Goal: Task Accomplishment & Management: Use online tool/utility

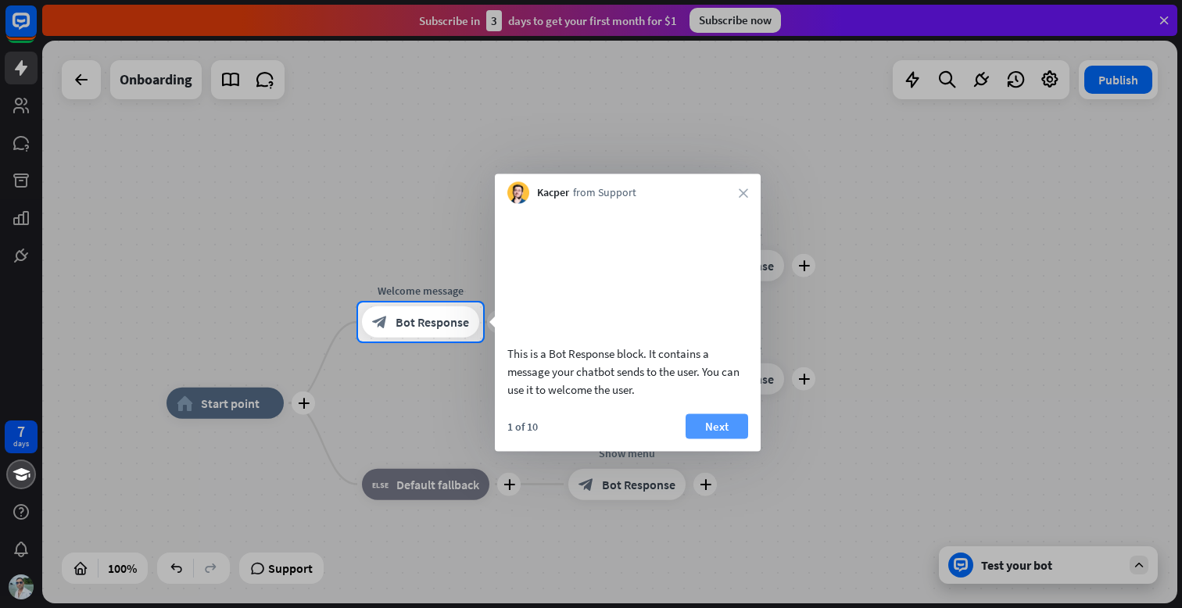
click at [704, 439] on button "Next" at bounding box center [717, 426] width 63 height 25
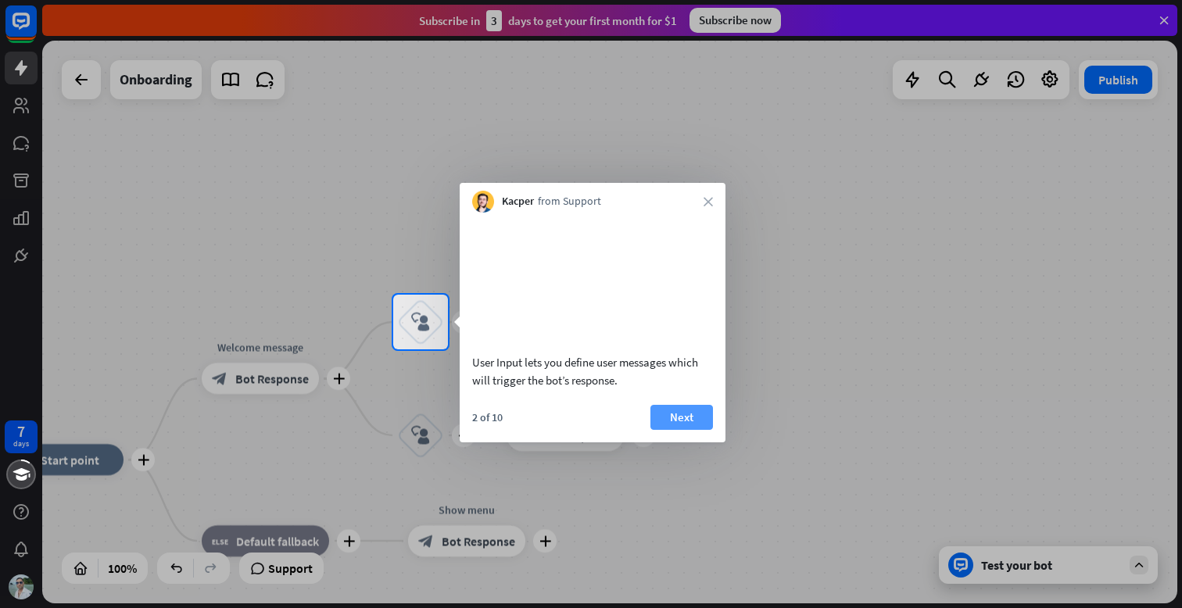
click at [684, 430] on button "Next" at bounding box center [682, 417] width 63 height 25
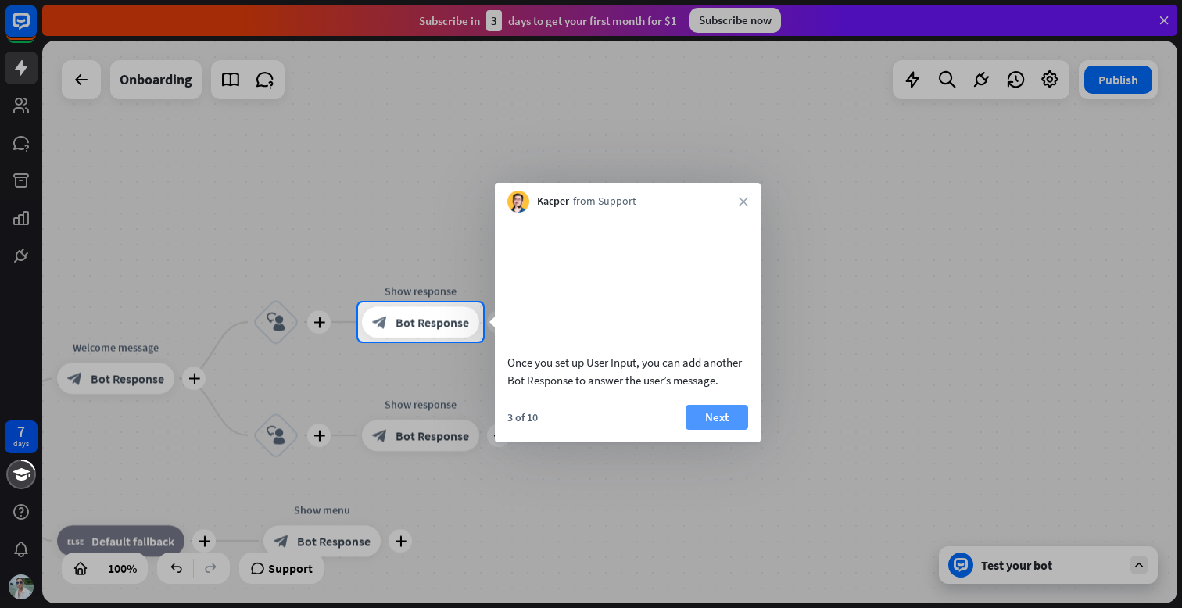
click at [709, 430] on button "Next" at bounding box center [717, 417] width 63 height 25
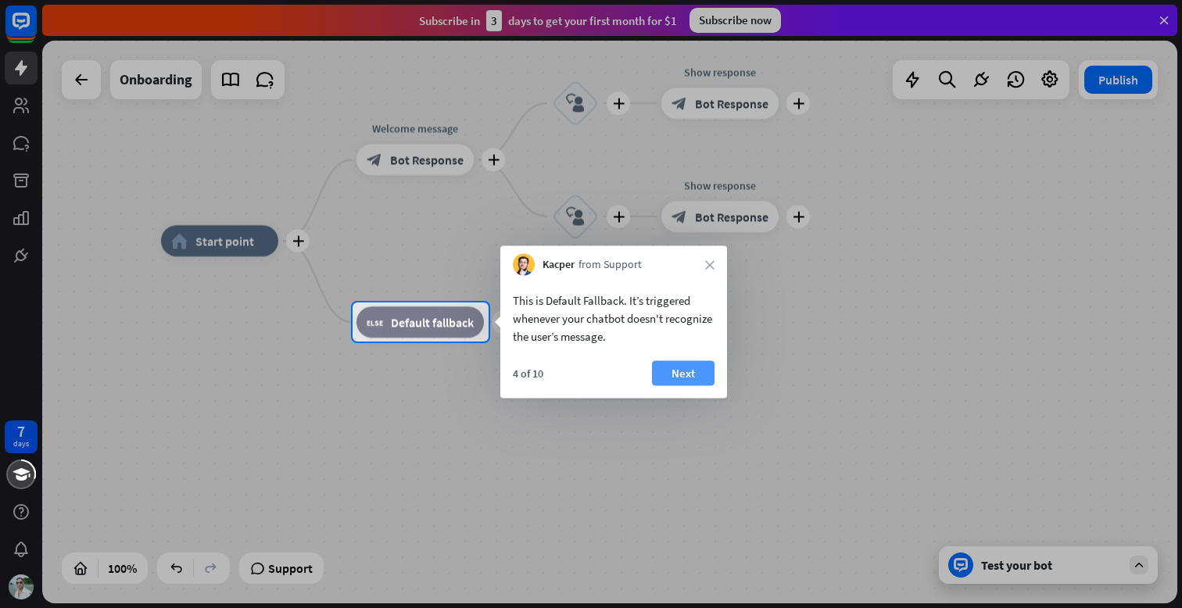
click at [695, 376] on button "Next" at bounding box center [683, 373] width 63 height 25
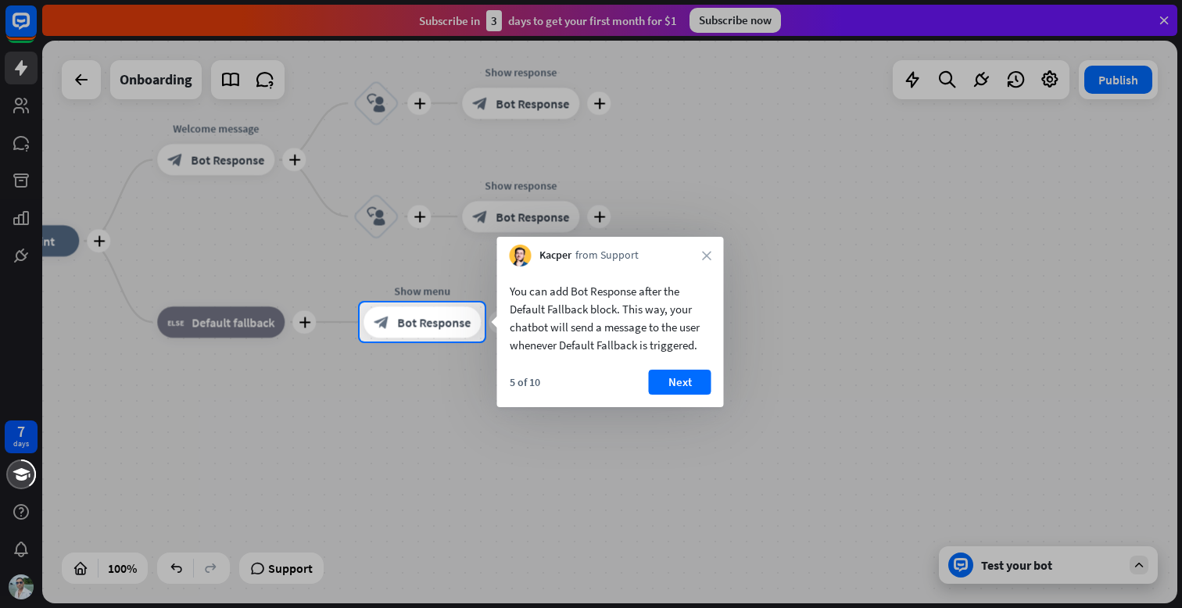
click at [713, 379] on div "5 of 10 Next" at bounding box center [610, 389] width 227 height 38
click at [687, 379] on button "Next" at bounding box center [678, 382] width 63 height 25
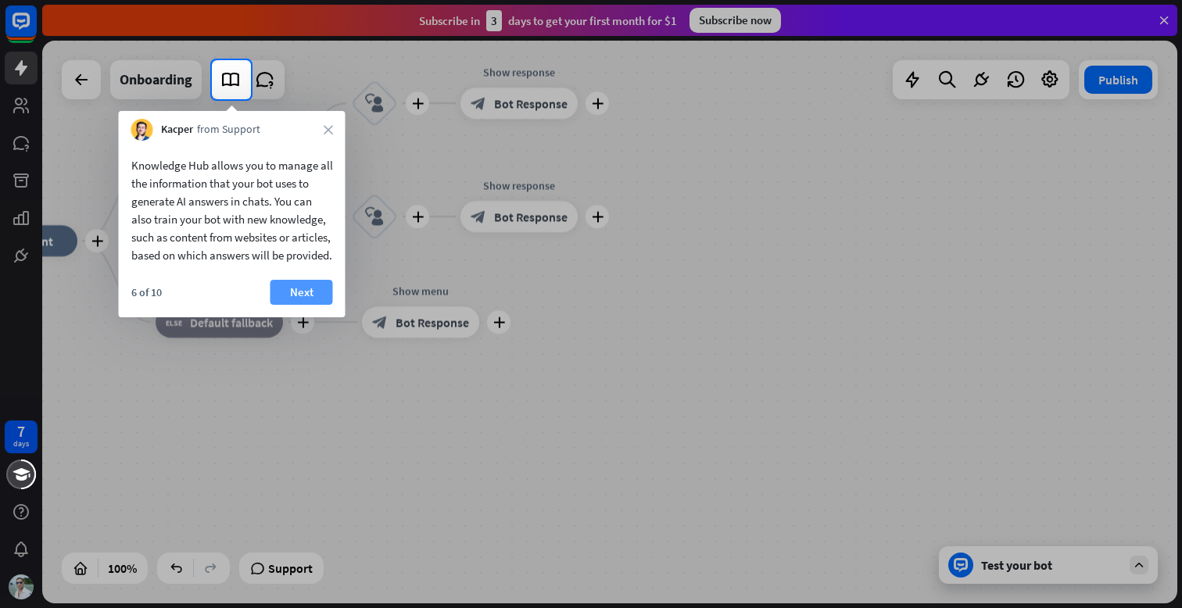
click at [310, 305] on button "Next" at bounding box center [302, 292] width 63 height 25
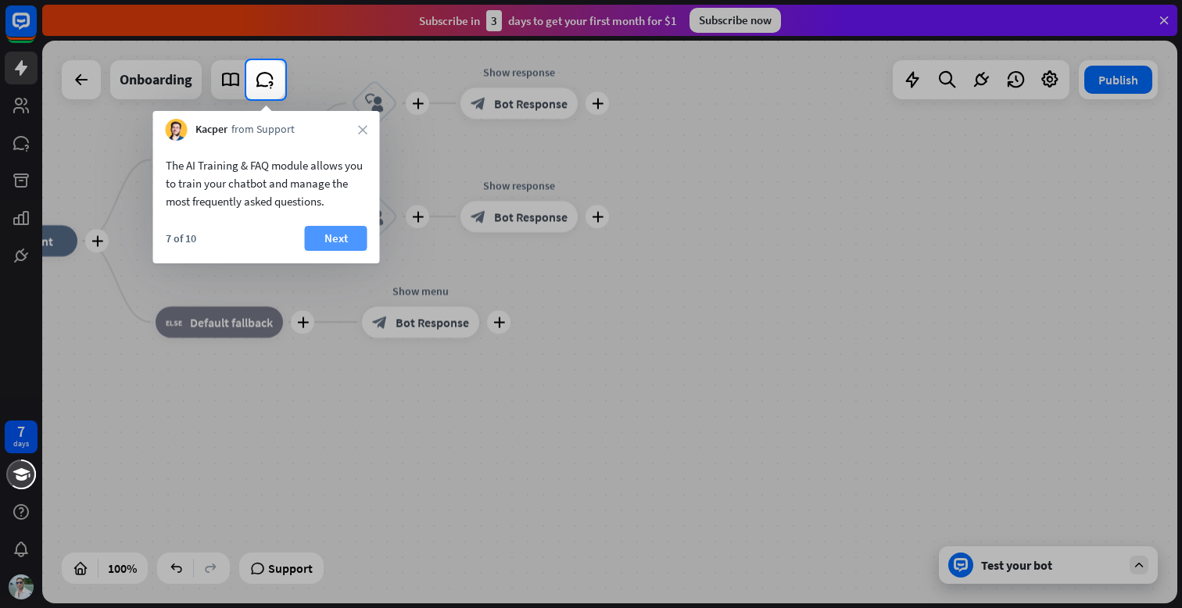
click at [317, 238] on button "Next" at bounding box center [336, 238] width 63 height 25
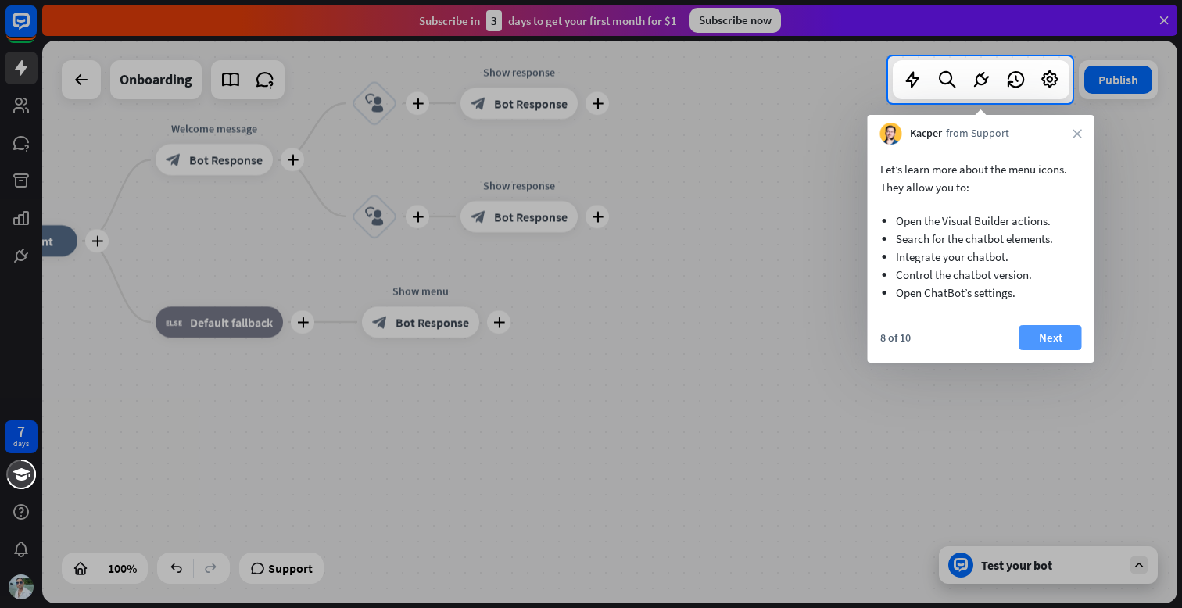
click at [1040, 339] on button "Next" at bounding box center [1051, 337] width 63 height 25
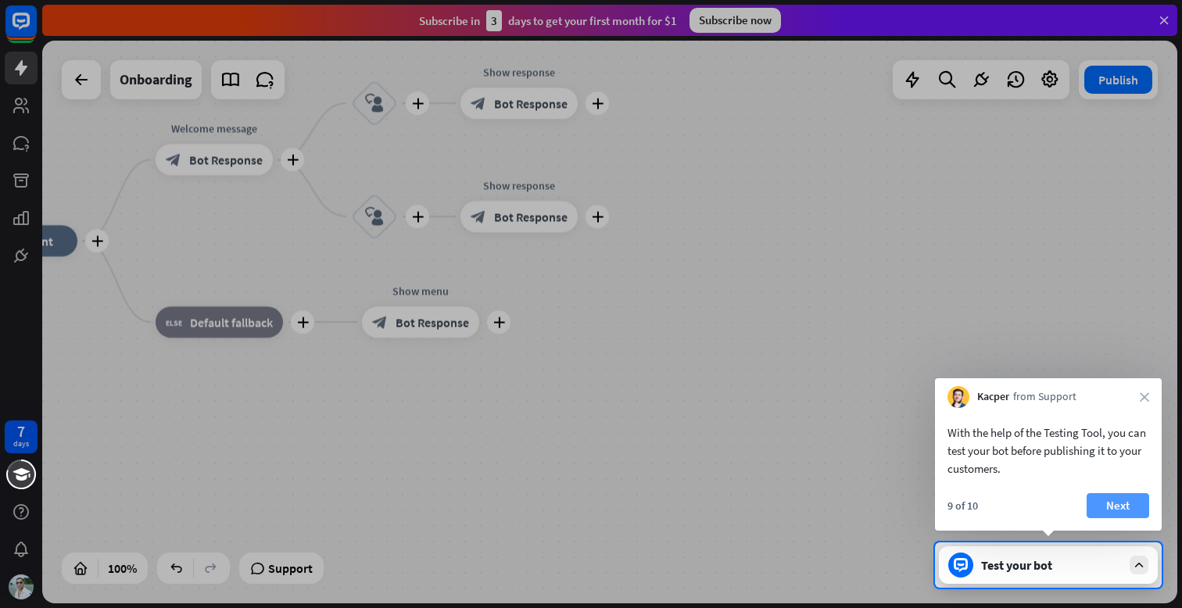
click at [1116, 504] on button "Next" at bounding box center [1118, 505] width 63 height 25
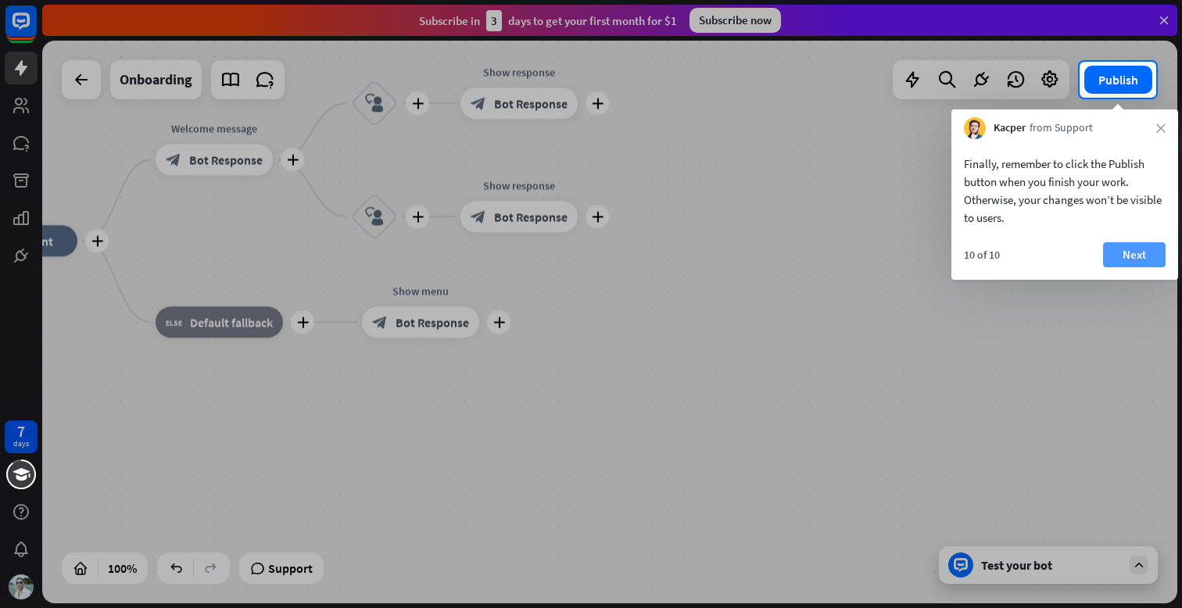
click at [1136, 257] on button "Next" at bounding box center [1134, 254] width 63 height 25
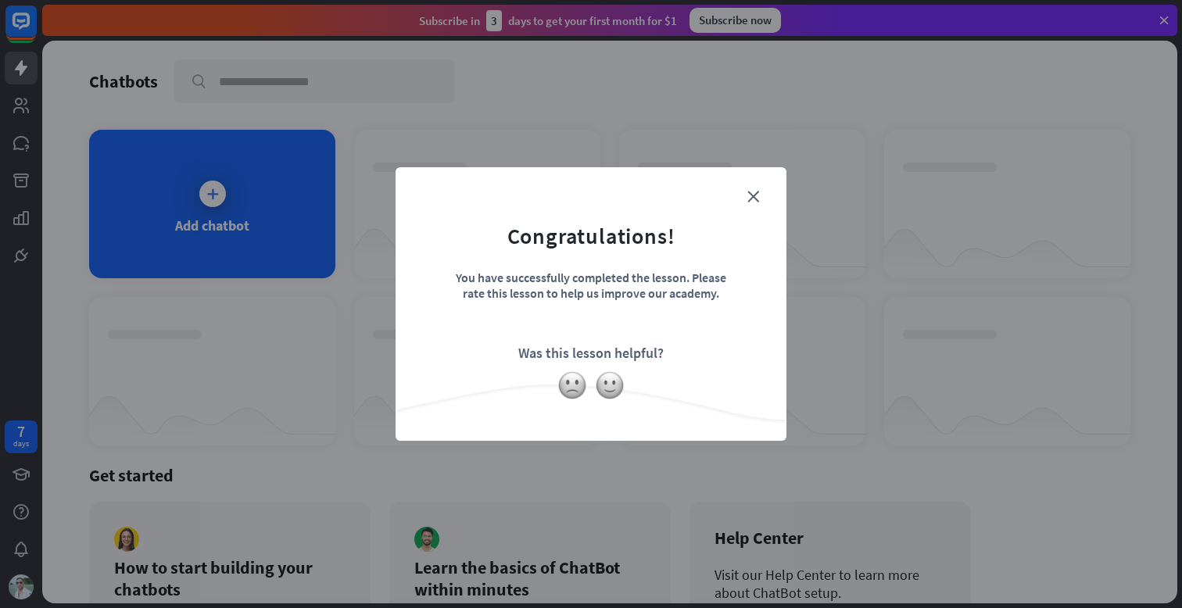
click at [742, 244] on form "Congratulations! You have successfully completed the lesson. Please rate this l…" at bounding box center [591, 280] width 352 height 187
click at [747, 195] on icon "close" at bounding box center [753, 197] width 12 height 12
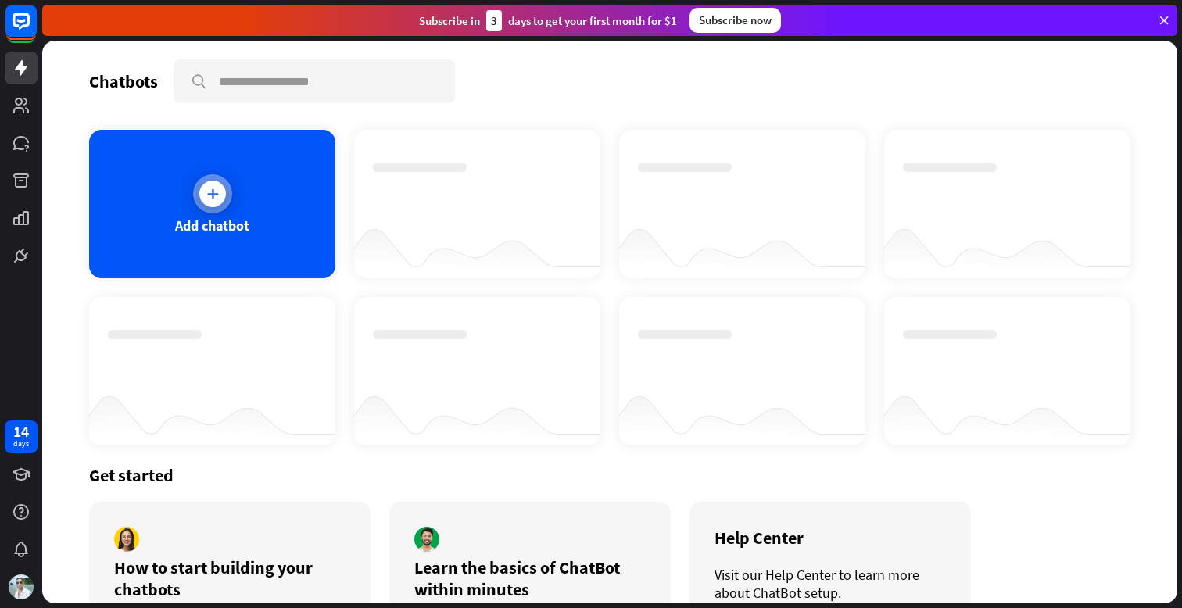
click at [235, 177] on div "Add chatbot" at bounding box center [212, 204] width 246 height 149
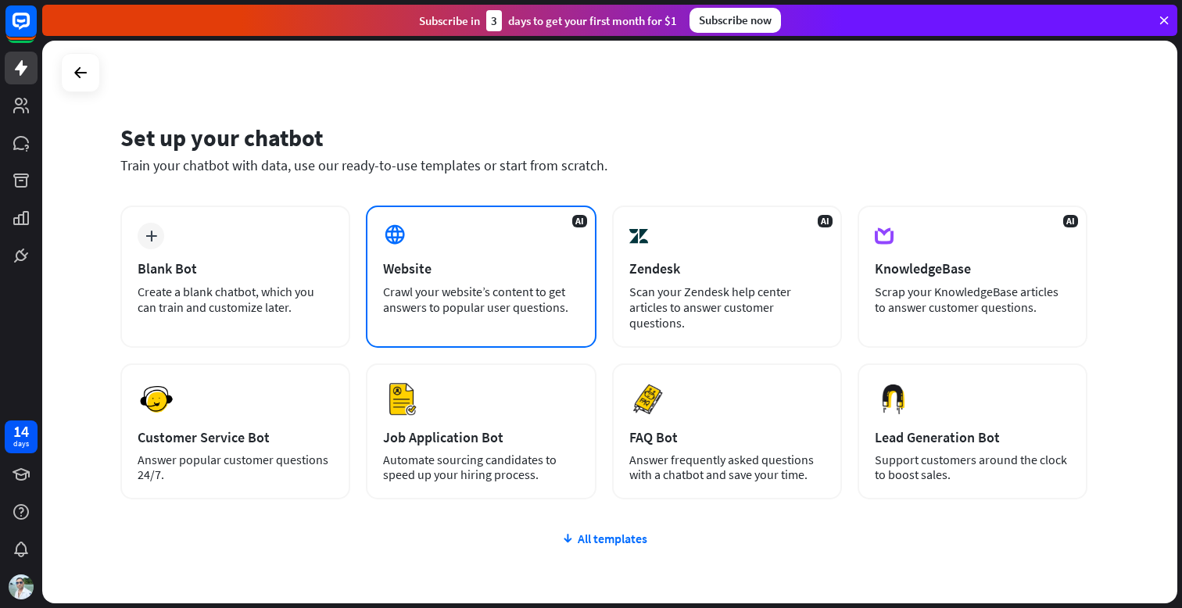
click at [439, 278] on div "AI Website Crawl your website’s content to get answers to popular user question…" at bounding box center [481, 277] width 230 height 142
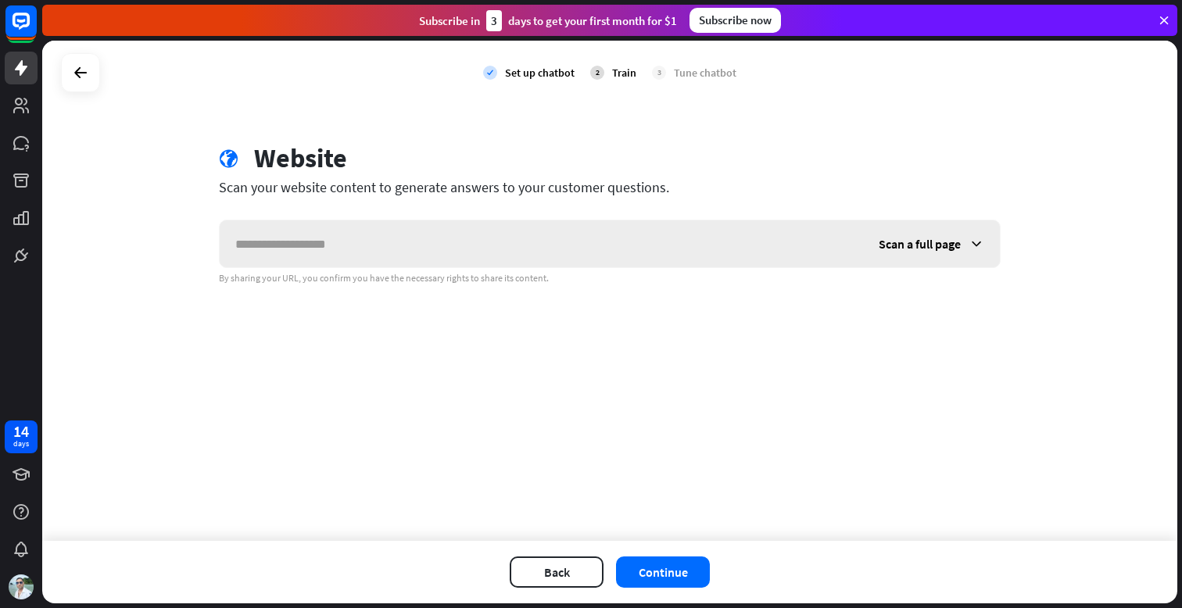
click at [394, 252] on input "text" at bounding box center [541, 243] width 643 height 47
paste input "**********"
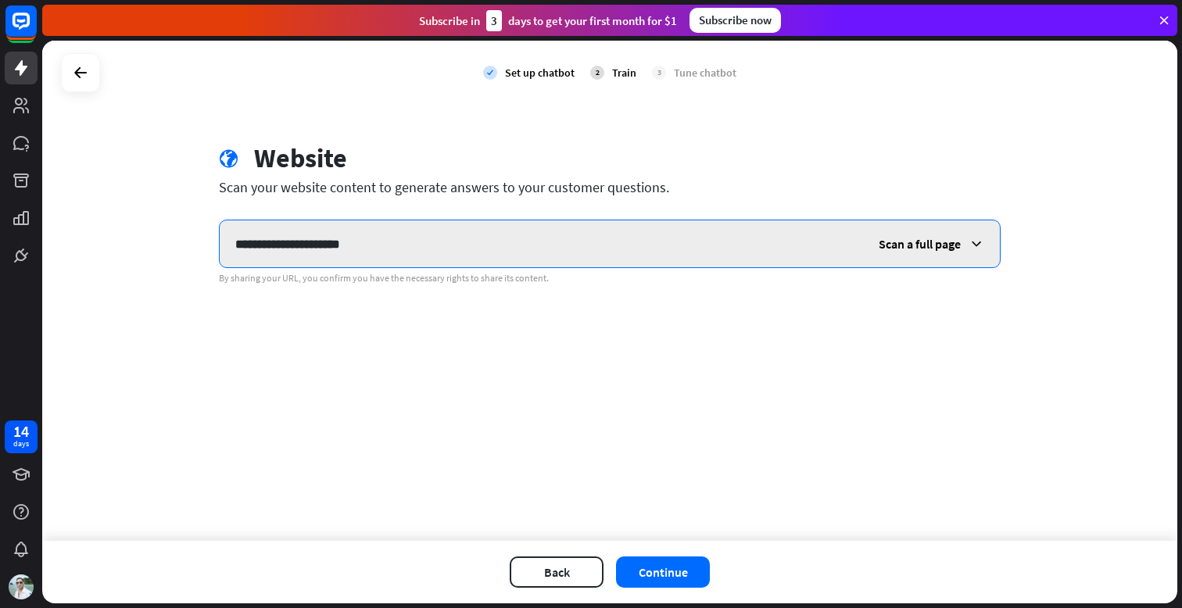
type input "**********"
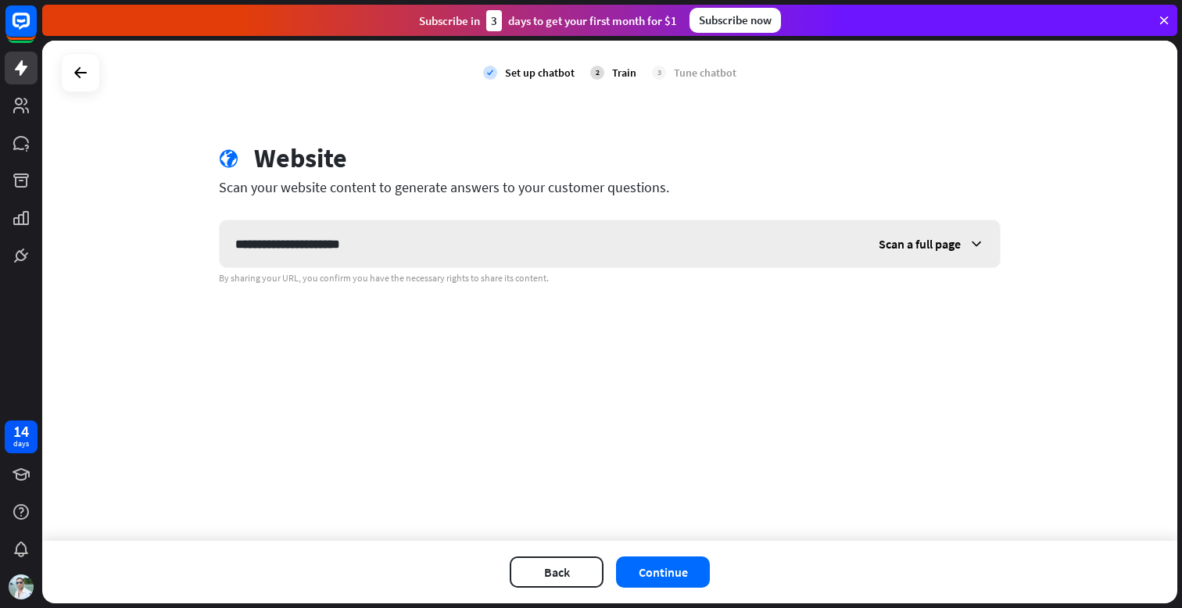
click at [945, 244] on span "Scan a full page" at bounding box center [920, 244] width 82 height 16
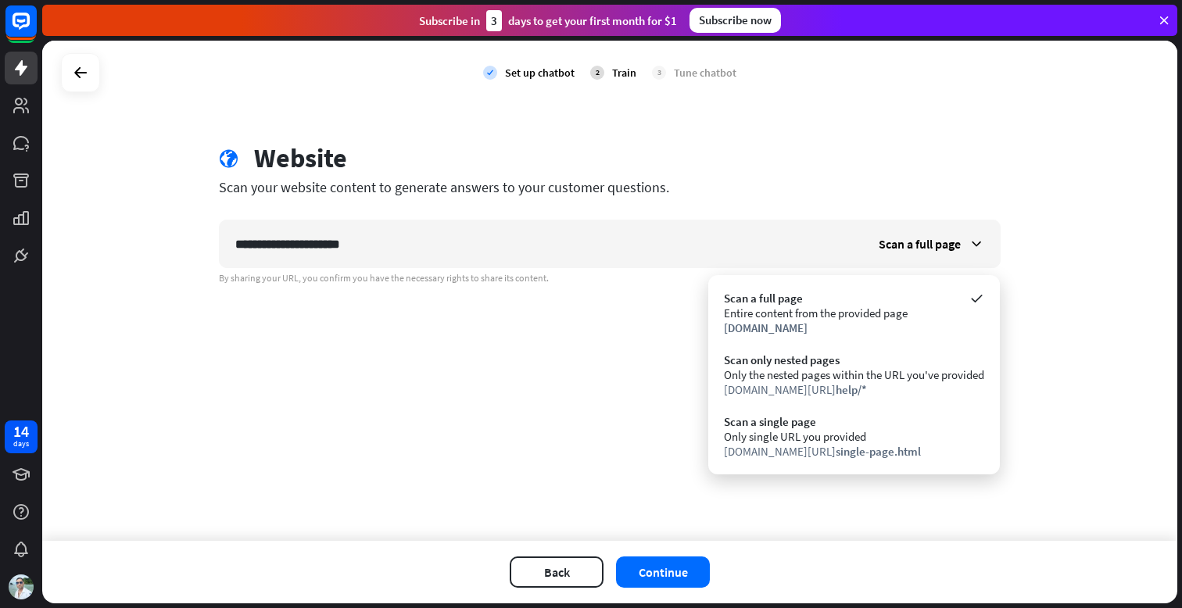
click at [618, 430] on div "**********" at bounding box center [609, 291] width 1135 height 500
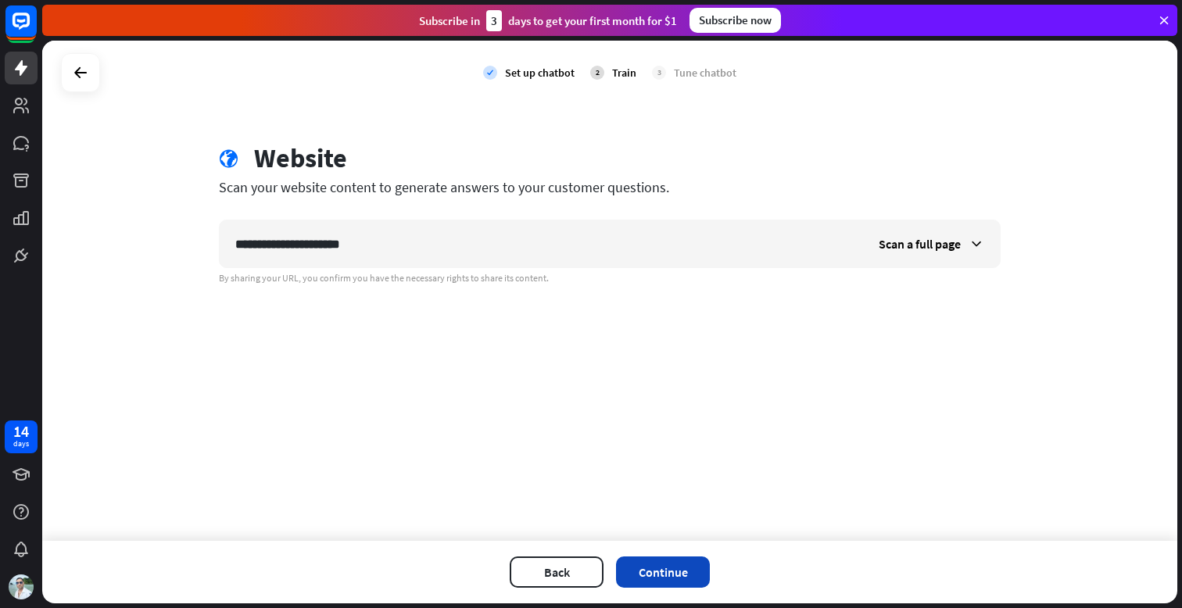
click at [657, 565] on button "Continue" at bounding box center [663, 572] width 94 height 31
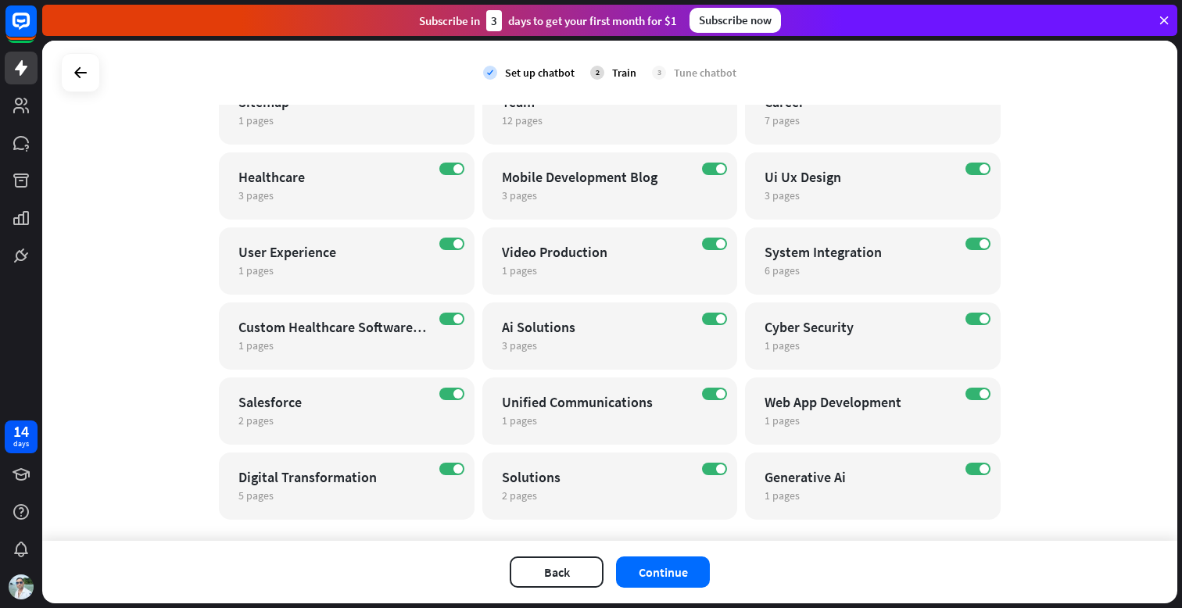
scroll to position [572, 0]
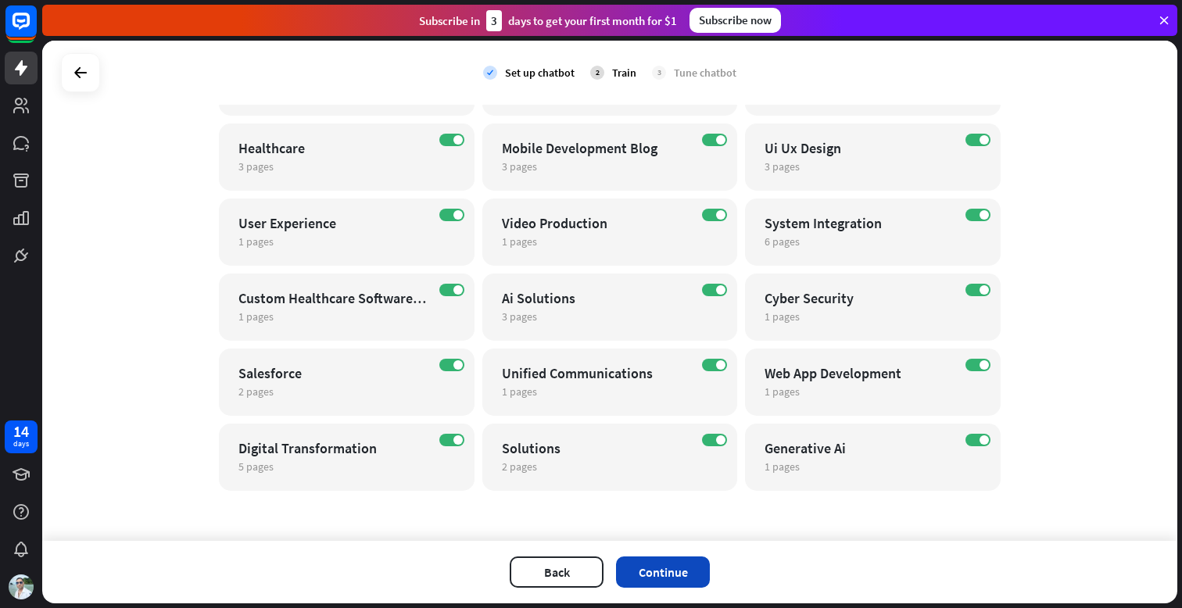
click at [671, 572] on button "Continue" at bounding box center [663, 572] width 94 height 31
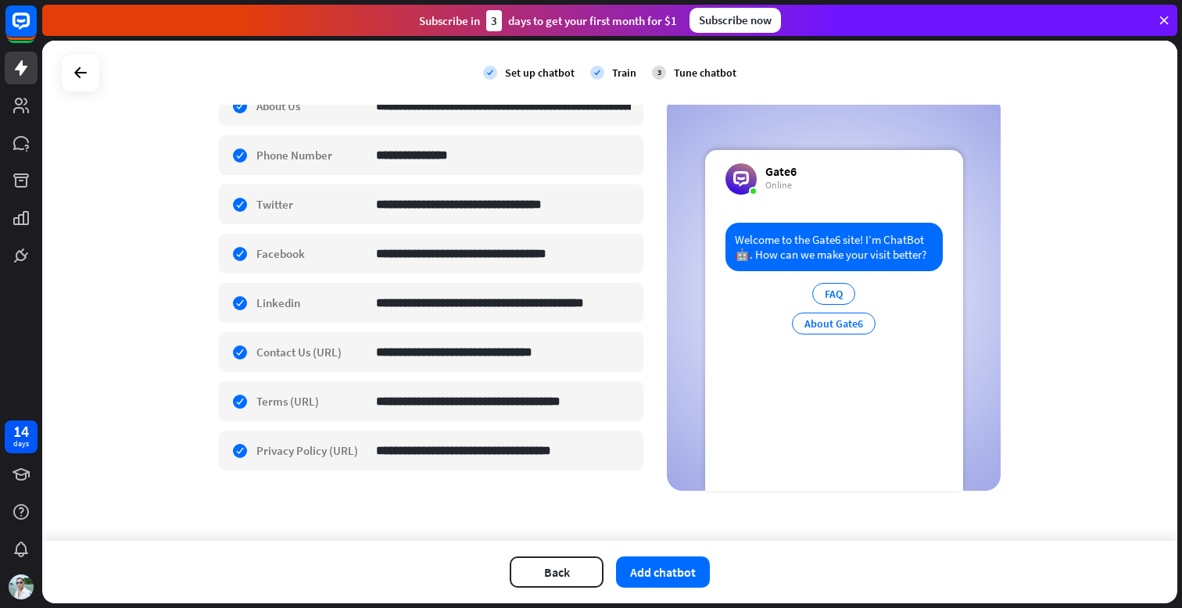
scroll to position [401, 0]
click at [669, 577] on button "Add chatbot" at bounding box center [663, 572] width 94 height 31
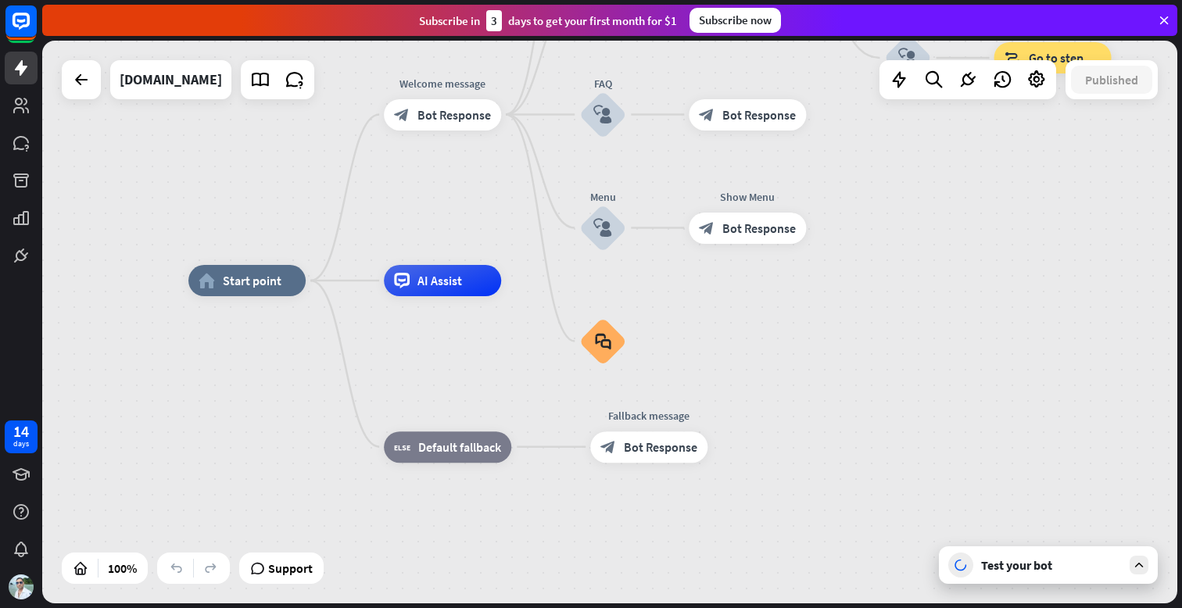
click at [1049, 572] on div "Test your bot" at bounding box center [1051, 565] width 141 height 16
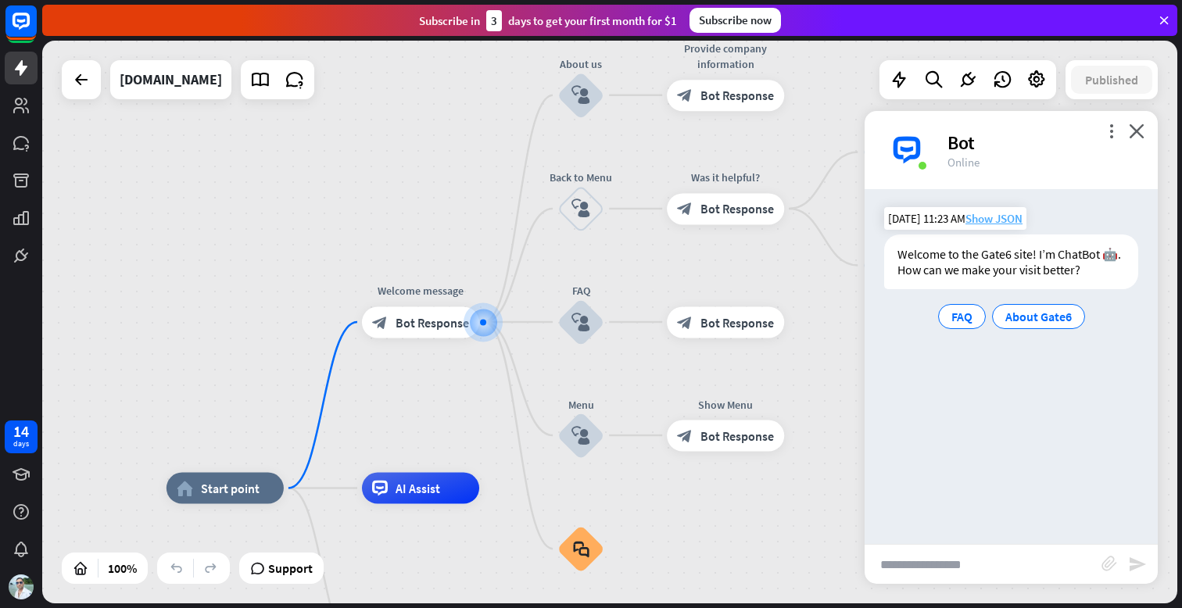
click at [997, 220] on span "Show JSON" at bounding box center [994, 218] width 57 height 15
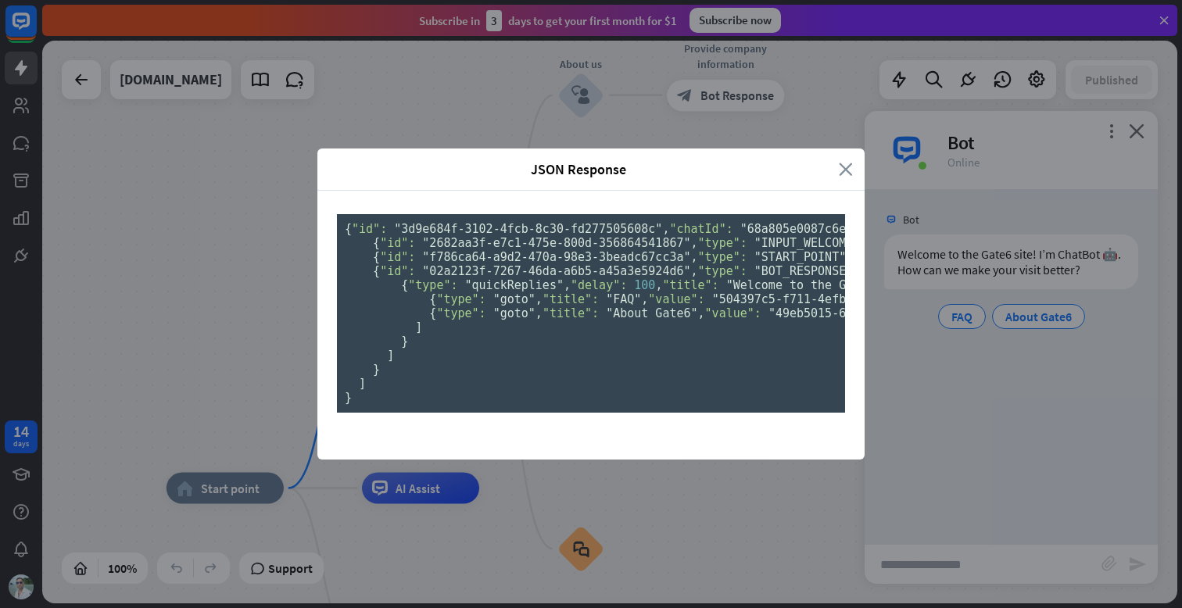
click at [848, 160] on icon "close" at bounding box center [846, 169] width 14 height 18
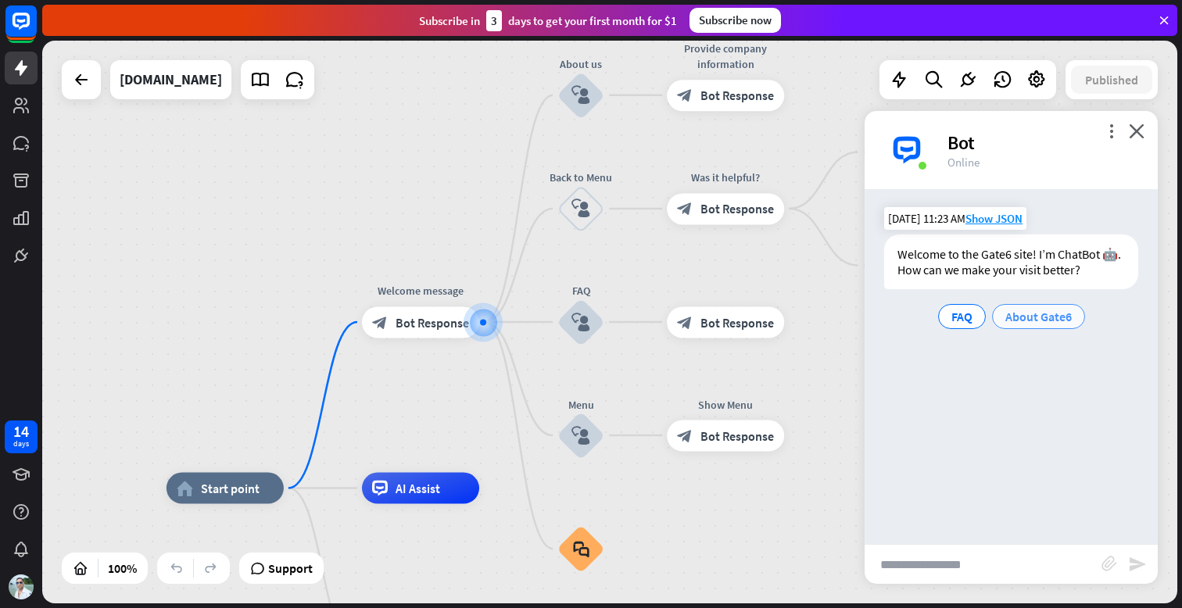
click at [1035, 315] on span "About Gate6" at bounding box center [1039, 317] width 66 height 16
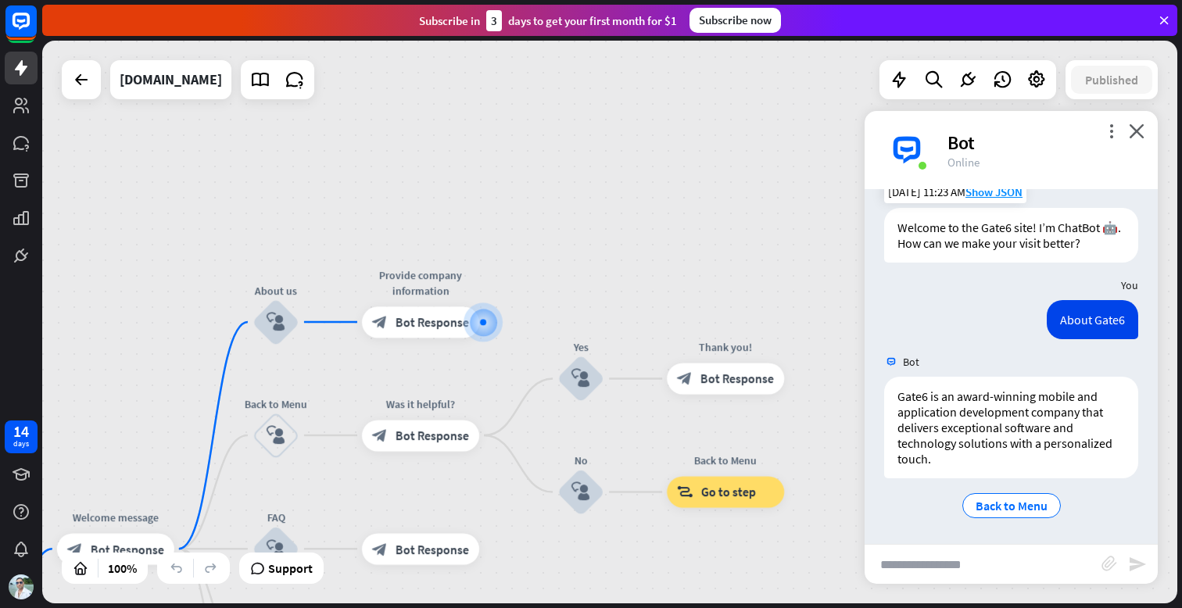
scroll to position [27, 0]
click at [1013, 507] on span "Back to Menu" at bounding box center [1012, 505] width 72 height 16
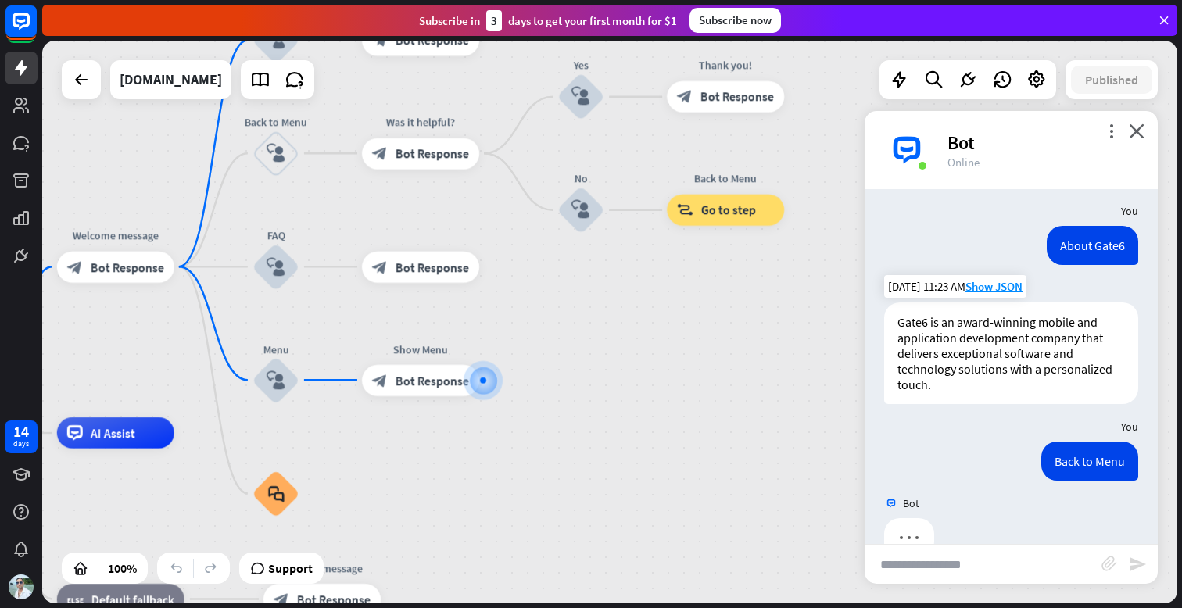
scroll to position [138, 0]
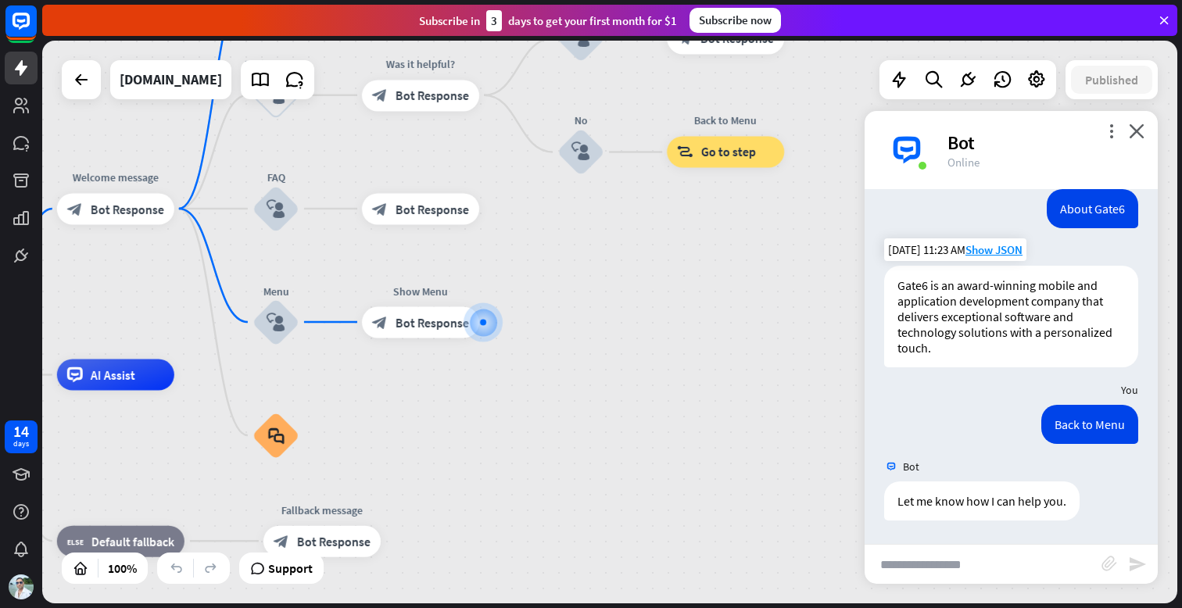
click at [970, 564] on input "text" at bounding box center [983, 564] width 237 height 39
type input "**********"
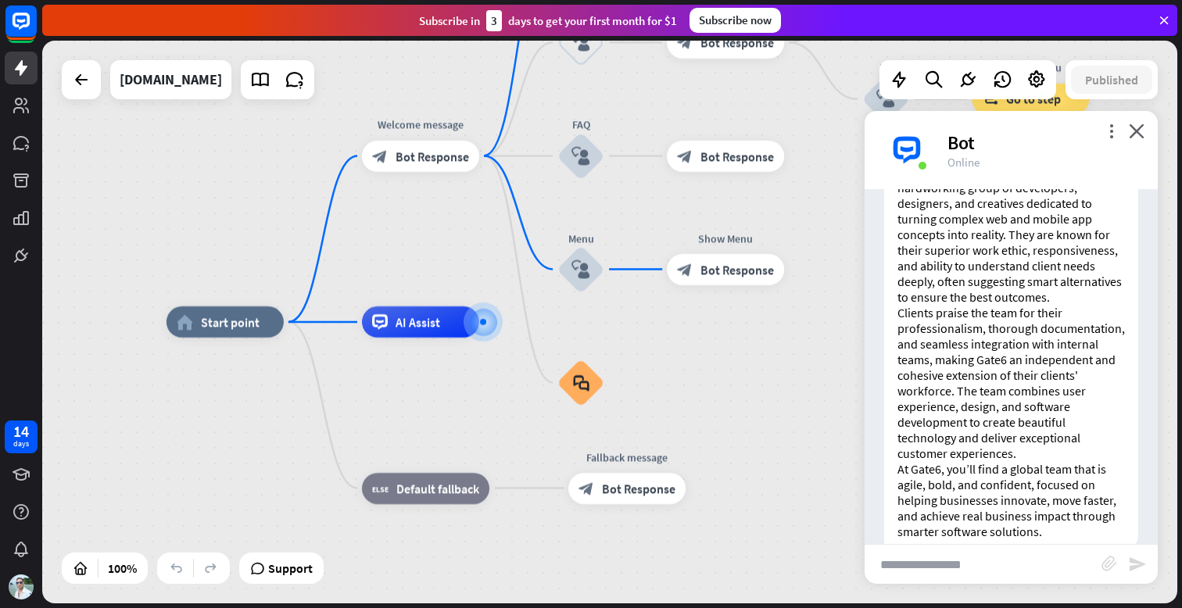
scroll to position [651, 0]
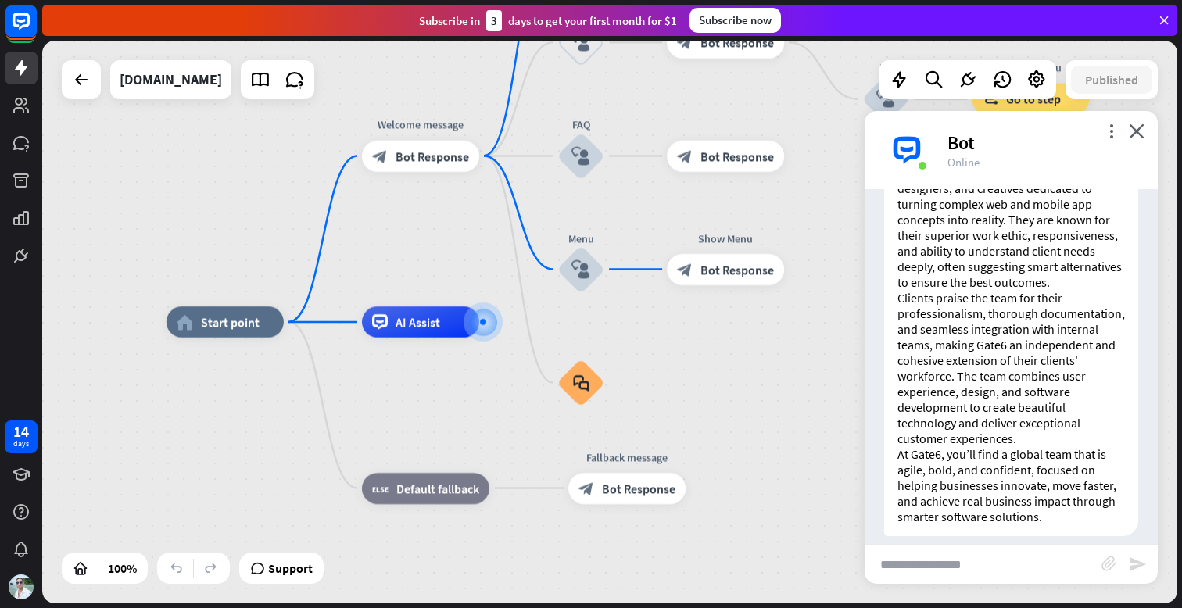
click at [966, 573] on input "text" at bounding box center [983, 564] width 237 height 39
type input "**********"
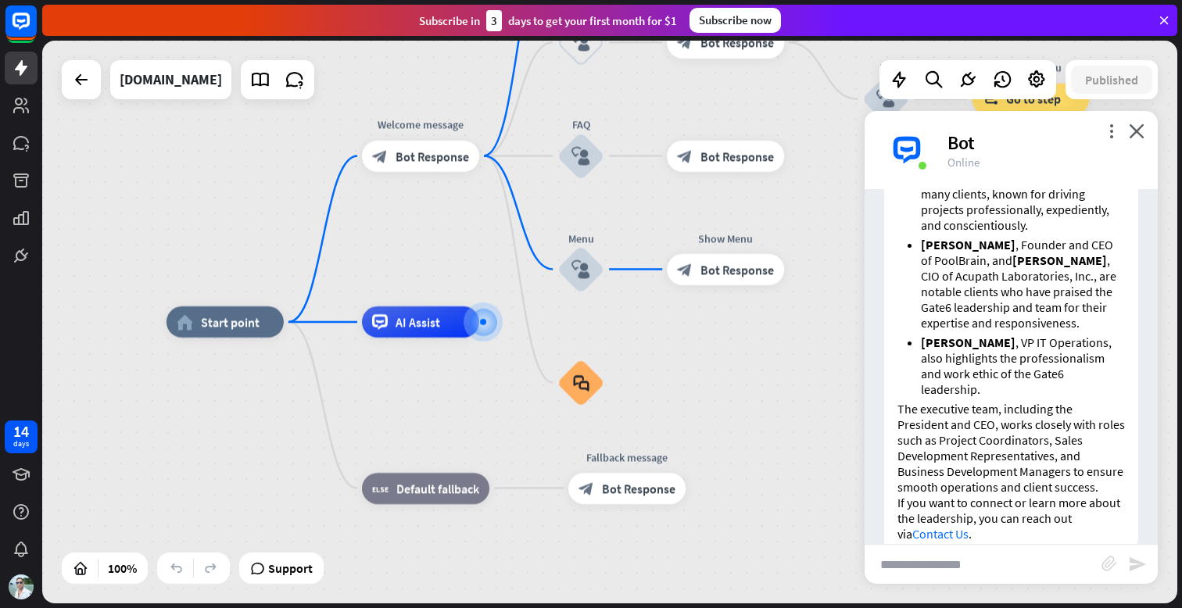
scroll to position [1230, 0]
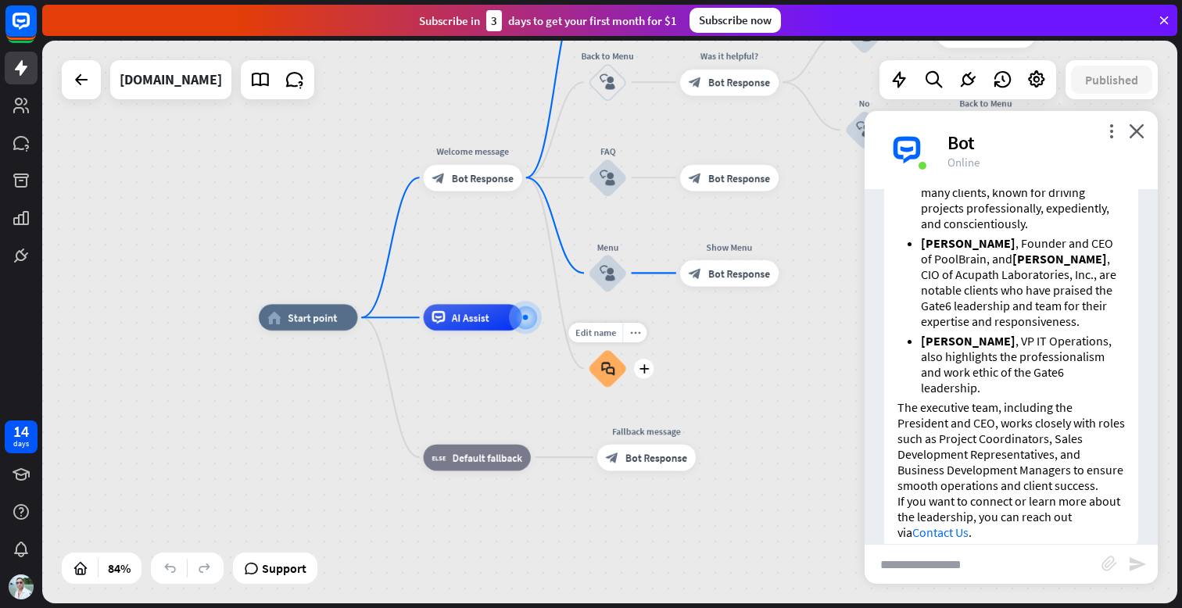
click at [608, 373] on icon "block_faq" at bounding box center [607, 368] width 14 height 15
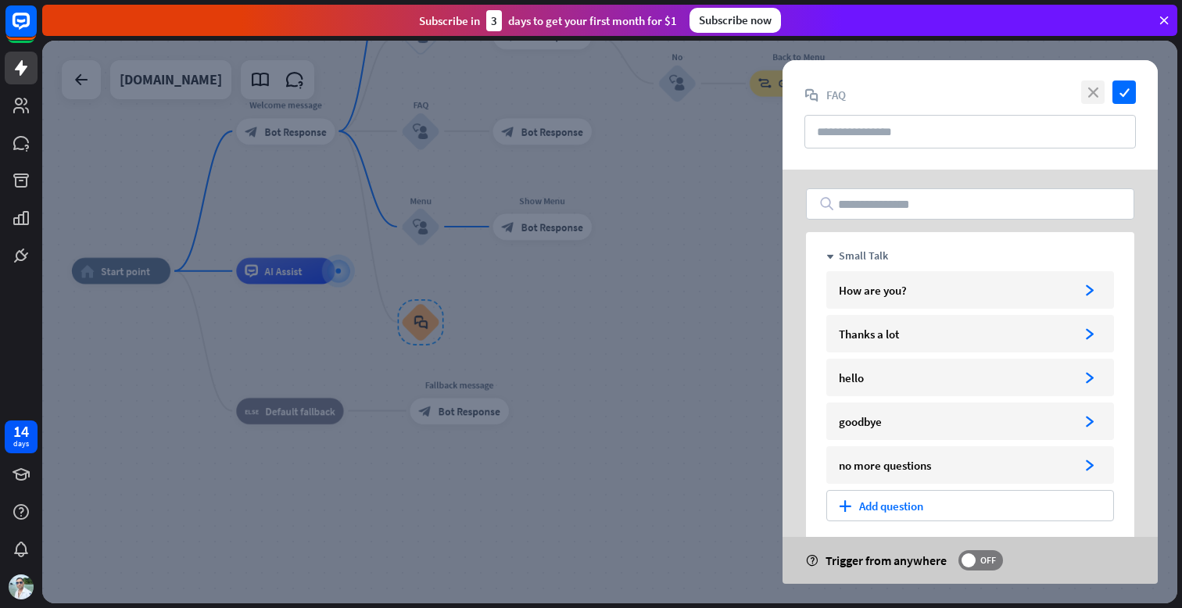
click at [1099, 88] on icon "close" at bounding box center [1092, 92] width 23 height 23
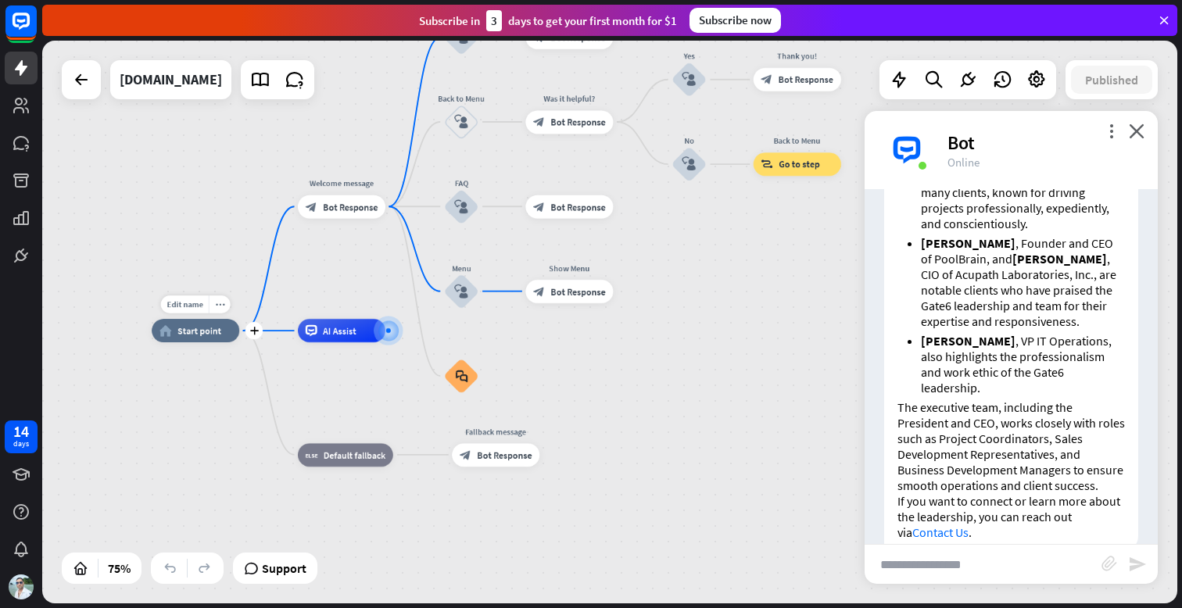
click at [217, 328] on span "Start point" at bounding box center [199, 331] width 44 height 12
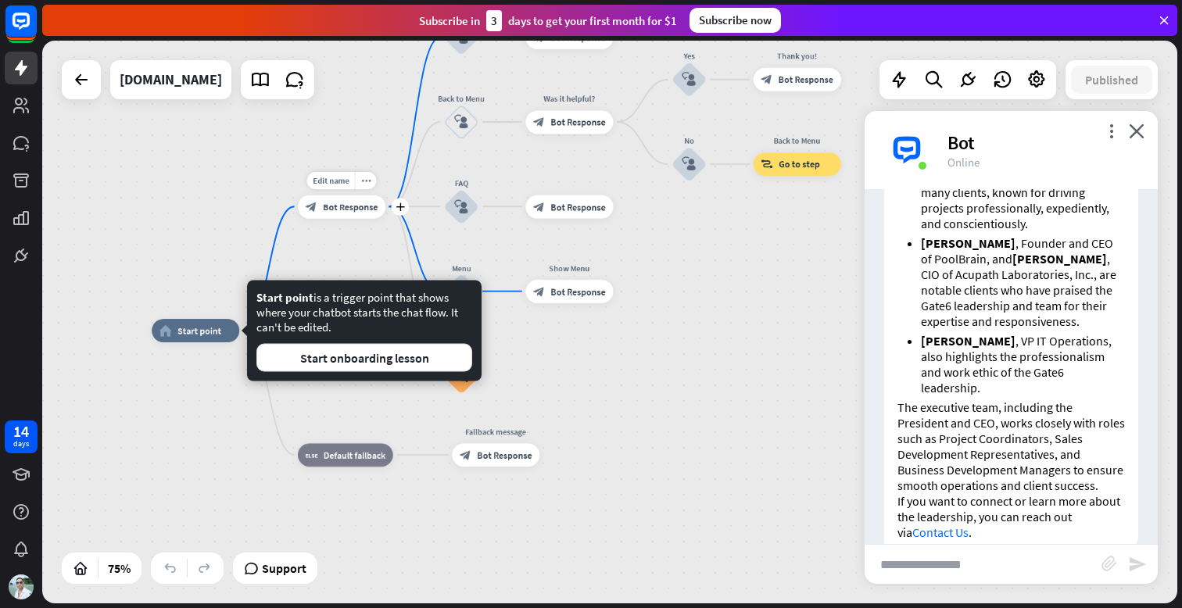
click at [362, 209] on span "Bot Response" at bounding box center [350, 207] width 55 height 12
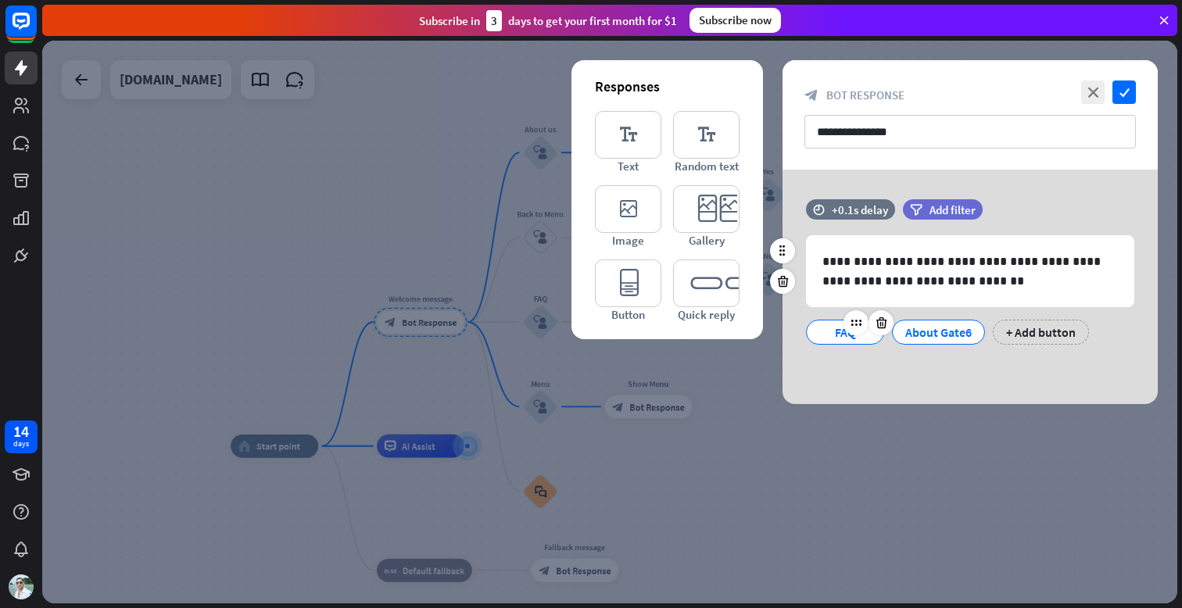
click at [842, 334] on div "FAQ" at bounding box center [845, 332] width 52 height 23
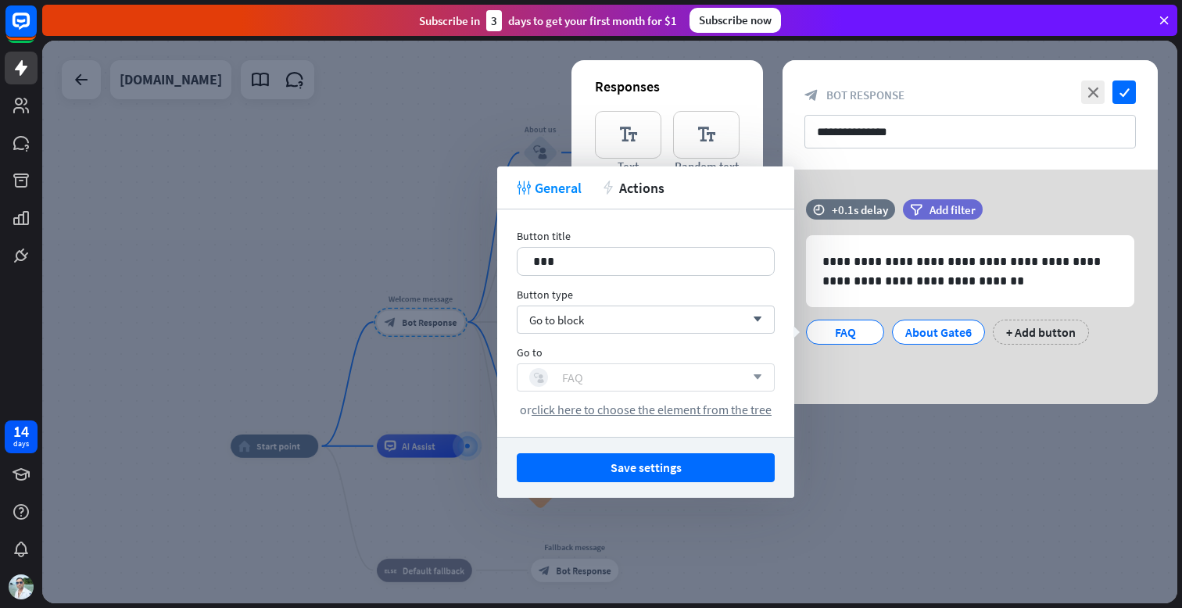
click at [596, 375] on div "block_user_input FAQ" at bounding box center [637, 377] width 216 height 19
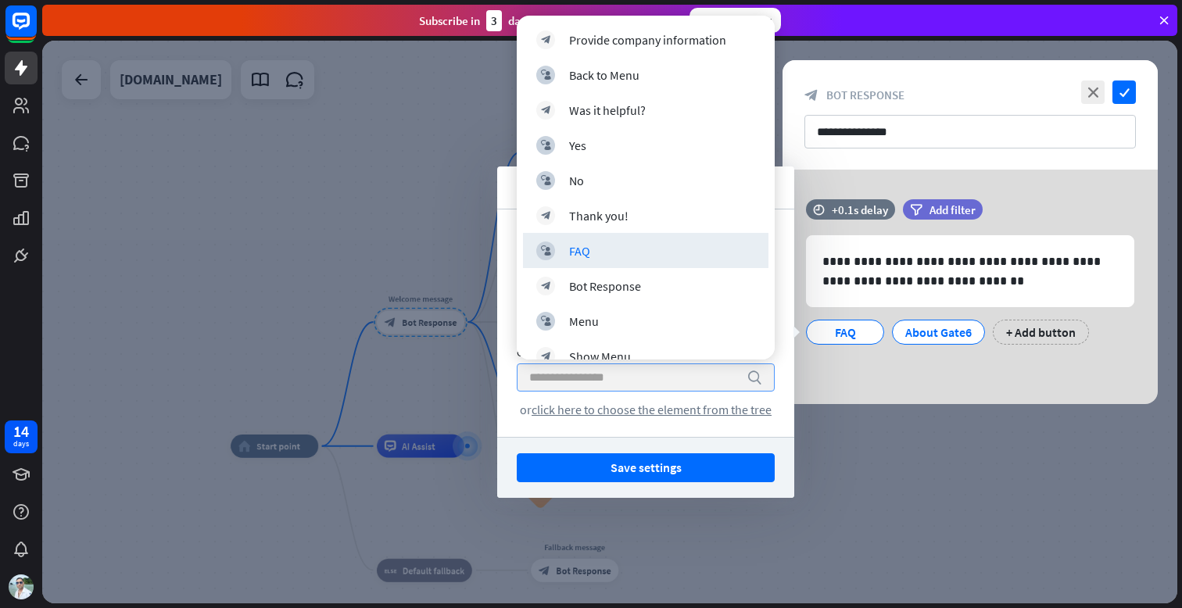
scroll to position [267, 0]
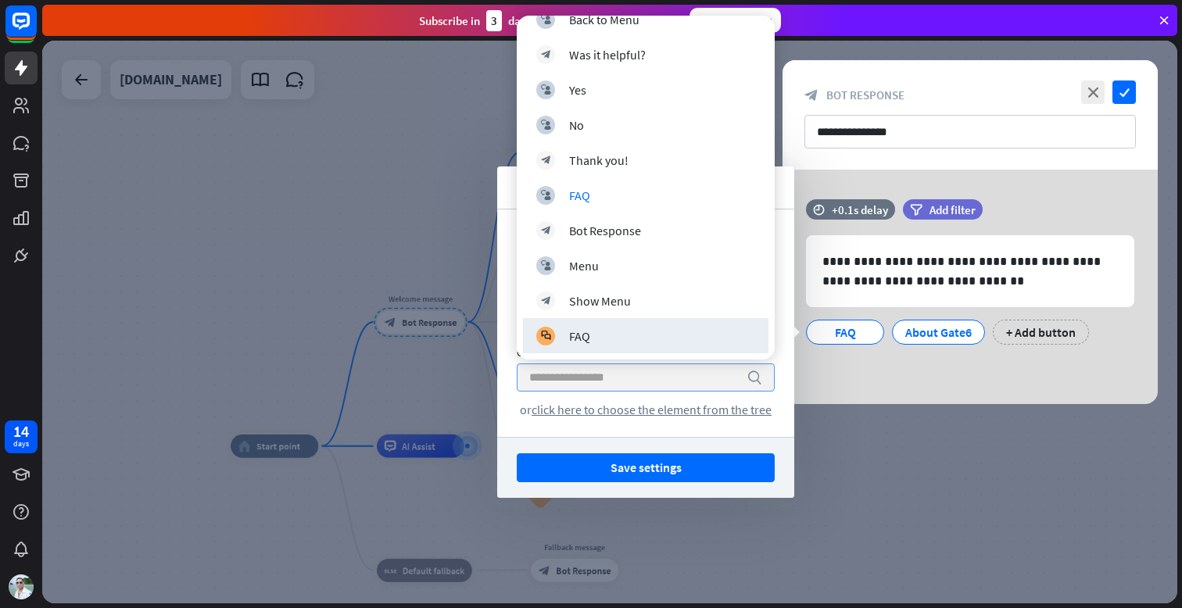
click at [591, 377] on input "search" at bounding box center [634, 377] width 210 height 27
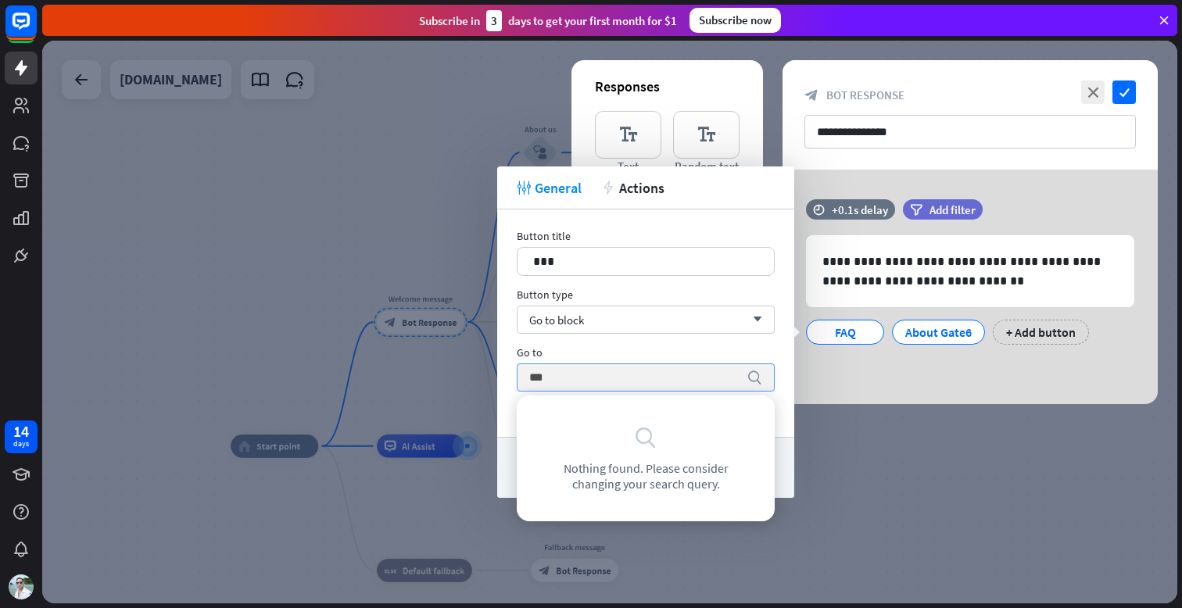
scroll to position [0, 0]
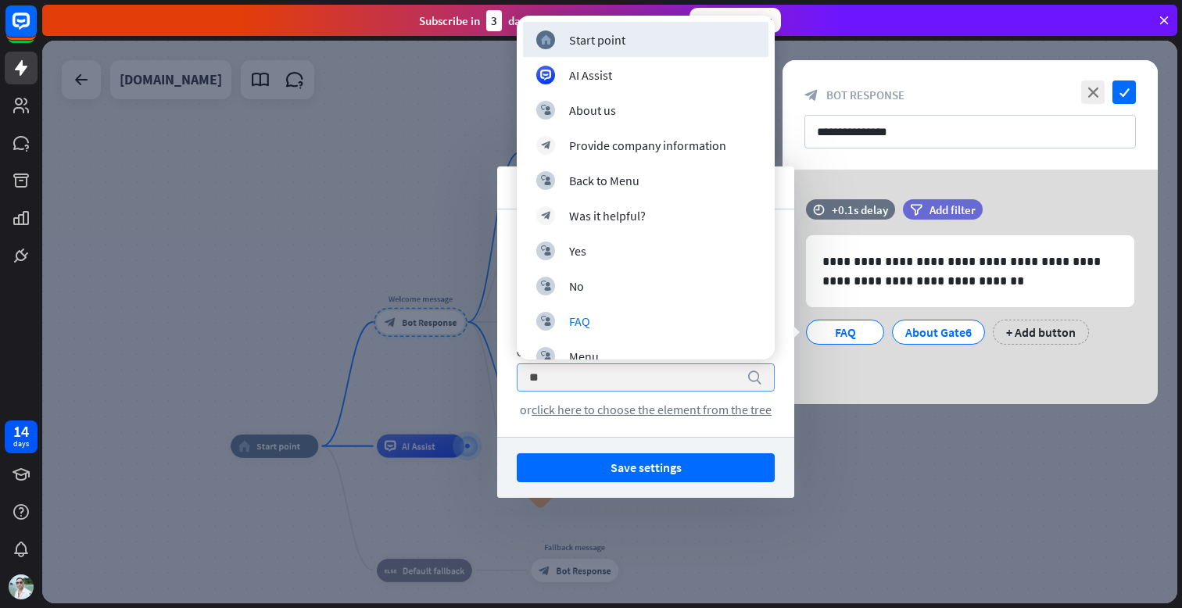
type input "*"
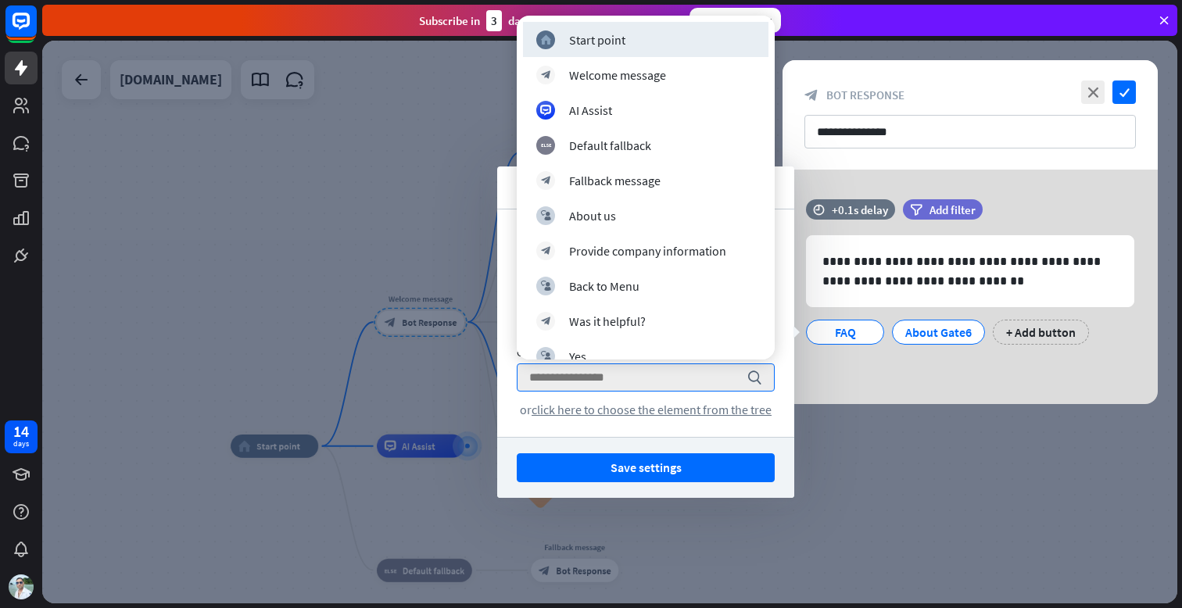
click at [823, 383] on div "**********" at bounding box center [970, 287] width 375 height 235
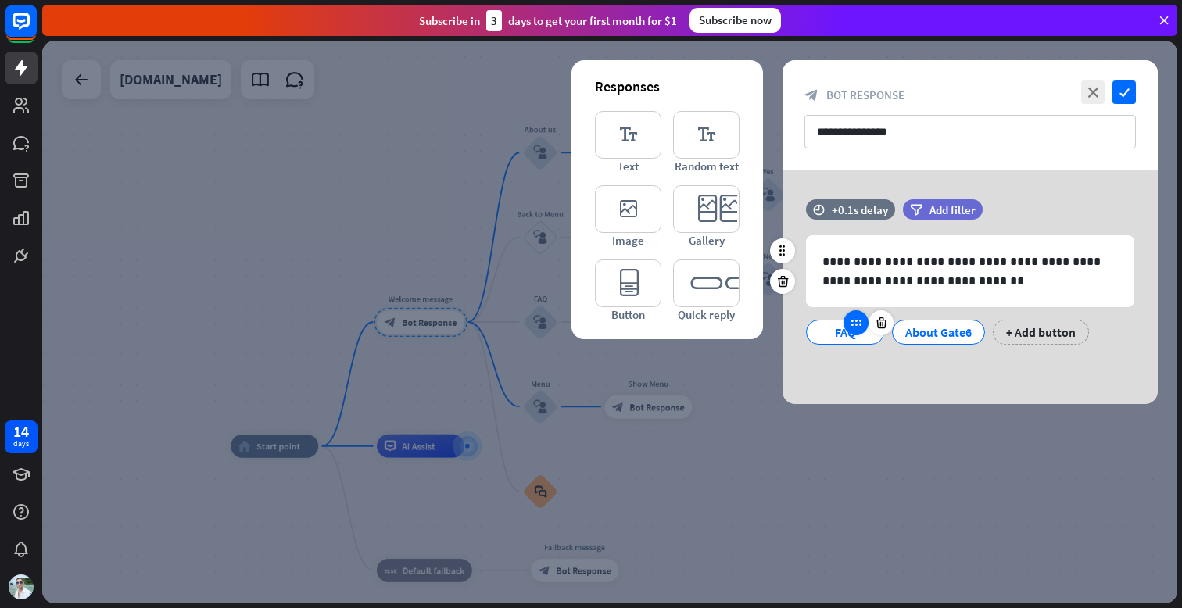
click at [860, 329] on icon at bounding box center [856, 323] width 14 height 14
click at [833, 336] on div "FAQ" at bounding box center [845, 332] width 52 height 23
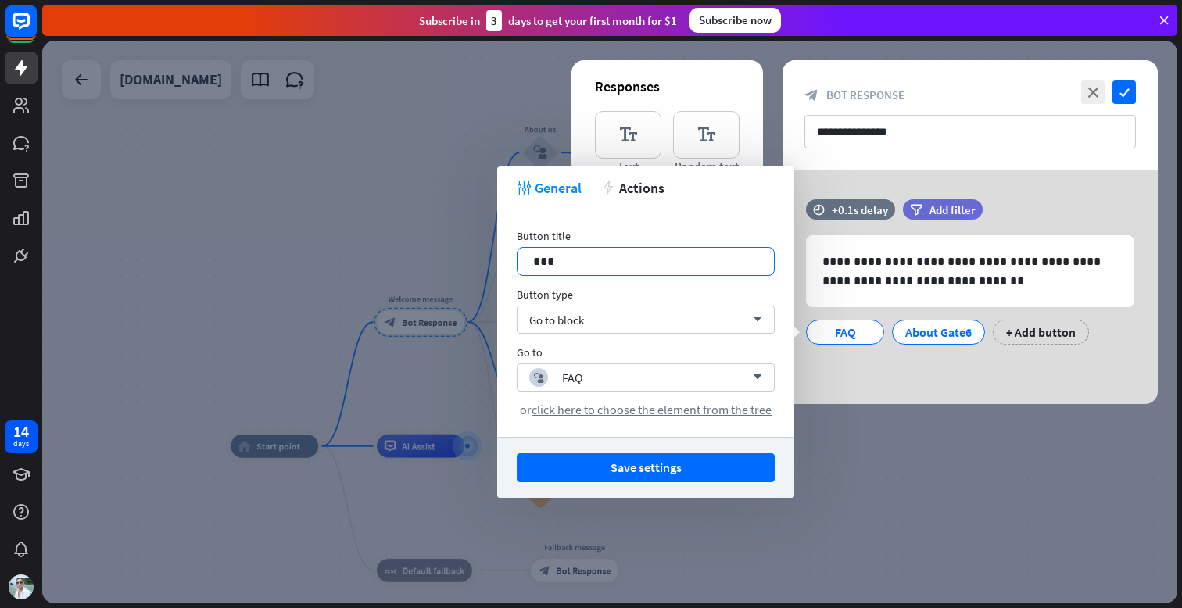
click at [586, 259] on p "***" at bounding box center [645, 262] width 225 height 20
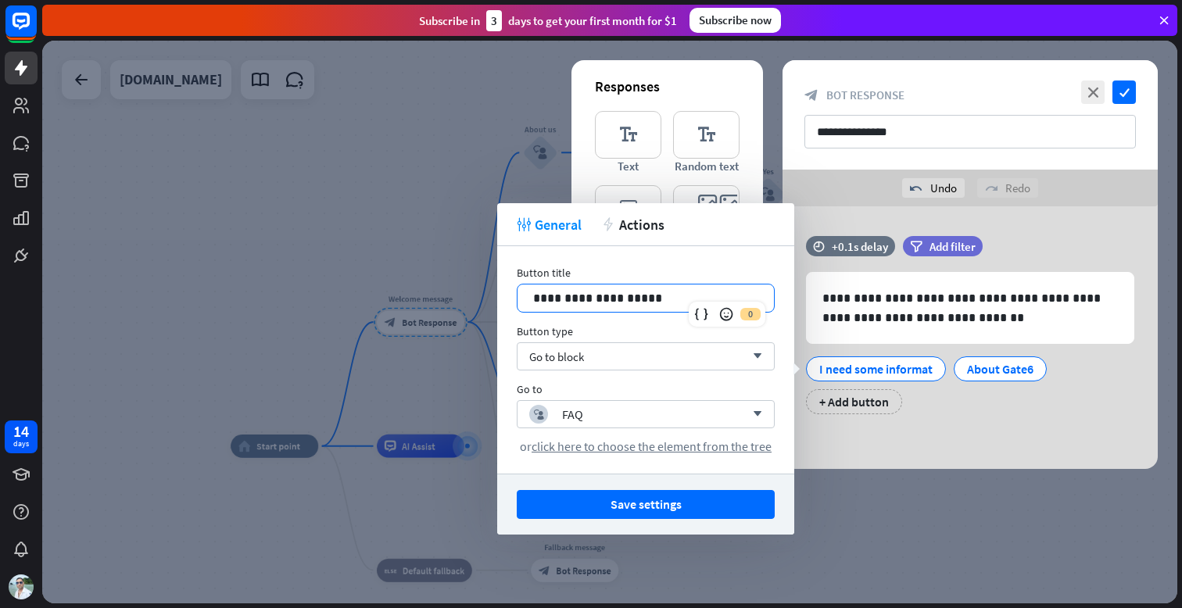
click at [584, 301] on p "**********" at bounding box center [645, 299] width 225 height 20
drag, startPoint x: 653, startPoint y: 296, endPoint x: 450, endPoint y: 293, distance: 203.3
click at [450, 293] on body "14 days close Product Help First steps Get started with ChatBot Help Center Fol…" at bounding box center [591, 304] width 1182 height 608
drag, startPoint x: 540, startPoint y: 299, endPoint x: 595, endPoint y: 298, distance: 54.7
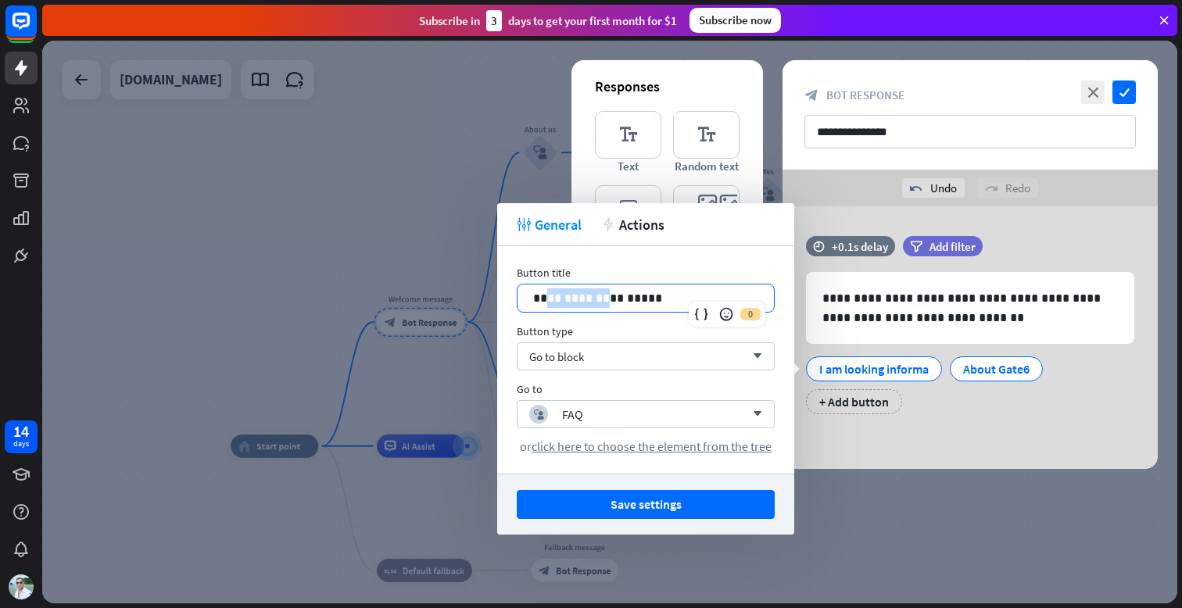
click at [595, 298] on p "**********" at bounding box center [645, 299] width 225 height 20
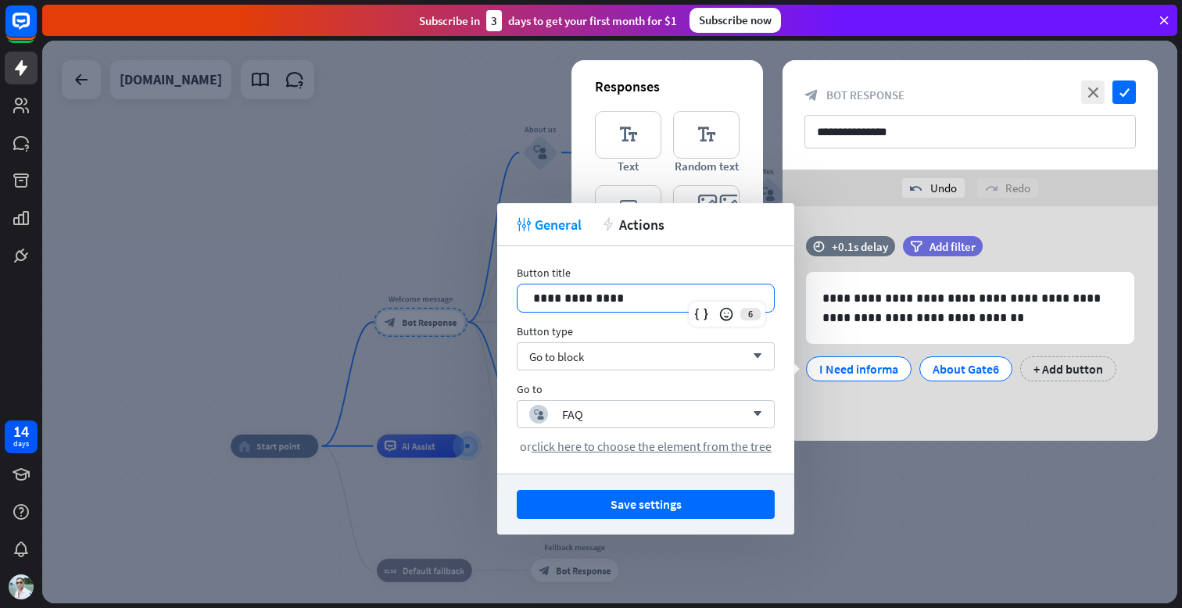
click at [547, 294] on p "**********" at bounding box center [645, 299] width 225 height 20
click at [620, 303] on p "**********" at bounding box center [645, 299] width 225 height 20
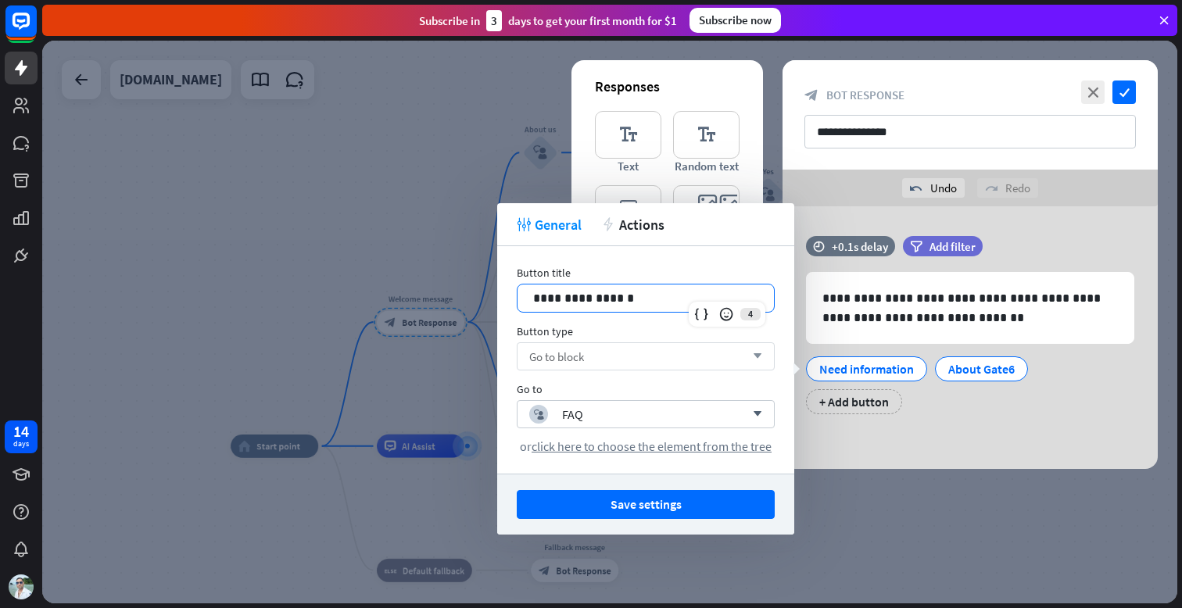
click at [620, 358] on div "Go to block arrow_down" at bounding box center [646, 356] width 258 height 28
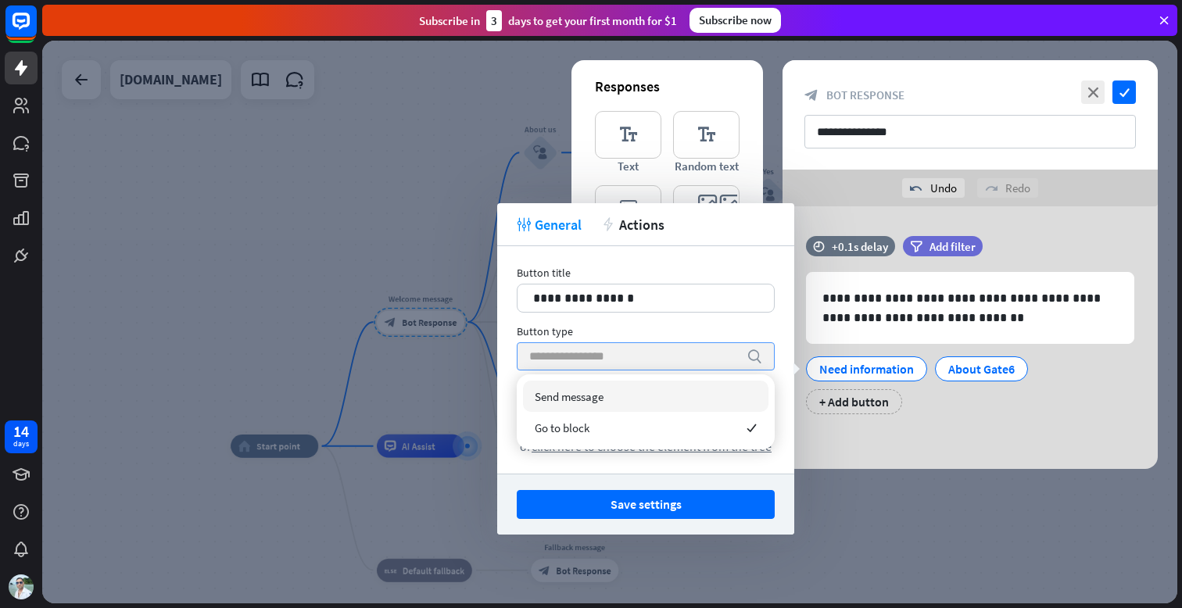
click at [620, 358] on input "search" at bounding box center [634, 356] width 210 height 27
click at [776, 328] on div "**********" at bounding box center [645, 360] width 297 height 228
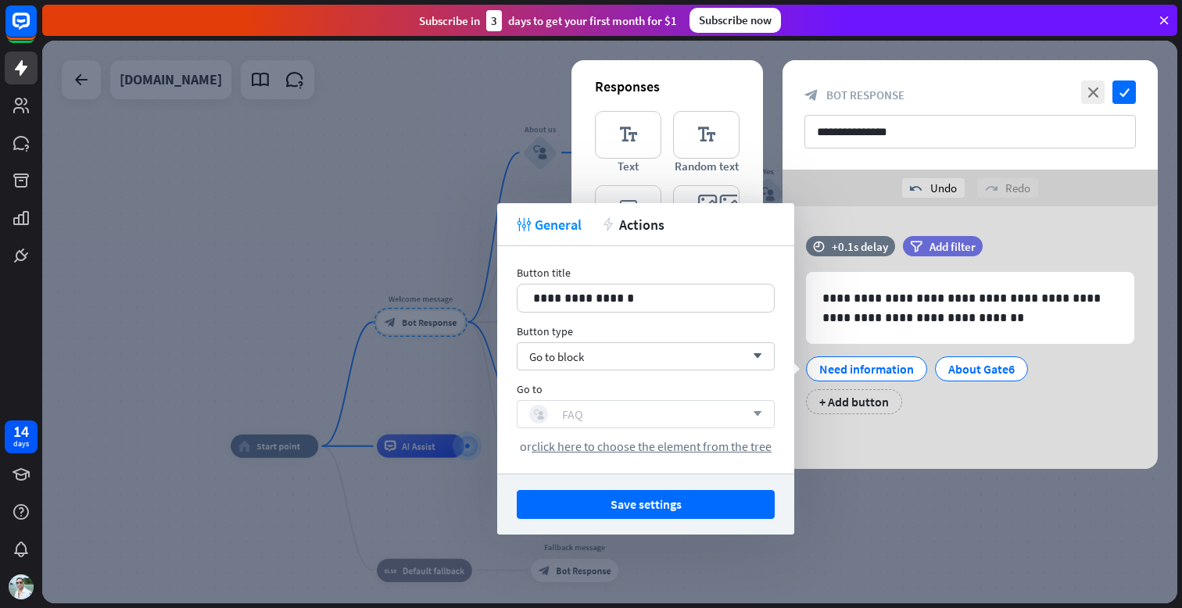
click at [658, 415] on div "block_user_input FAQ" at bounding box center [637, 414] width 216 height 19
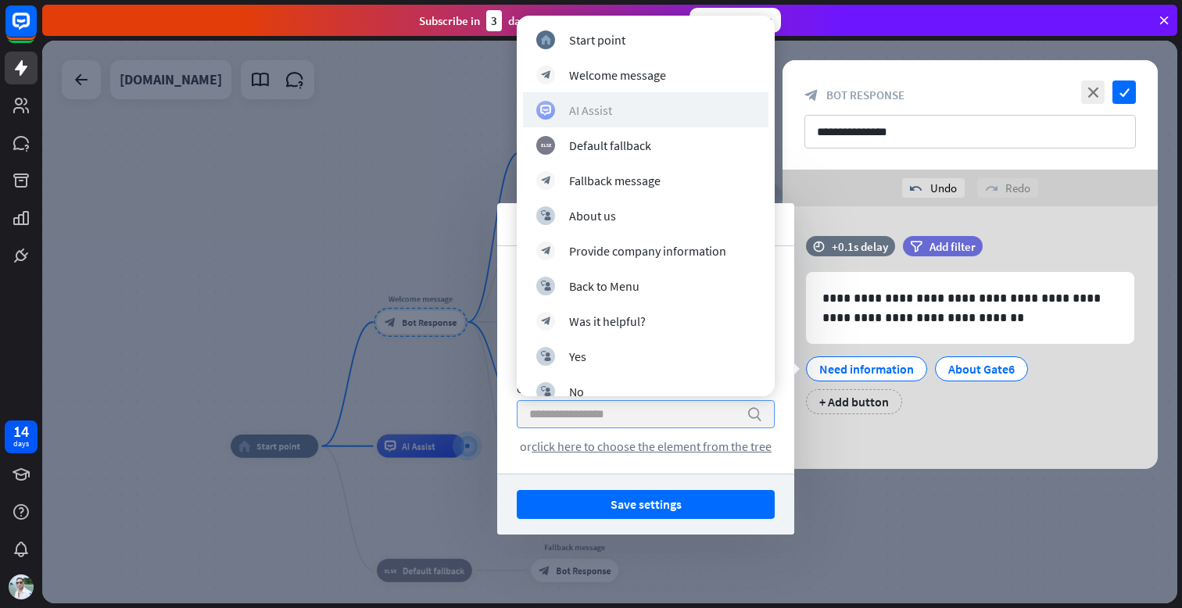
click at [608, 106] on div "AI Assist" at bounding box center [590, 110] width 43 height 16
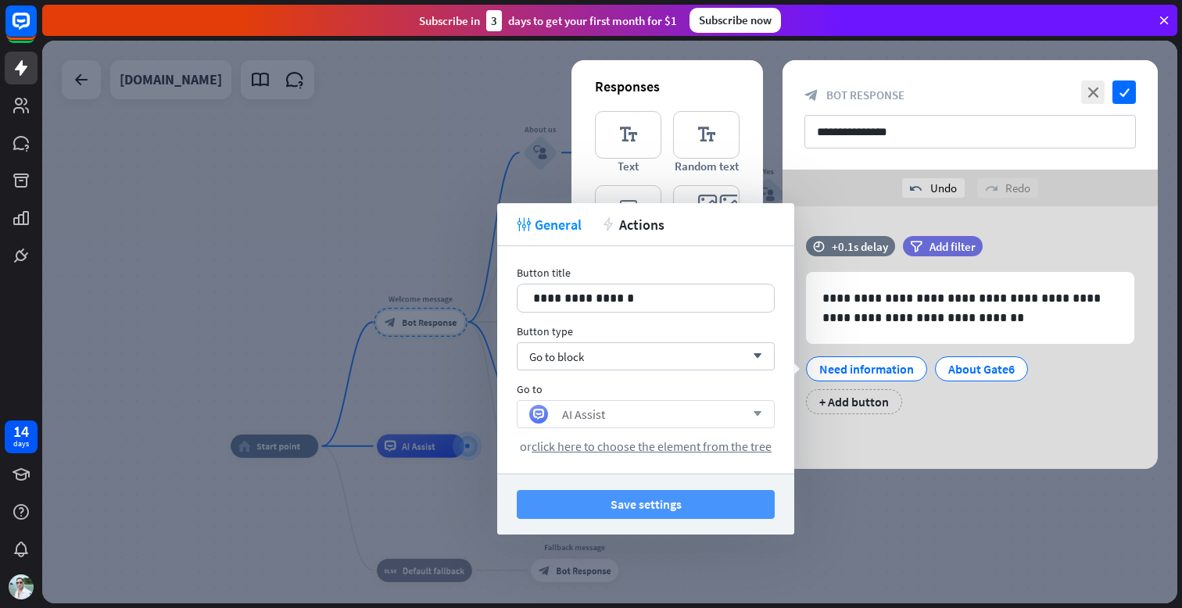
click at [640, 511] on button "Save settings" at bounding box center [646, 504] width 258 height 29
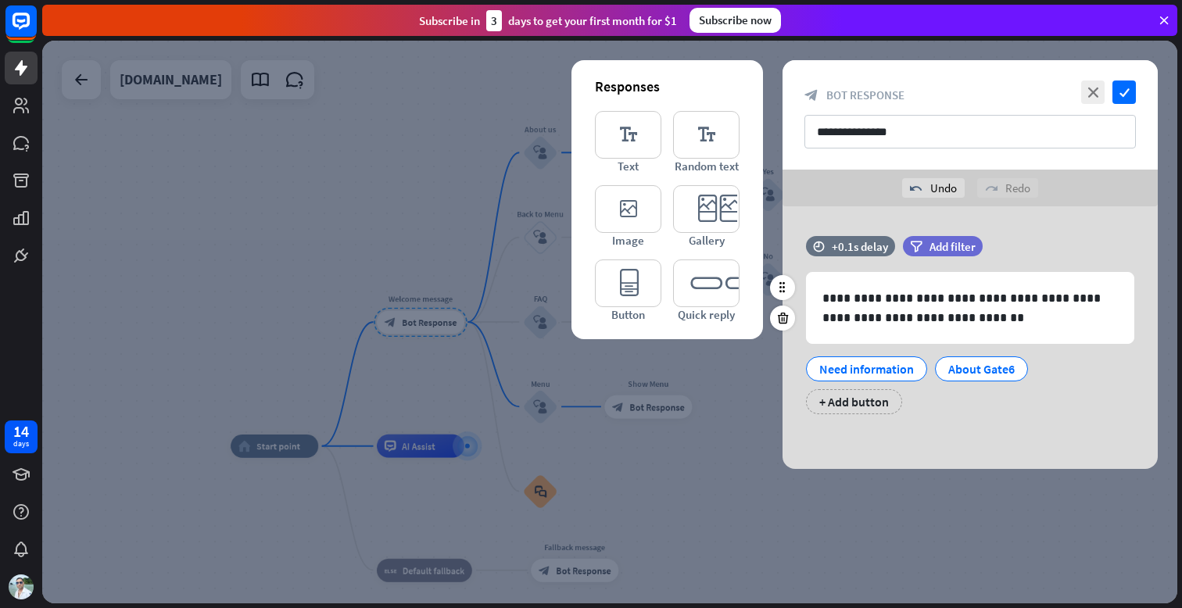
click at [982, 398] on div "Need information About Gate6 + Add button" at bounding box center [966, 382] width 328 height 66
click at [990, 373] on div "About Gate6" at bounding box center [981, 368] width 66 height 23
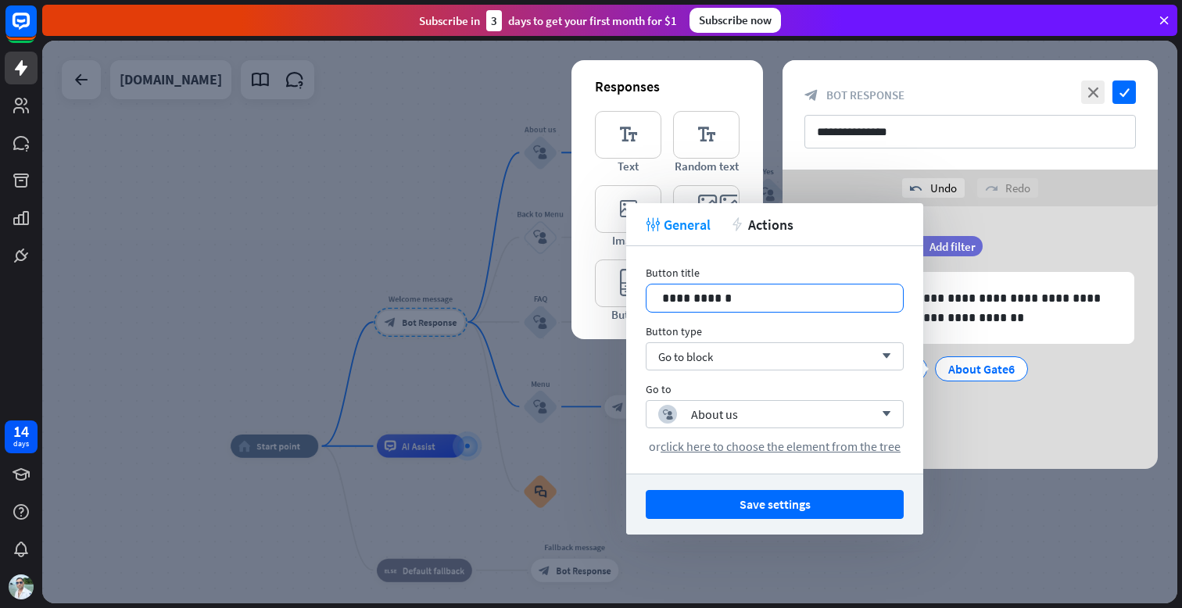
click at [753, 291] on p "**********" at bounding box center [774, 299] width 225 height 20
click at [756, 421] on div "block_user_input About us" at bounding box center [766, 414] width 216 height 19
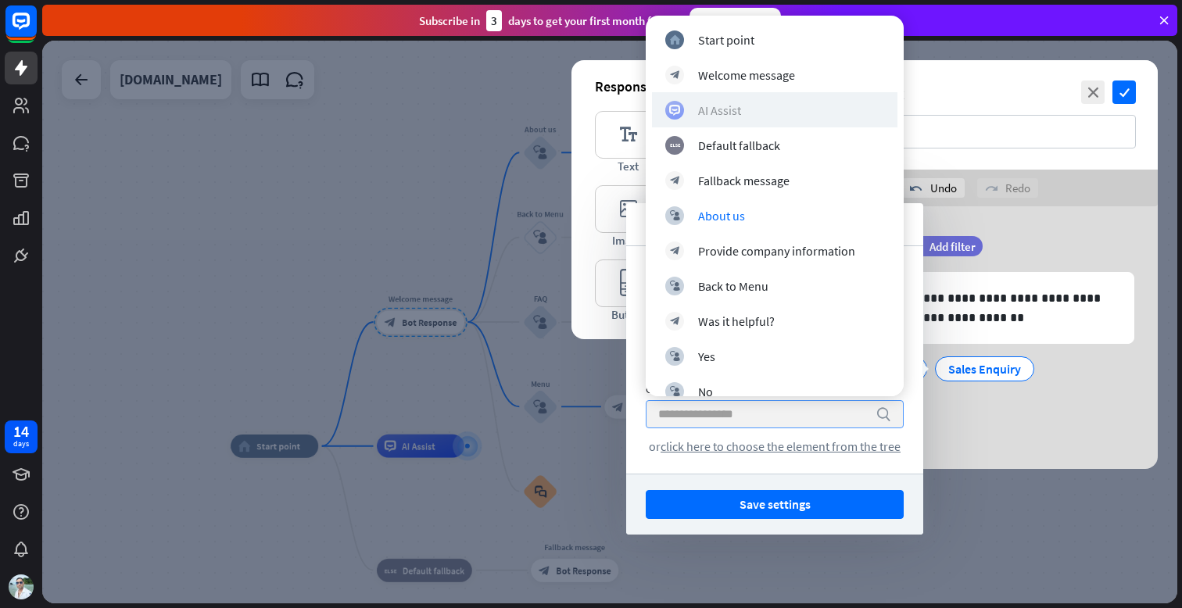
click at [721, 102] on div "AI Assist" at bounding box center [719, 110] width 43 height 16
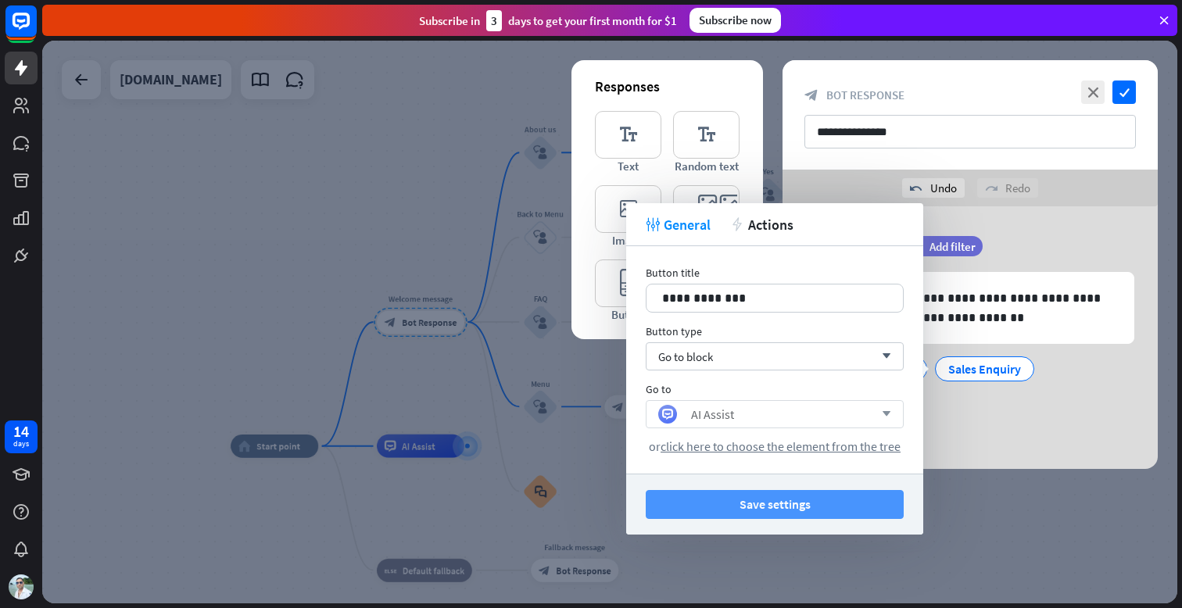
click at [791, 504] on button "Save settings" at bounding box center [775, 504] width 258 height 29
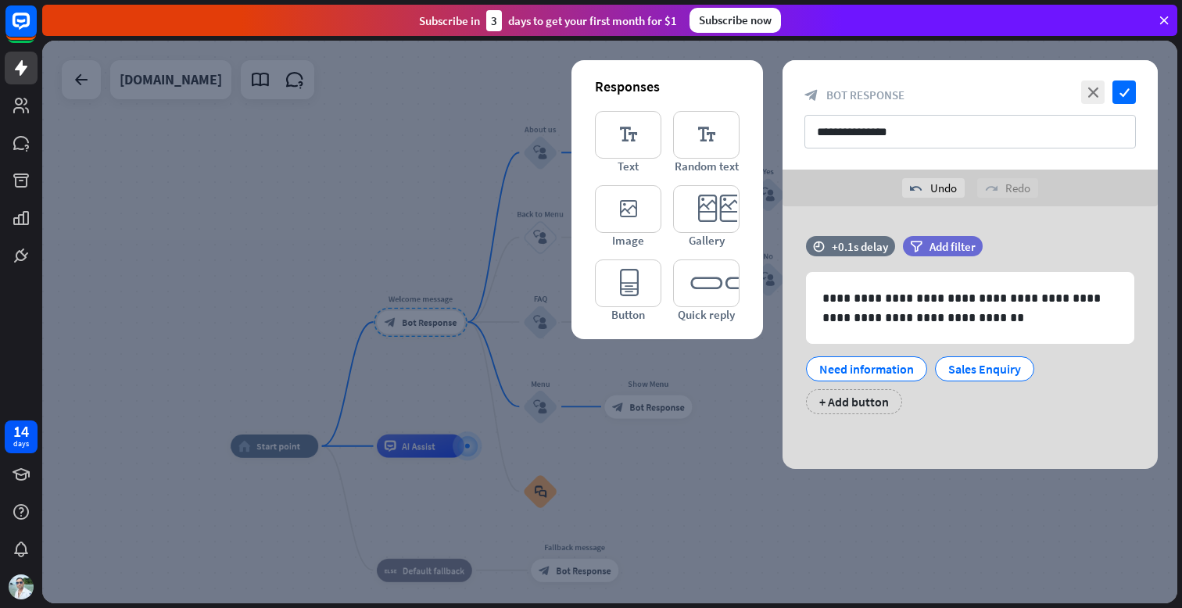
click at [1123, 73] on div "**********" at bounding box center [970, 114] width 375 height 109
click at [1125, 93] on icon "check" at bounding box center [1124, 92] width 23 height 23
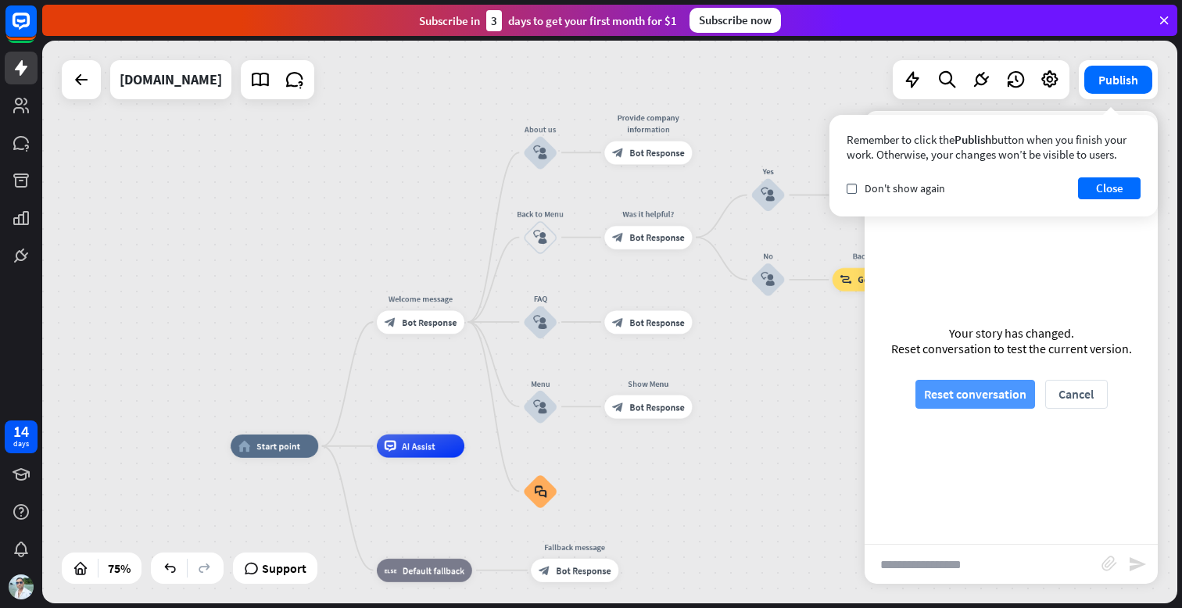
click at [986, 397] on button "Reset conversation" at bounding box center [976, 394] width 120 height 29
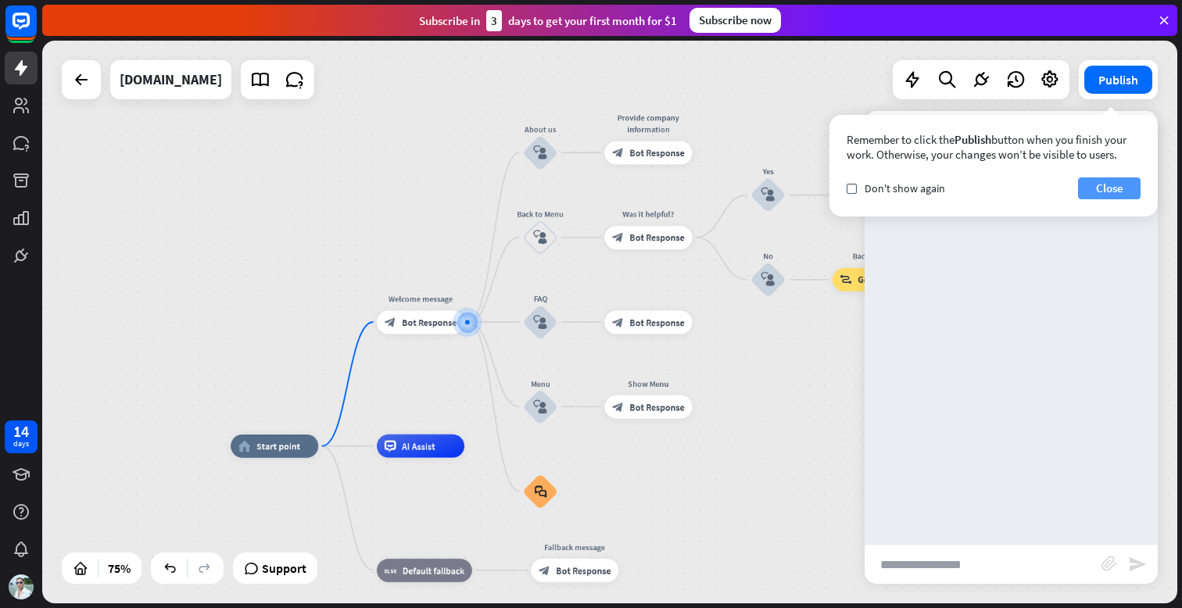
click at [1108, 187] on button "Close" at bounding box center [1109, 188] width 63 height 22
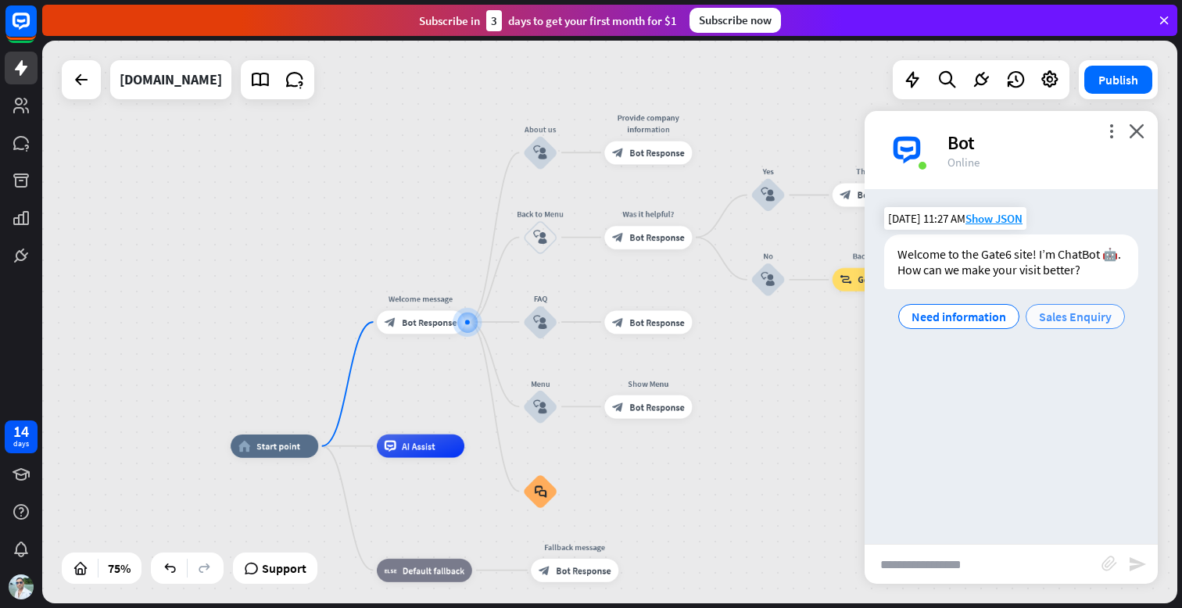
click at [1067, 314] on span "Sales Enquiry" at bounding box center [1075, 317] width 73 height 16
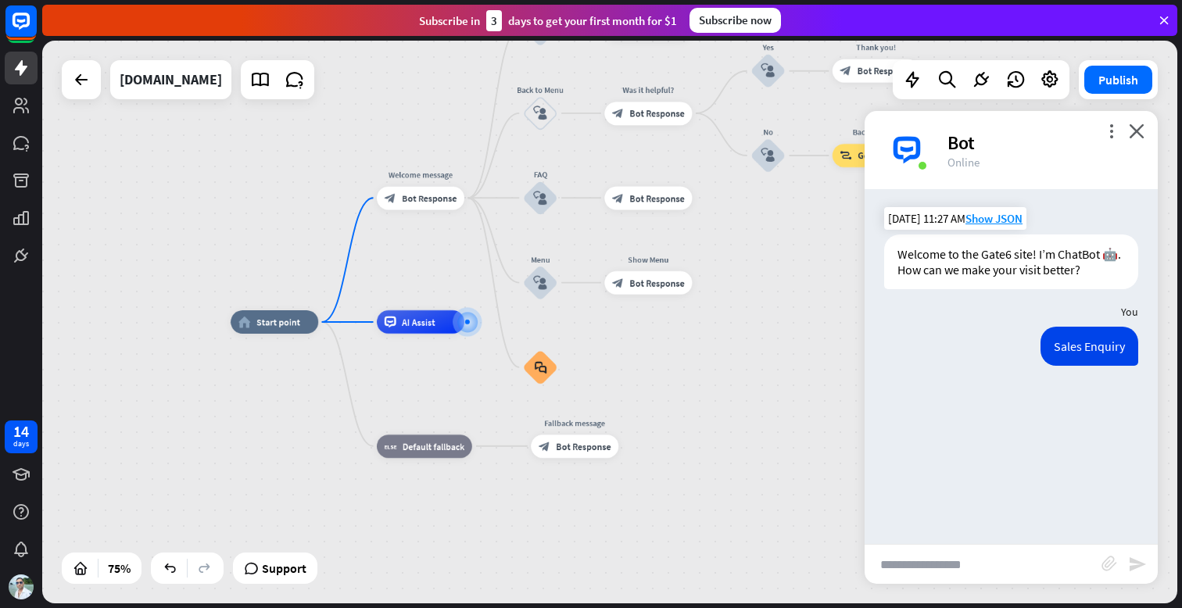
click at [933, 562] on input "text" at bounding box center [983, 564] width 237 height 39
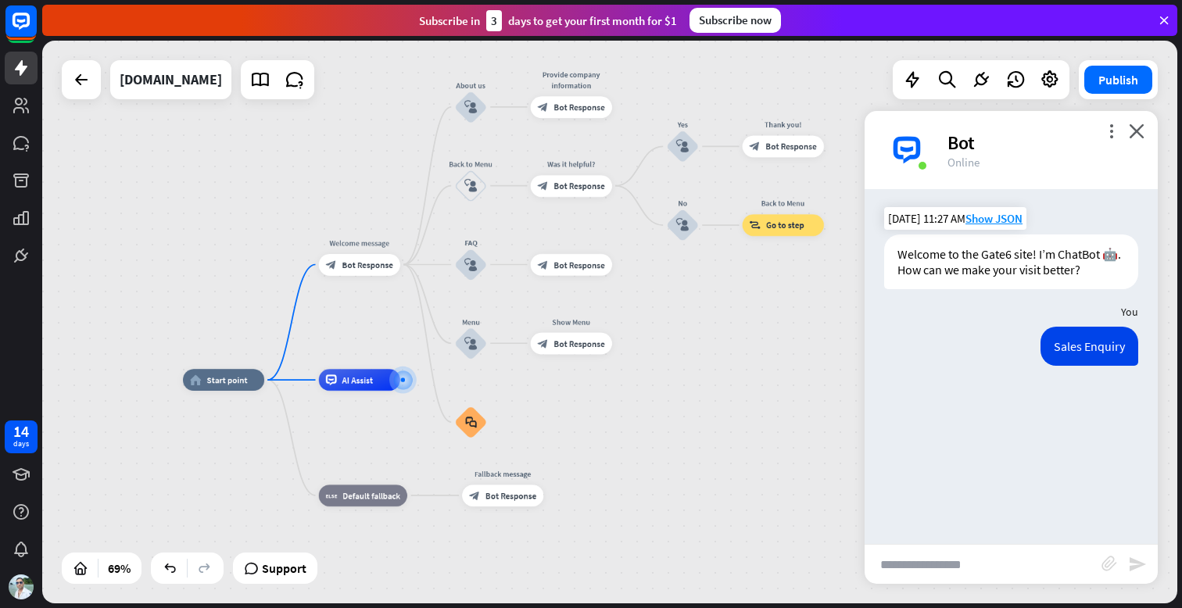
click at [984, 555] on input "text" at bounding box center [983, 564] width 237 height 39
click at [1135, 137] on icon "close" at bounding box center [1137, 131] width 16 height 15
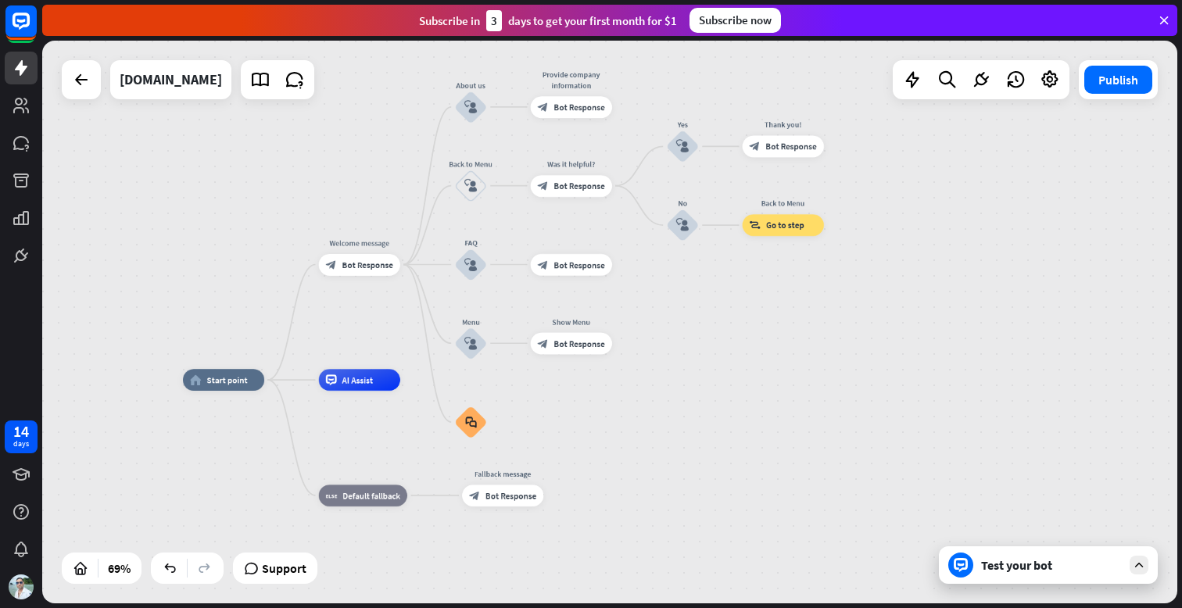
click at [1027, 568] on div "Test your bot" at bounding box center [1051, 565] width 141 height 16
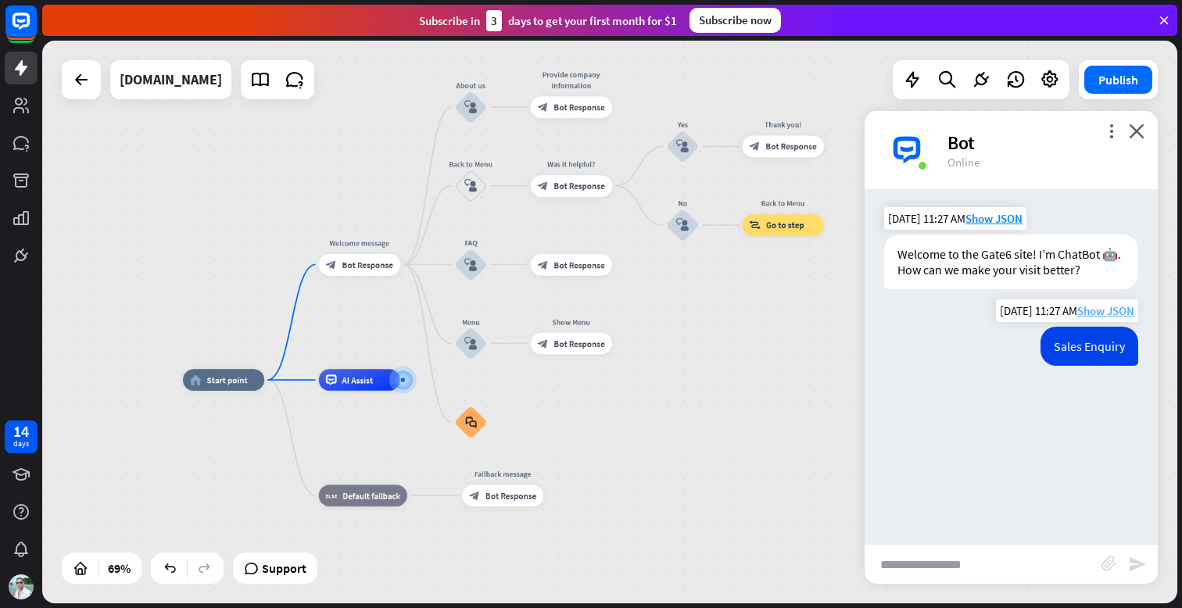
click at [1099, 311] on span "Show JSON" at bounding box center [1105, 310] width 57 height 15
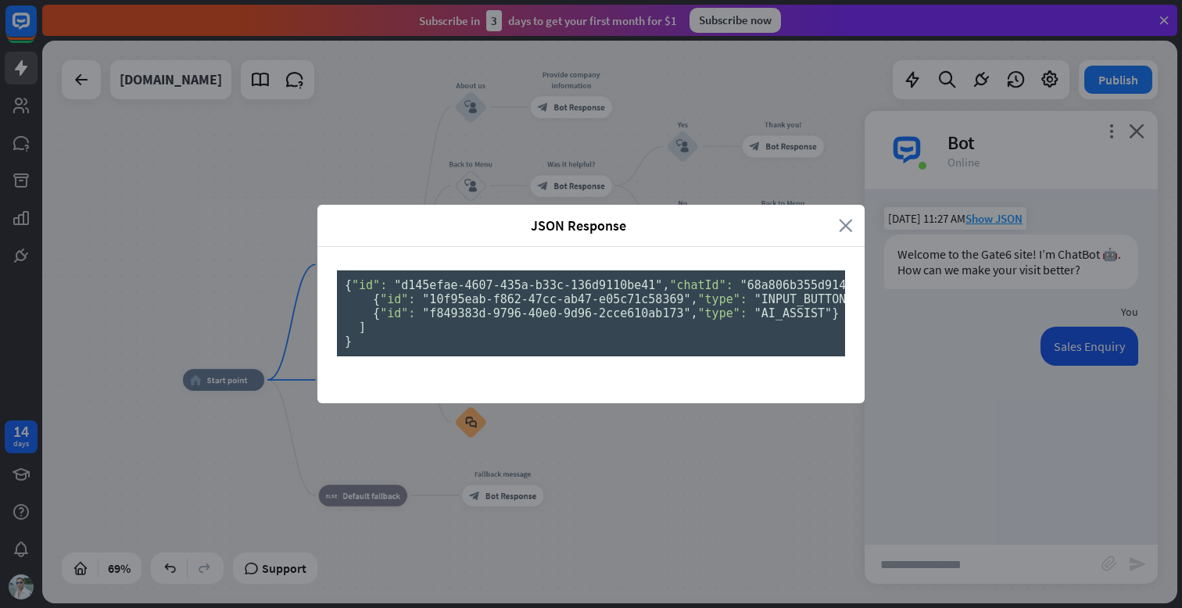
click at [844, 217] on icon "close" at bounding box center [846, 226] width 14 height 18
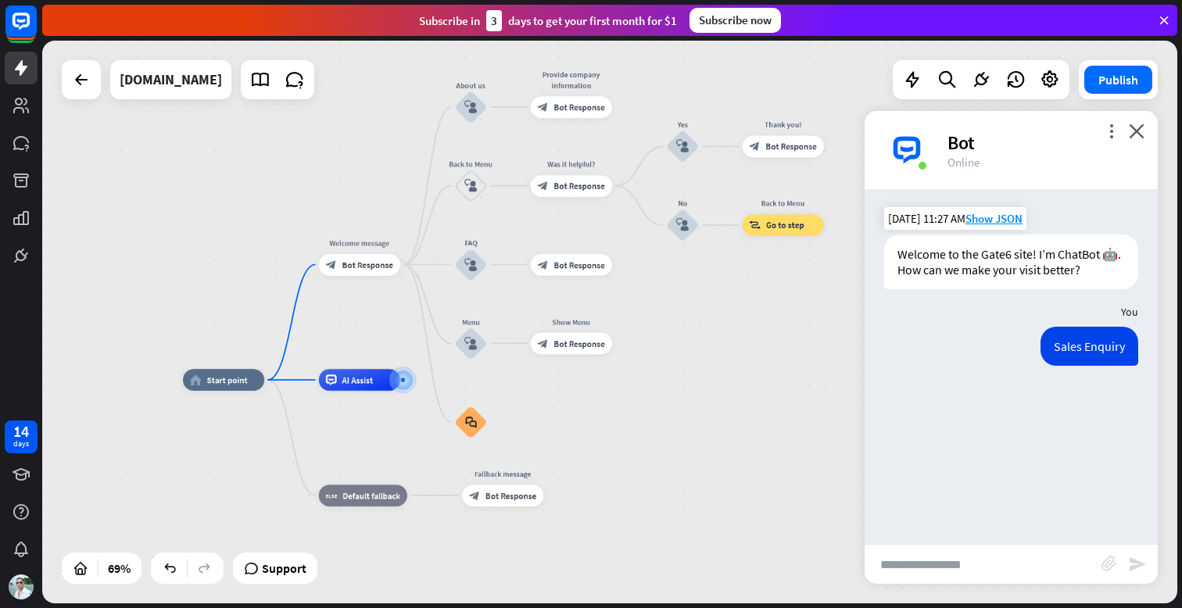
click at [1078, 371] on div "Sales Enquiry [DATE] 11:27 AM Show JSON" at bounding box center [1011, 350] width 293 height 47
click at [354, 384] on span "AI Assist" at bounding box center [357, 380] width 31 height 11
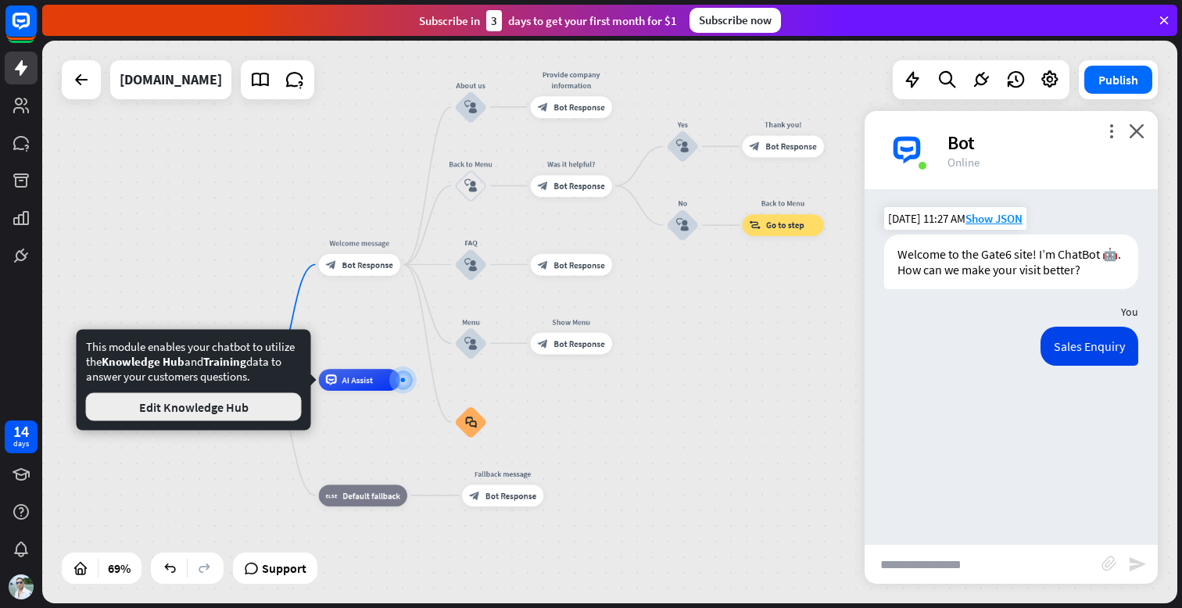
click at [250, 411] on button "Edit Knowledge Hub" at bounding box center [194, 407] width 216 height 28
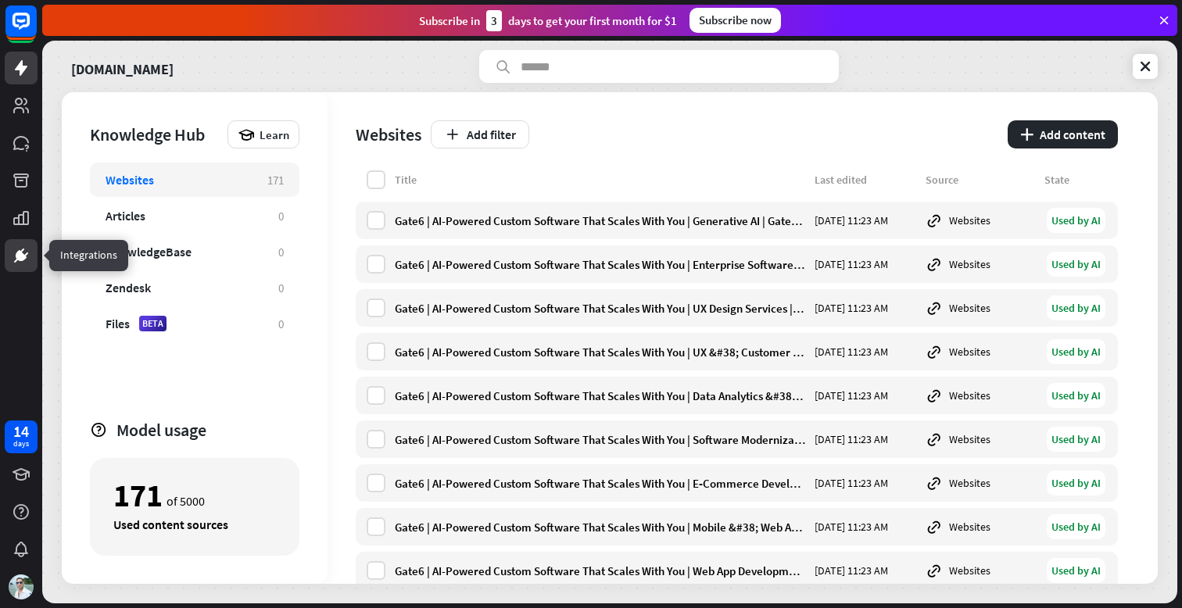
click at [23, 253] on icon at bounding box center [21, 255] width 19 height 19
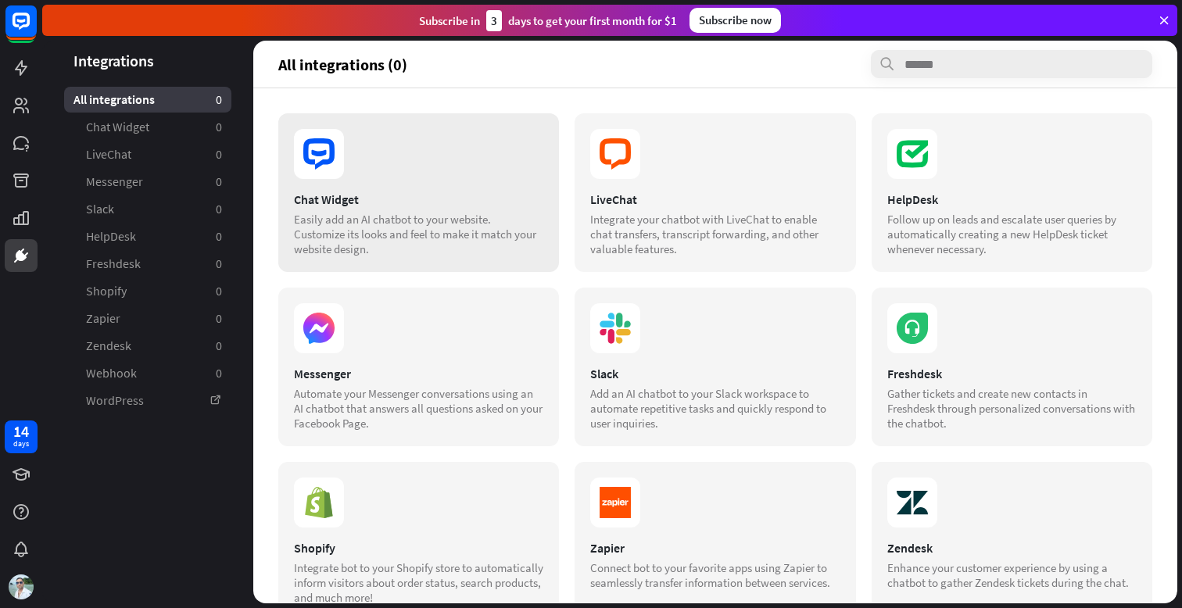
click at [379, 209] on section "Chat Widget Easily add an AI chatbot to your website. Customize its looks and f…" at bounding box center [418, 224] width 249 height 65
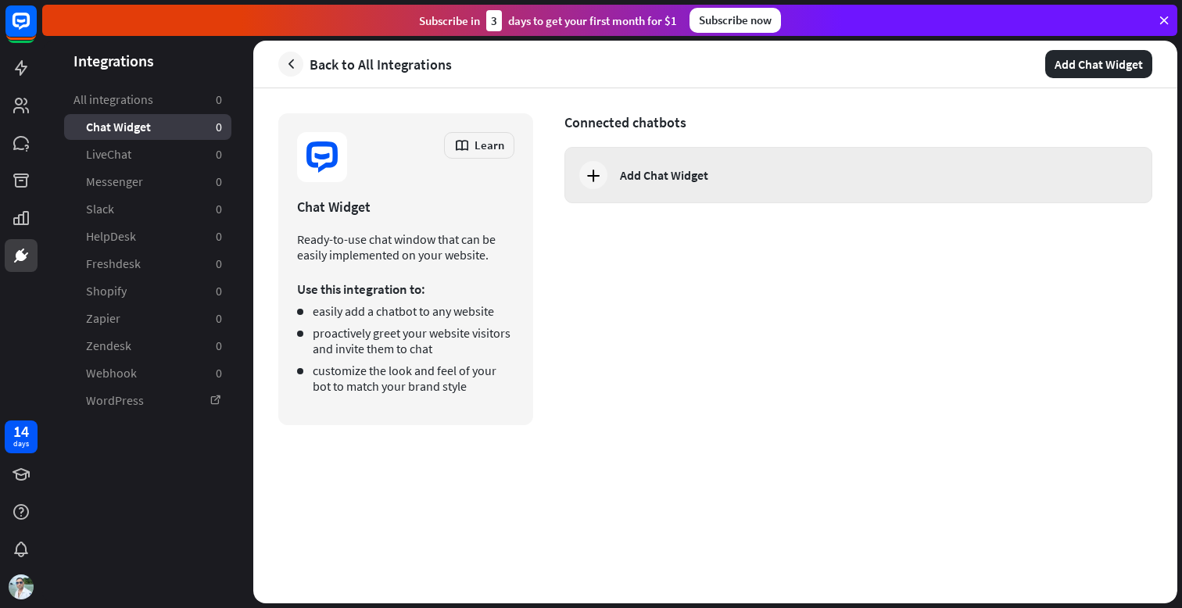
click at [656, 187] on div "Add Chat Widget" at bounding box center [859, 175] width 588 height 56
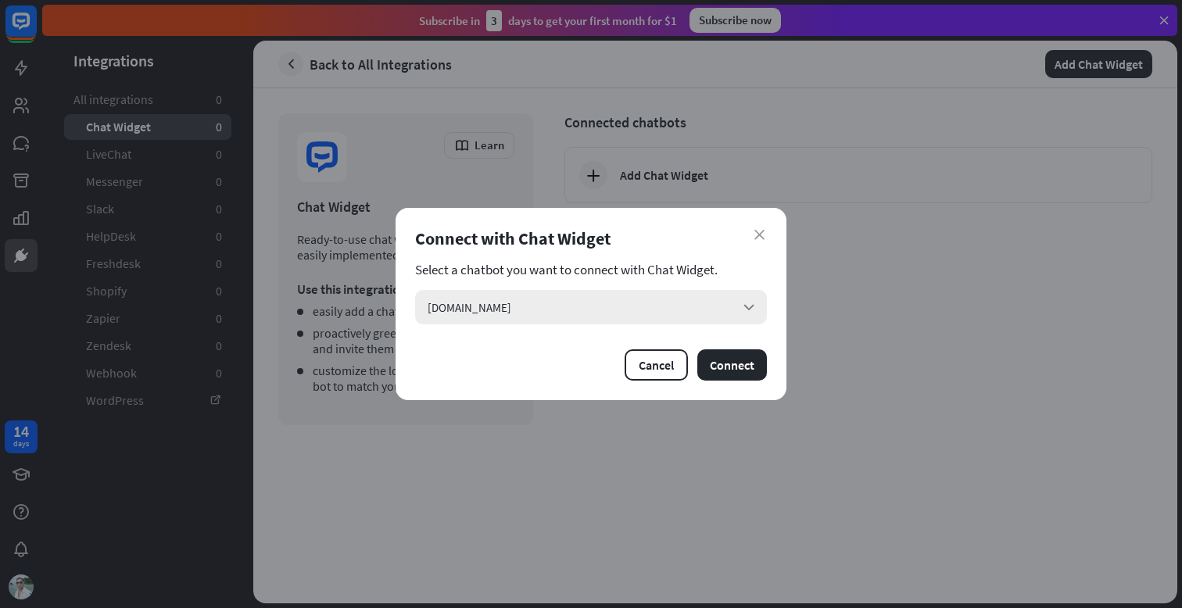
click at [557, 316] on div "[DOMAIN_NAME] arrow_down" at bounding box center [591, 307] width 352 height 34
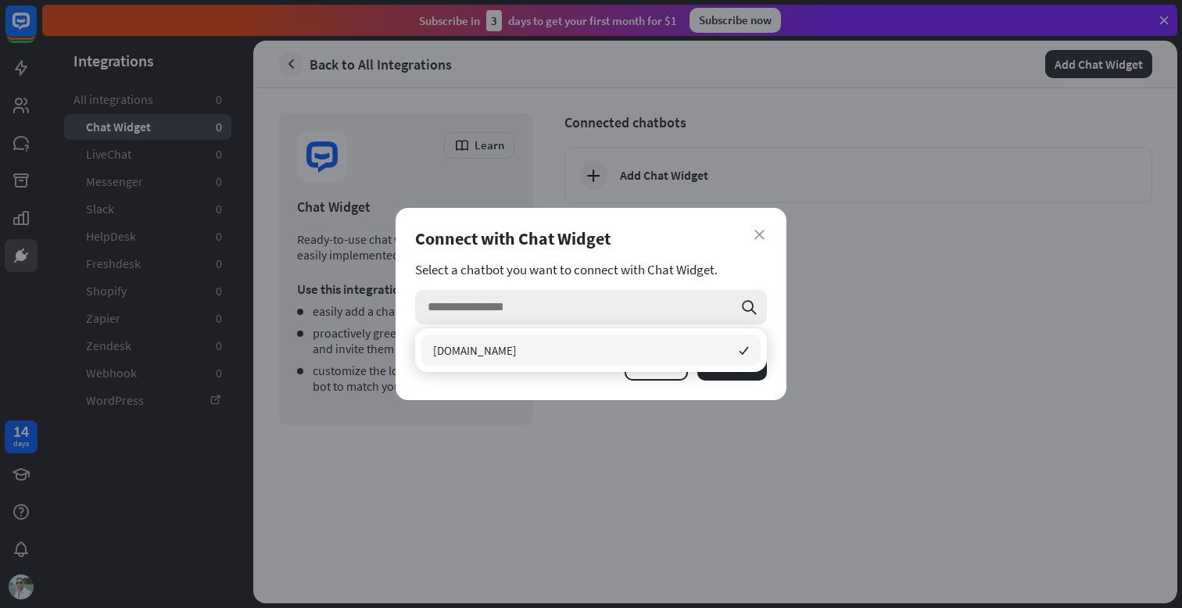
click at [557, 316] on input "search" at bounding box center [580, 307] width 305 height 34
click at [518, 397] on div "close Connect with Chat Widget Select a chatbot you want to connect with Chat W…" at bounding box center [591, 304] width 391 height 192
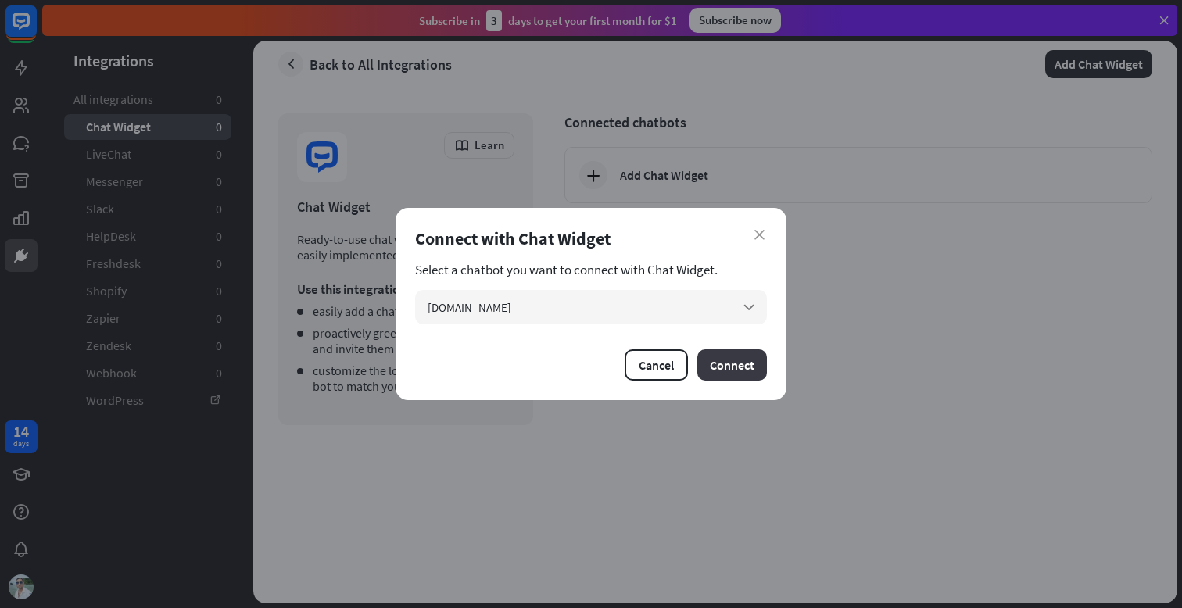
click at [727, 371] on button "Connect" at bounding box center [732, 365] width 70 height 31
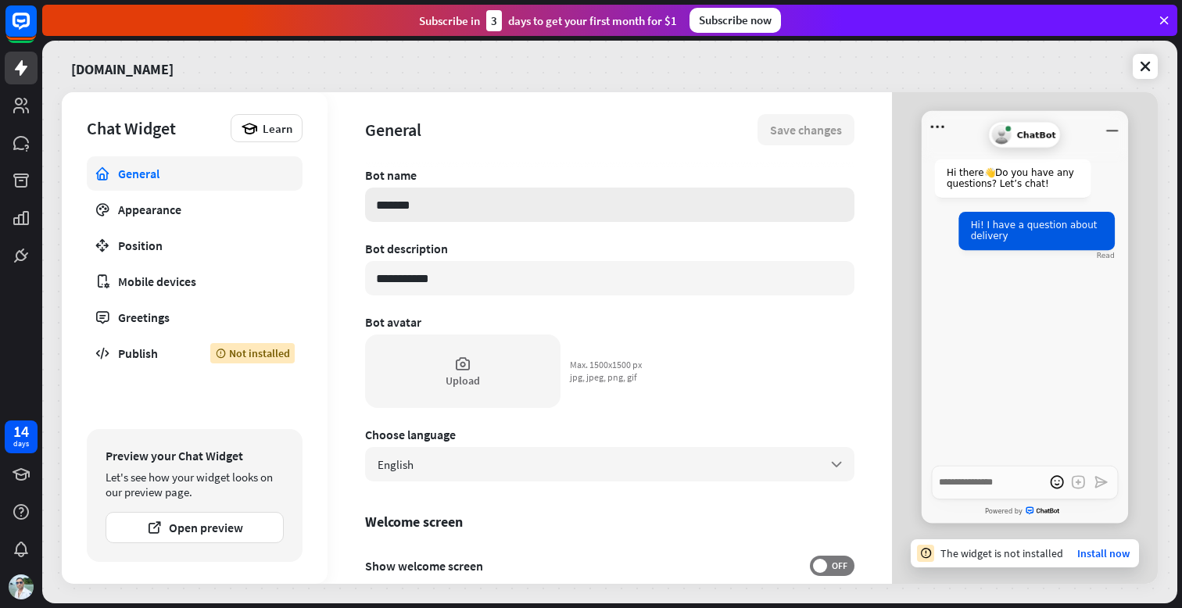
click at [430, 209] on input "*******" at bounding box center [609, 205] width 489 height 34
type textarea "*"
type input "*"
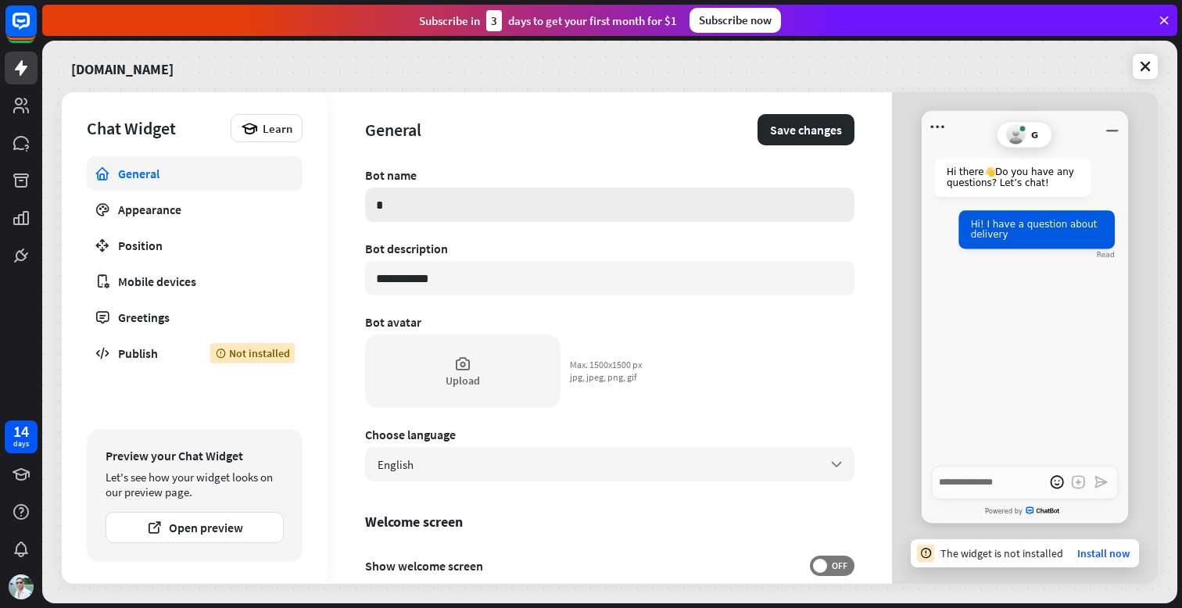
type textarea "*"
type input "**"
type textarea "*"
type input "***"
type textarea "*"
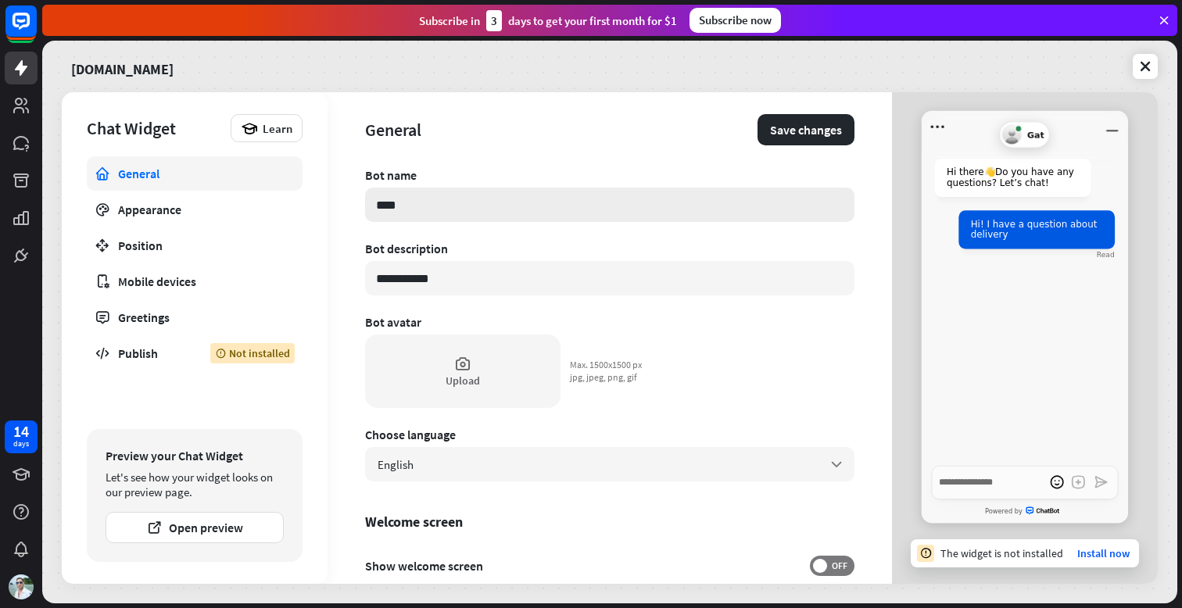
type input "*****"
type textarea "*"
type input "*****"
click at [459, 280] on input "**********" at bounding box center [609, 278] width 489 height 34
type textarea "*"
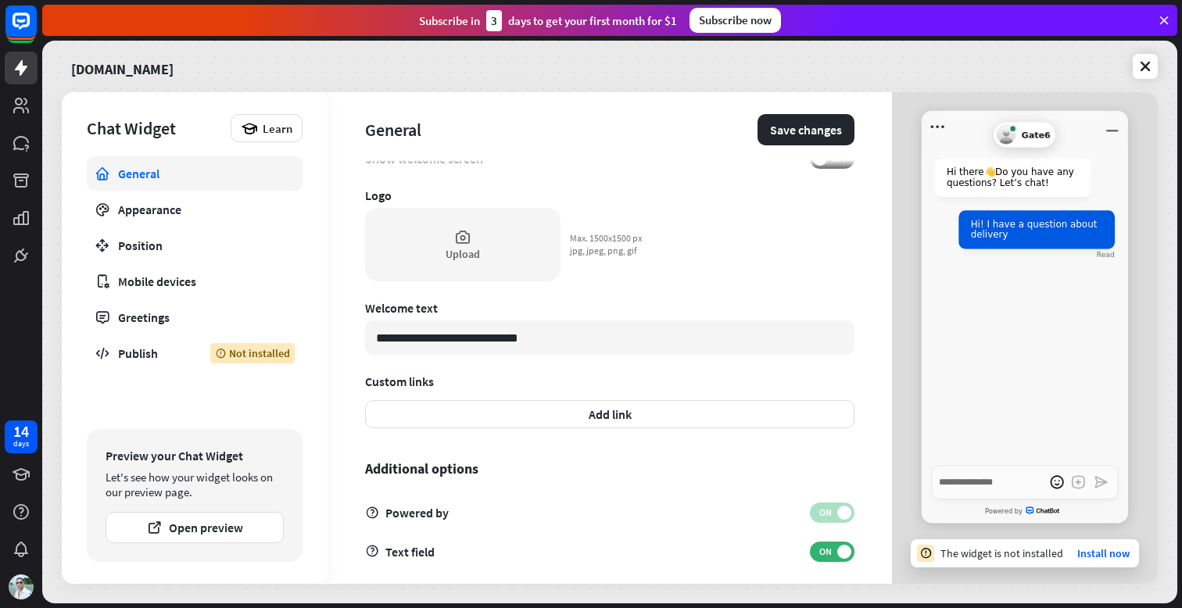
scroll to position [421, 0]
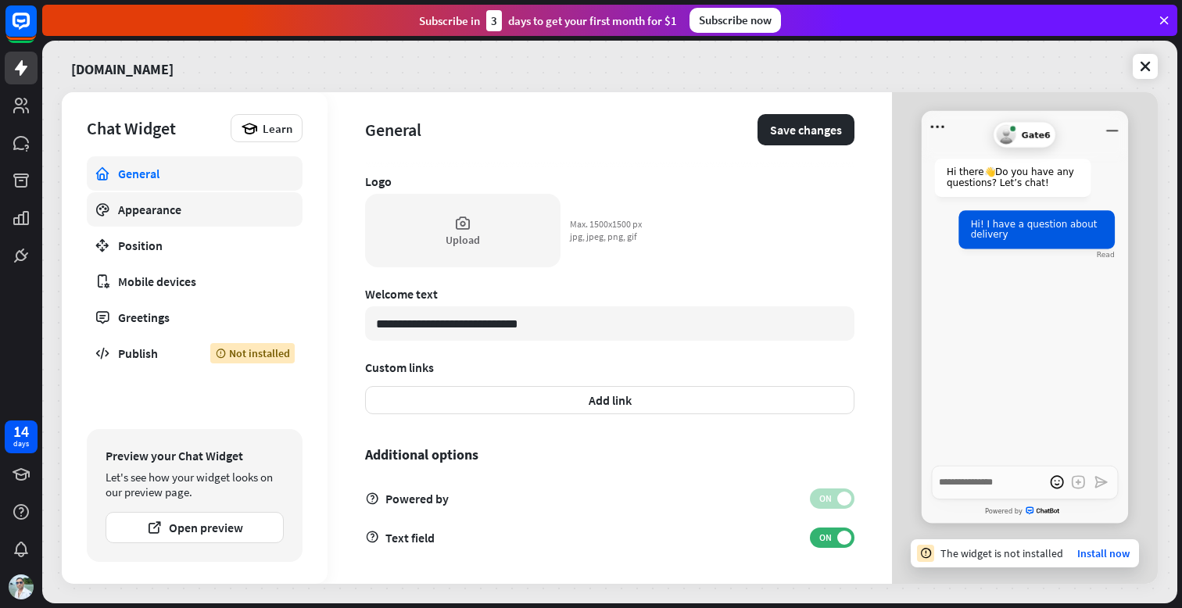
click at [177, 212] on div "Appearance" at bounding box center [194, 210] width 153 height 16
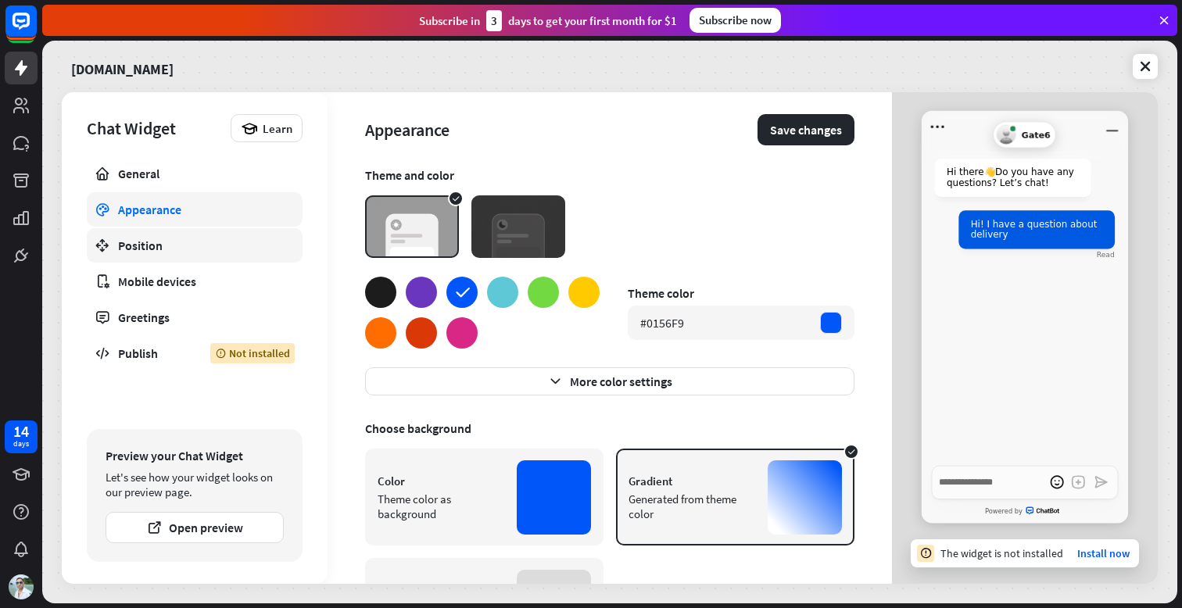
click at [167, 248] on div "Position" at bounding box center [194, 246] width 153 height 16
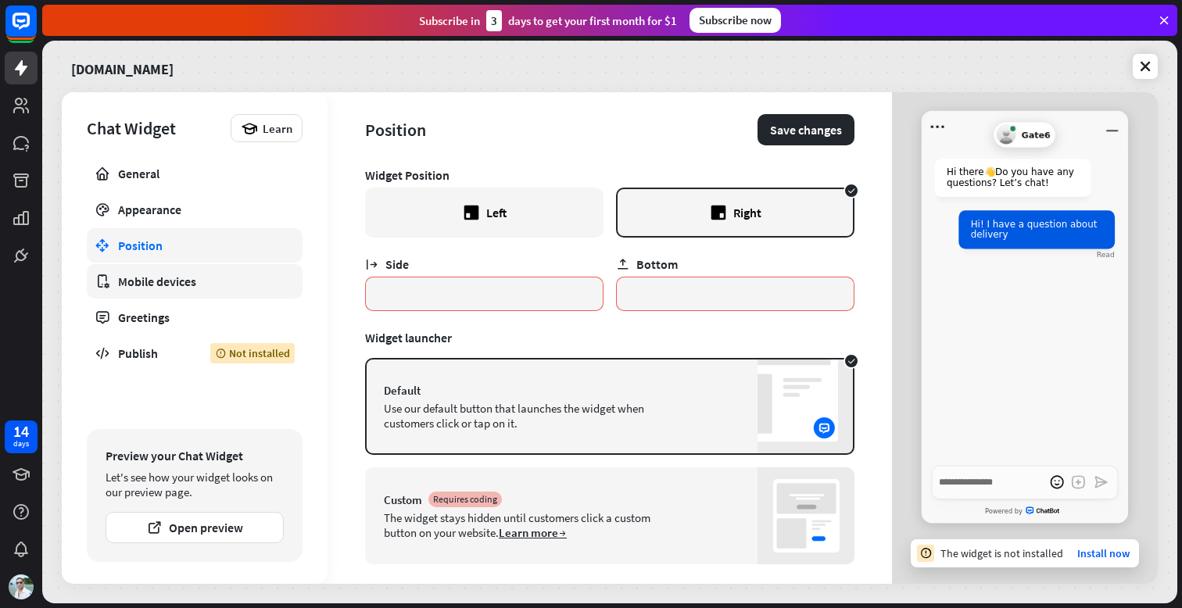
click at [167, 280] on div "Mobile devices" at bounding box center [194, 282] width 153 height 16
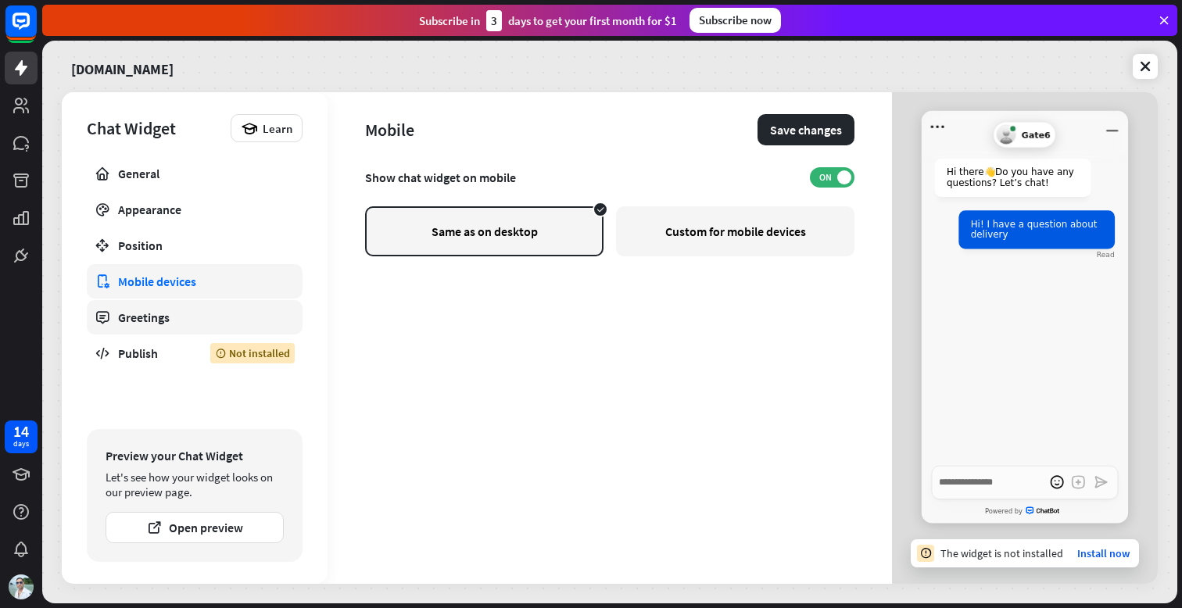
click at [163, 306] on link "Greetings" at bounding box center [195, 317] width 216 height 34
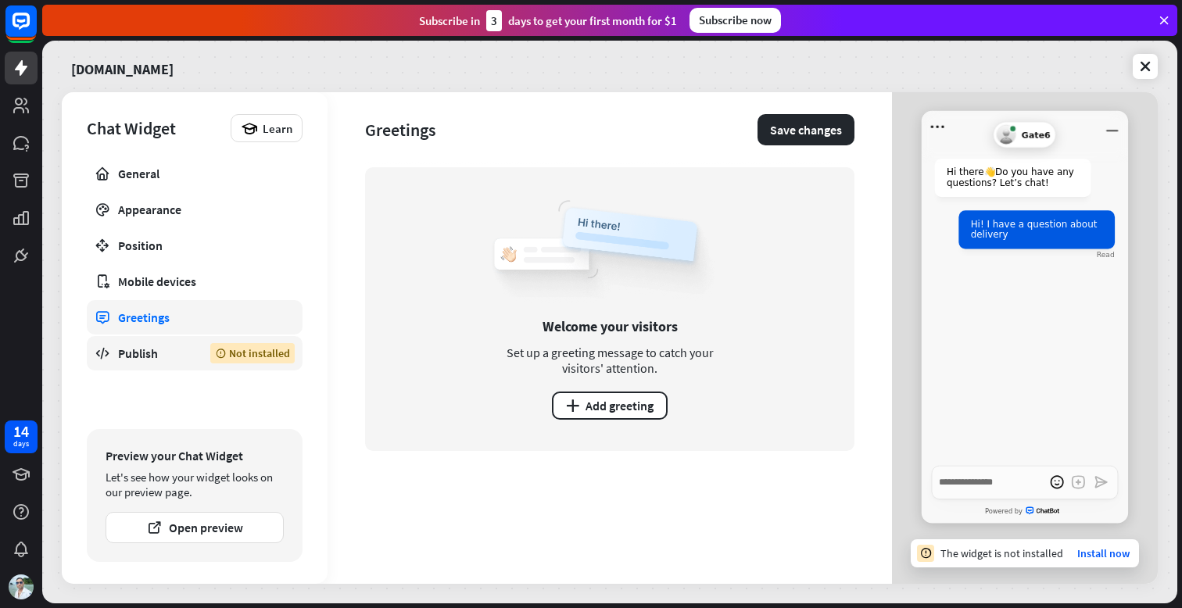
click at [159, 350] on div "Publish" at bounding box center [152, 354] width 69 height 16
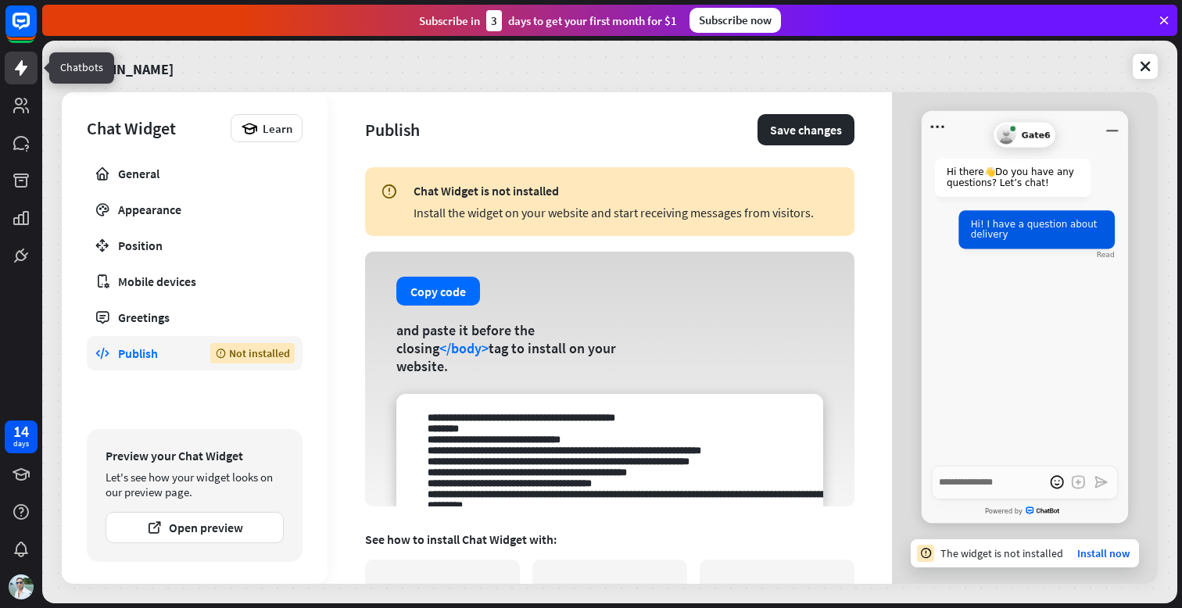
click at [22, 60] on icon at bounding box center [21, 68] width 13 height 16
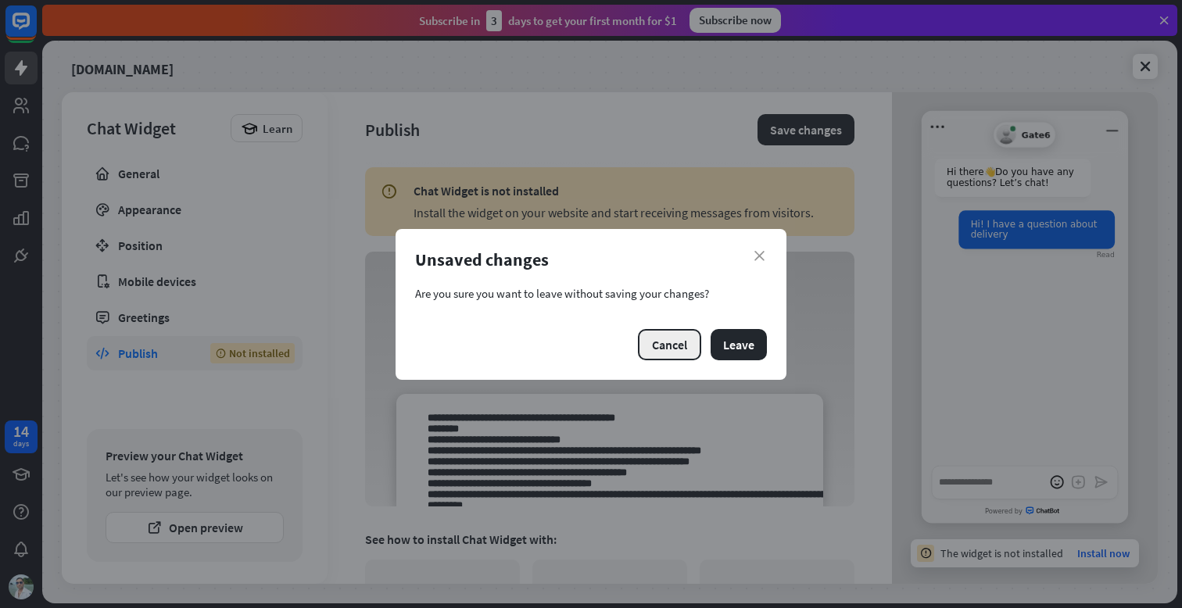
click at [672, 343] on button "Cancel" at bounding box center [669, 344] width 63 height 31
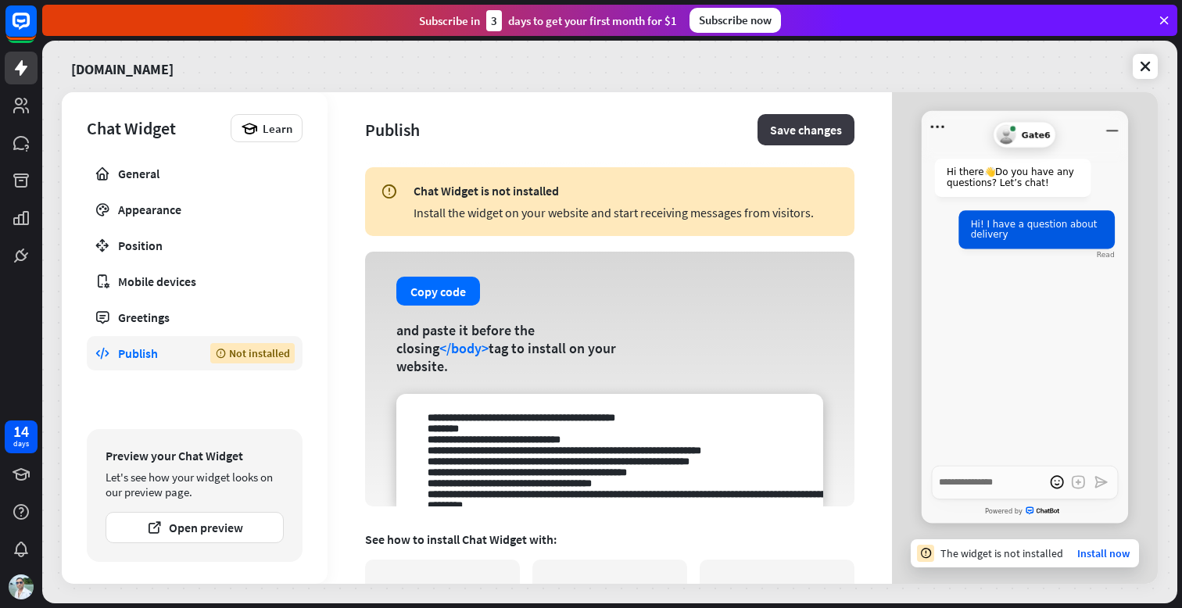
click at [813, 120] on button "Save changes" at bounding box center [806, 129] width 97 height 31
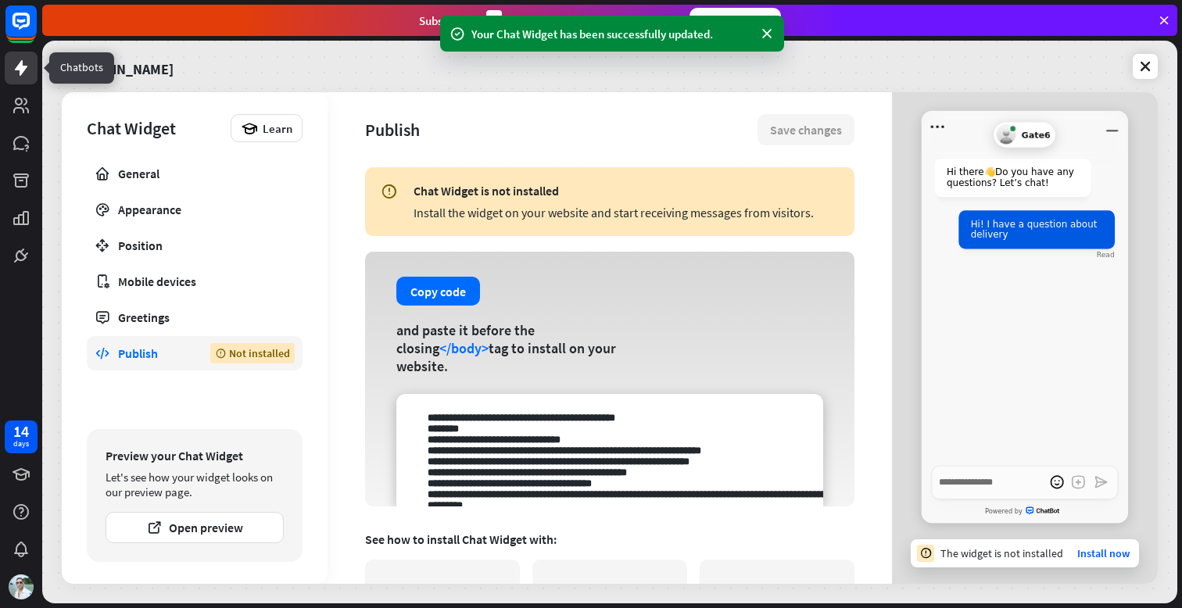
click at [14, 70] on icon at bounding box center [21, 68] width 19 height 19
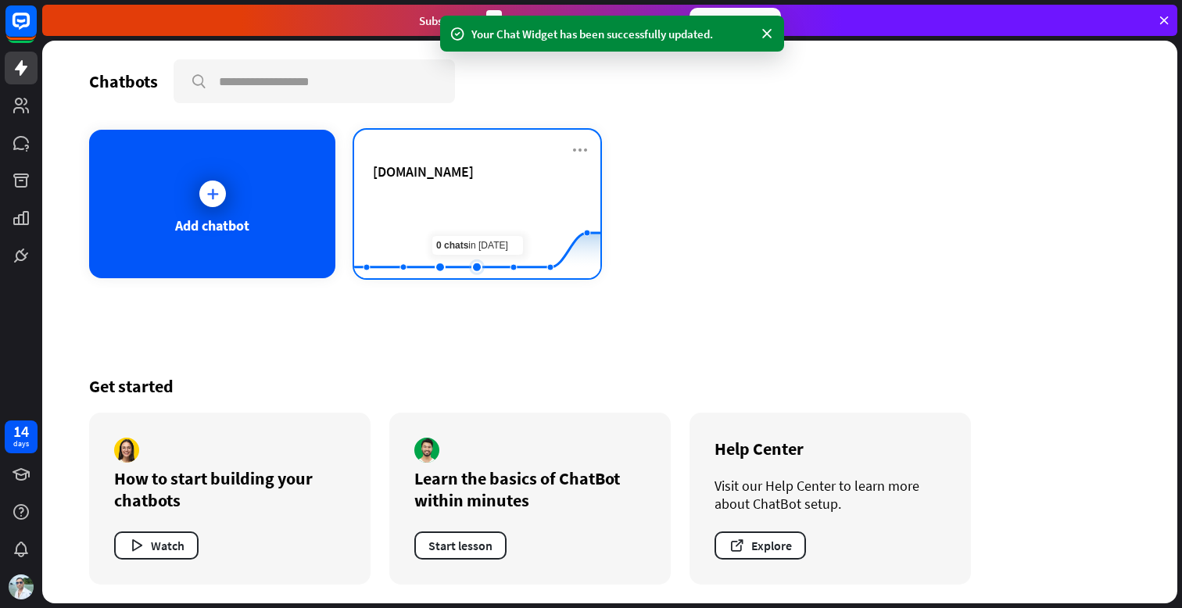
click at [463, 216] on rect at bounding box center [477, 240] width 246 height 98
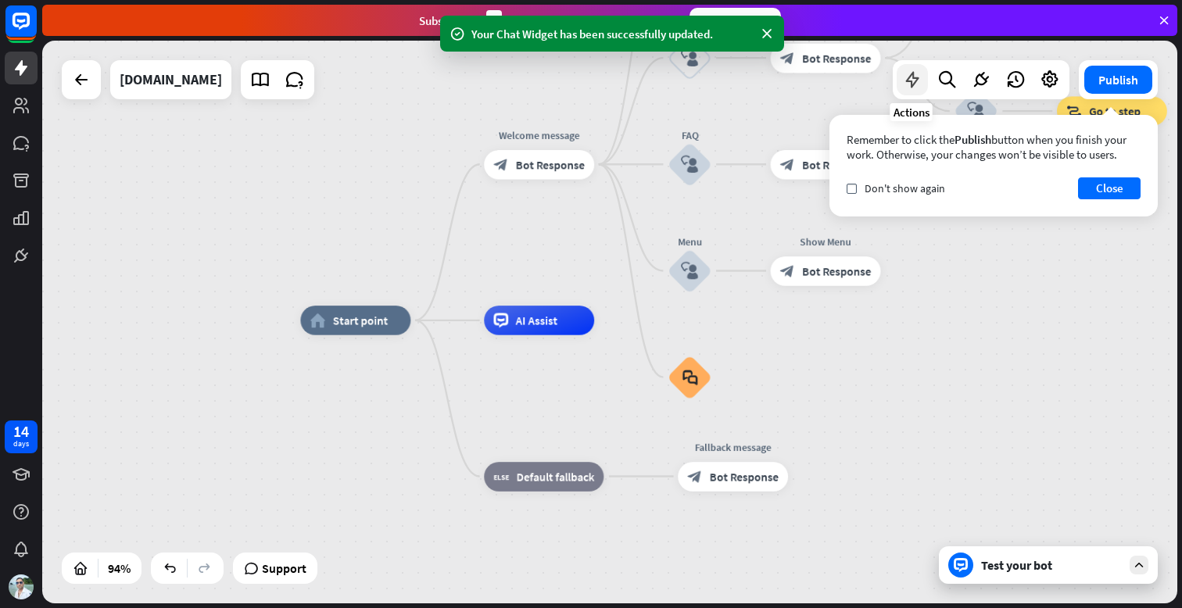
click at [912, 88] on icon at bounding box center [912, 80] width 20 height 20
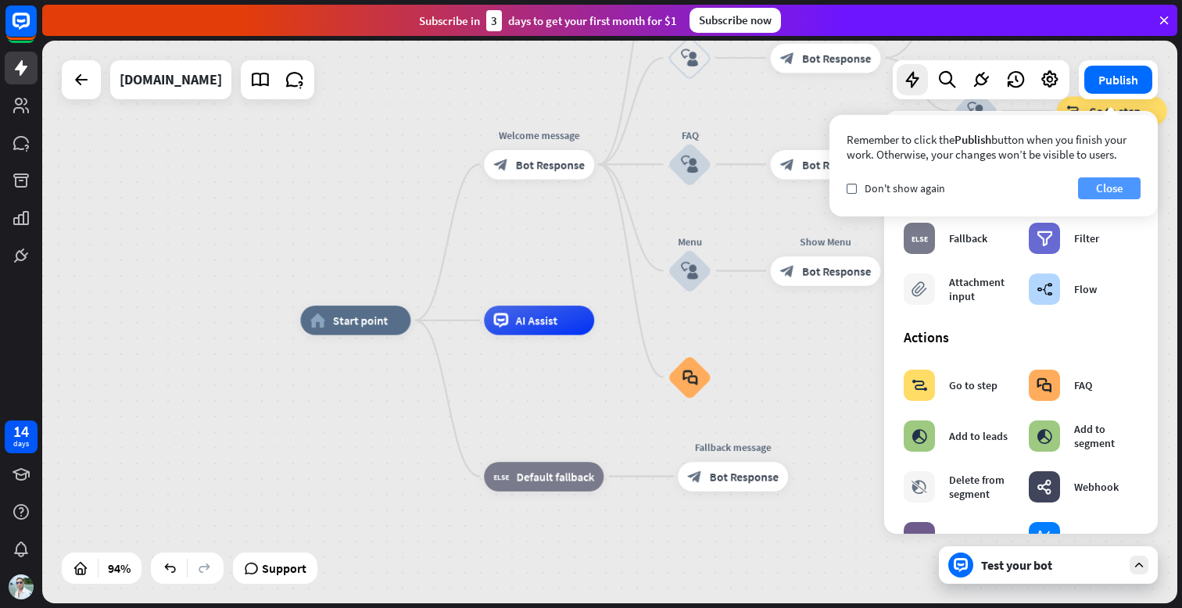
click at [1109, 189] on button "Close" at bounding box center [1109, 188] width 63 height 22
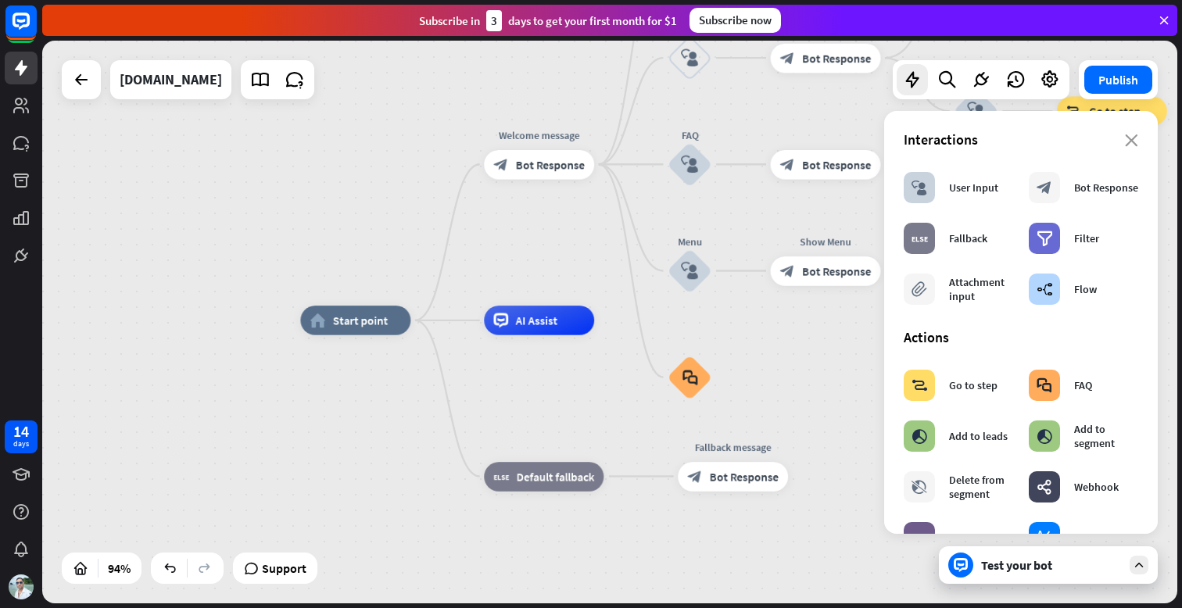
click at [569, 232] on div "home_2 Start point Welcome message block_bot_response Bot Response About us blo…" at bounding box center [609, 322] width 1135 height 563
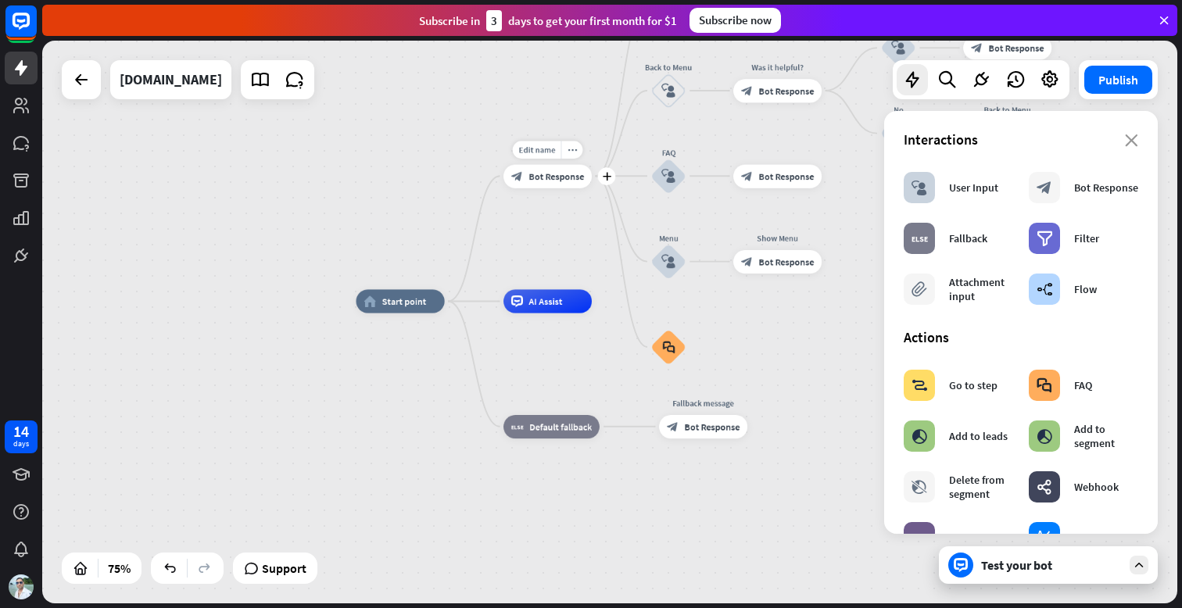
click at [563, 178] on span "Bot Response" at bounding box center [557, 176] width 56 height 12
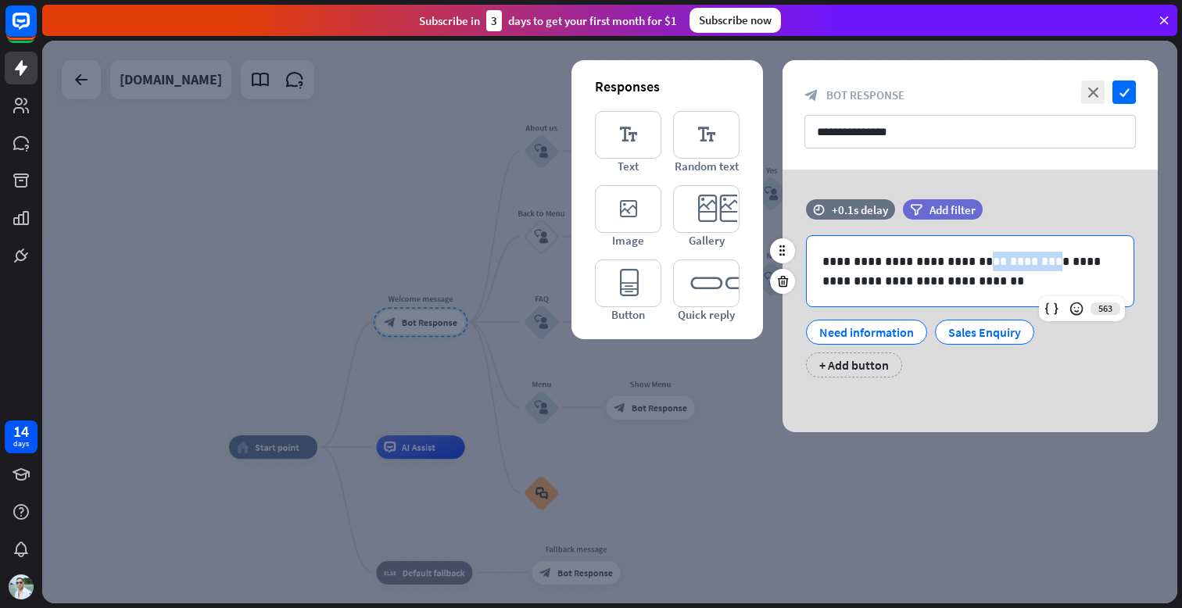
drag, startPoint x: 963, startPoint y: 261, endPoint x: 1024, endPoint y: 263, distance: 61.0
click at [1024, 263] on p "**********" at bounding box center [971, 271] width 296 height 39
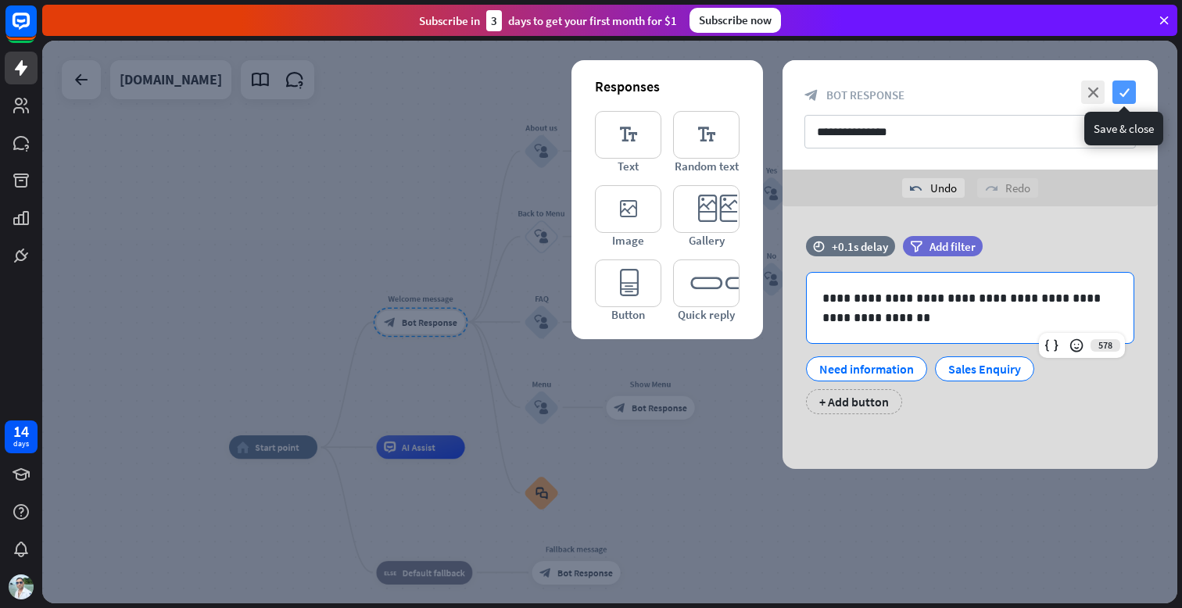
click at [1127, 96] on icon "check" at bounding box center [1124, 92] width 23 height 23
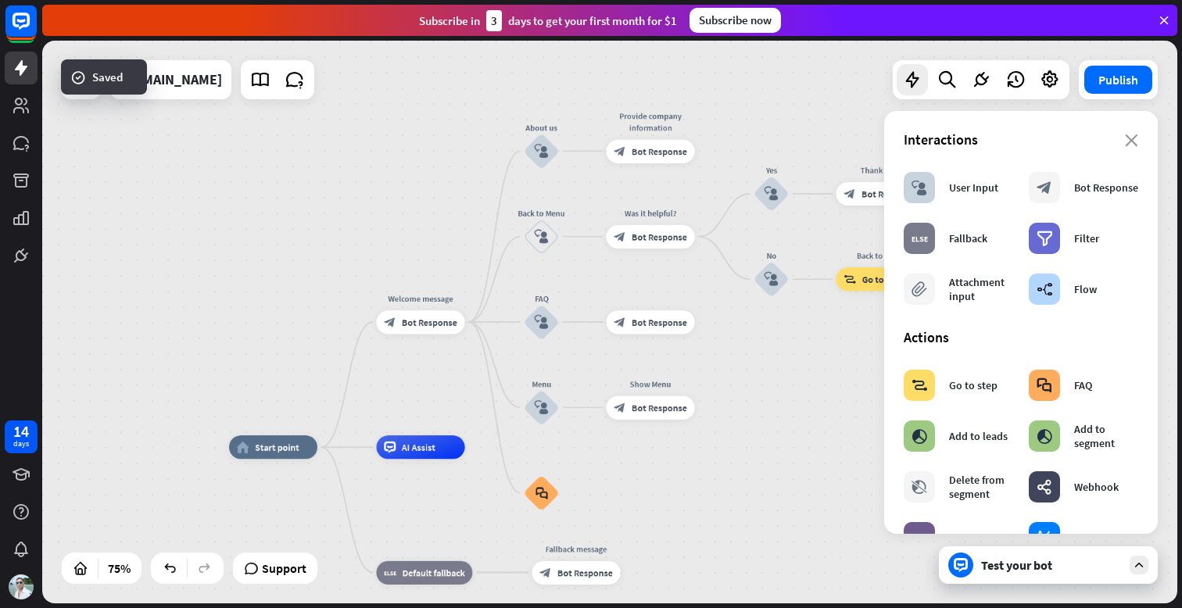
click at [807, 351] on div "home_2 Start point Welcome message block_bot_response Bot Response About us blo…" at bounding box center [609, 322] width 1135 height 563
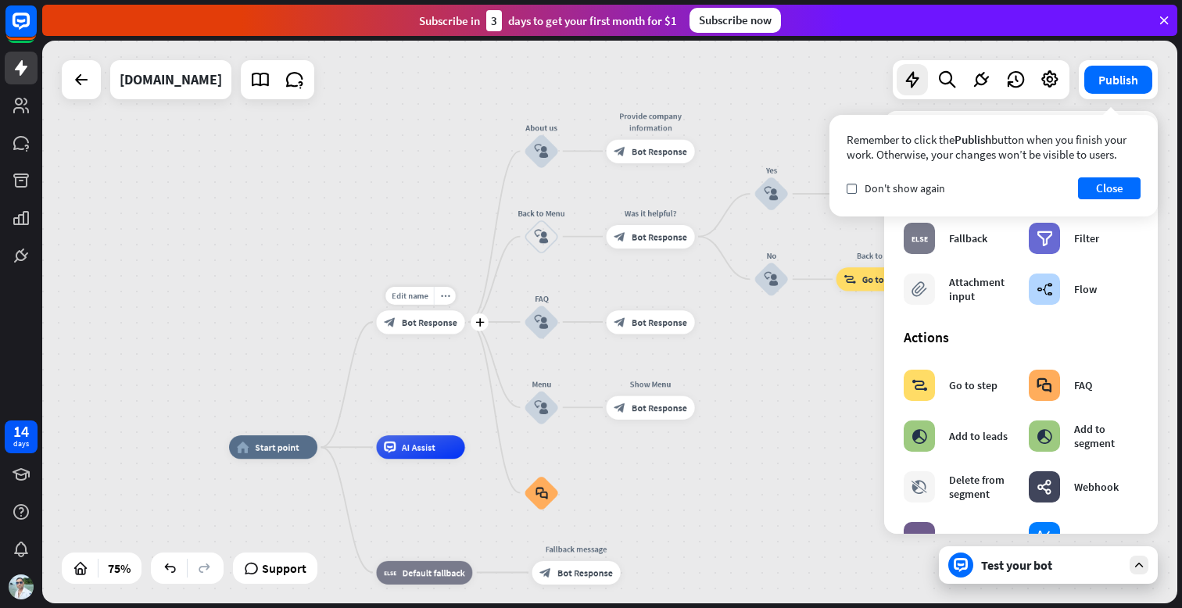
click at [439, 321] on span "Bot Response" at bounding box center [430, 322] width 56 height 12
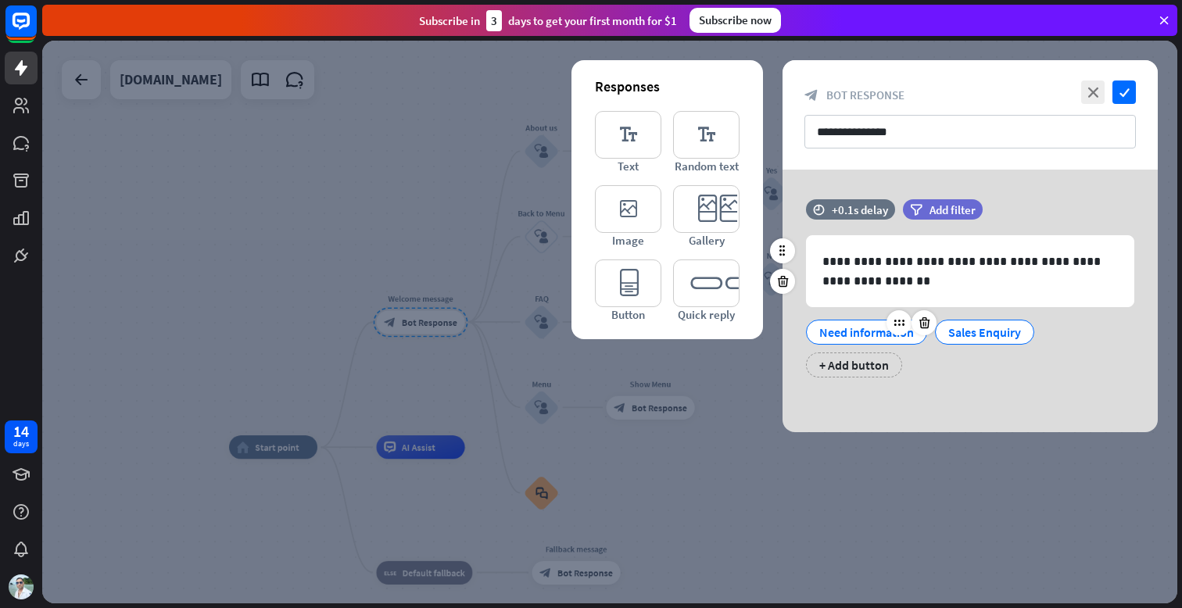
click at [867, 323] on div "Need information" at bounding box center [866, 332] width 95 height 23
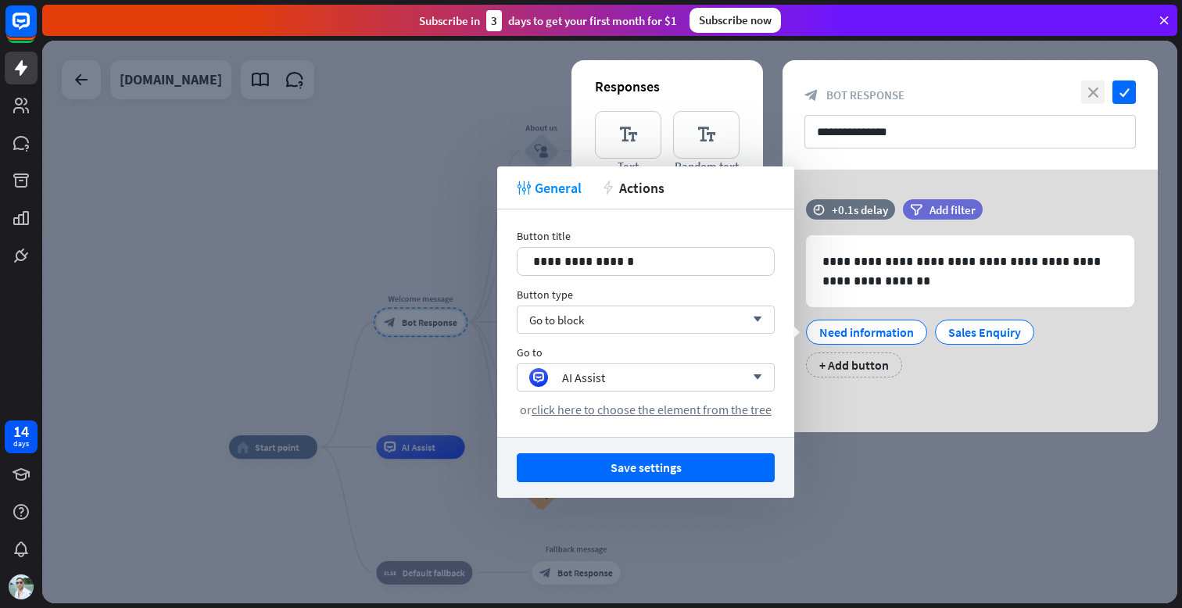
click at [1093, 86] on icon "close" at bounding box center [1092, 92] width 23 height 23
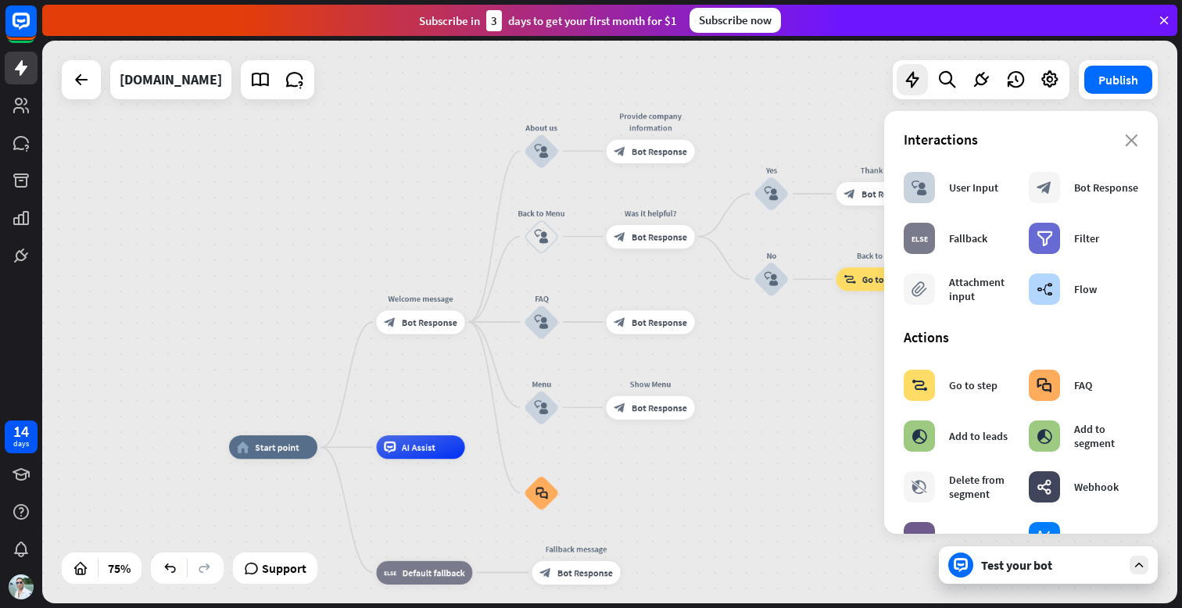
click at [760, 439] on div "home_2 Start point Welcome message block_bot_response Bot Response About us blo…" at bounding box center [609, 322] width 1135 height 563
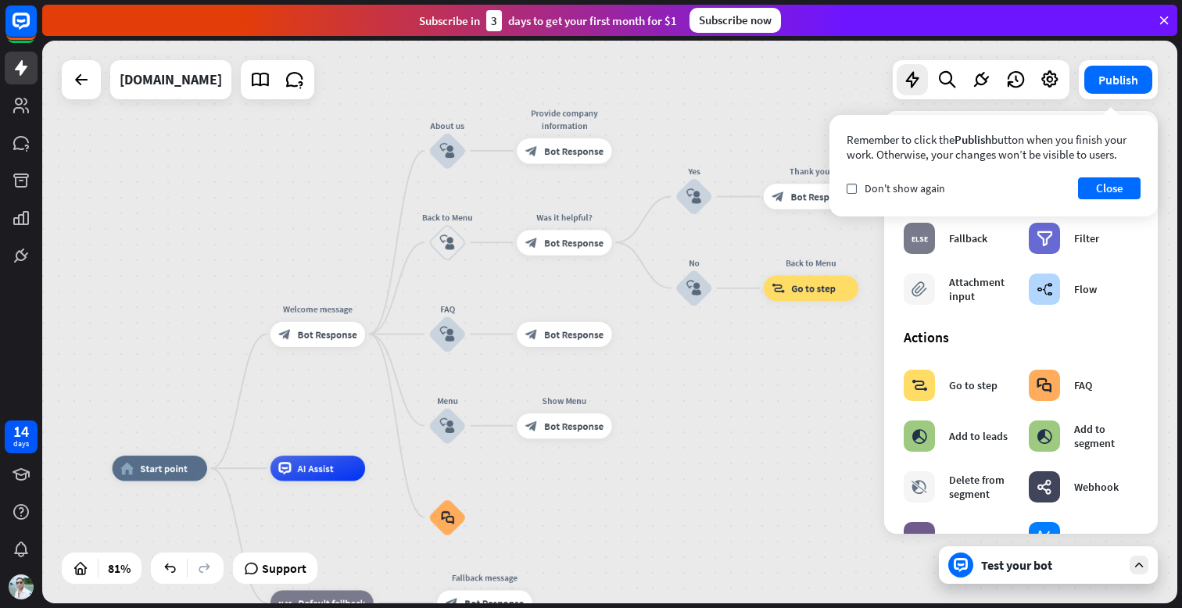
drag, startPoint x: 350, startPoint y: 110, endPoint x: 386, endPoint y: 129, distance: 41.3
click at [386, 129] on div "home_2 Start point Welcome message block_bot_response Bot Response About us blo…" at bounding box center [609, 322] width 1135 height 563
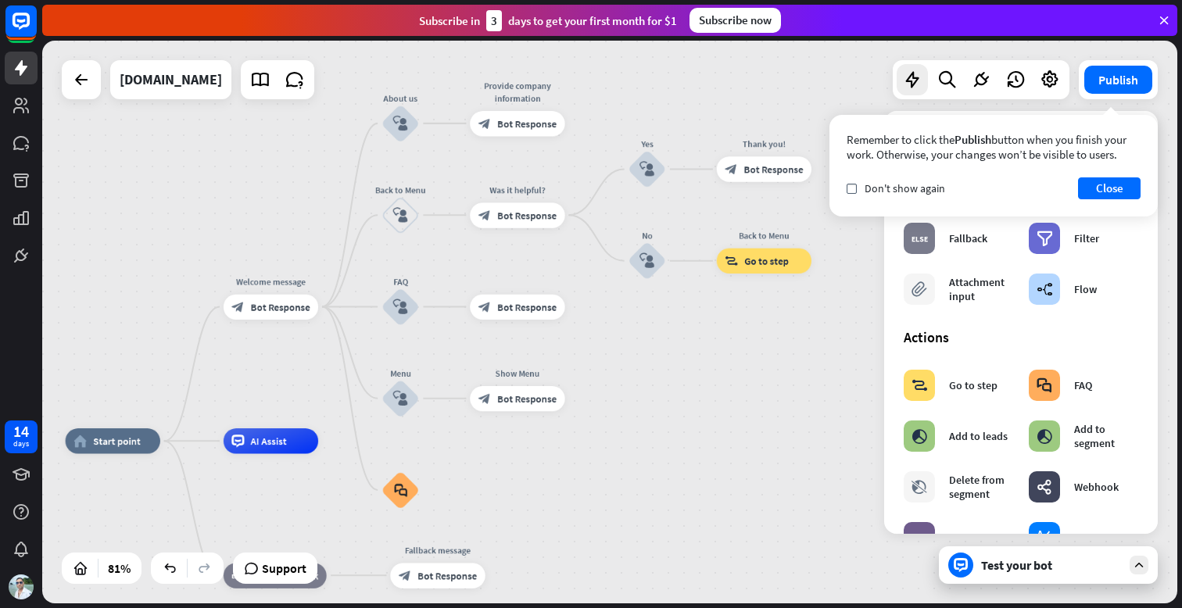
drag, startPoint x: 800, startPoint y: 143, endPoint x: 751, endPoint y: 114, distance: 56.5
click at [751, 114] on div "home_2 Start point Welcome message block_bot_response Bot Response About us blo…" at bounding box center [609, 322] width 1135 height 563
click at [646, 168] on icon "block_user_input" at bounding box center [648, 169] width 15 height 15
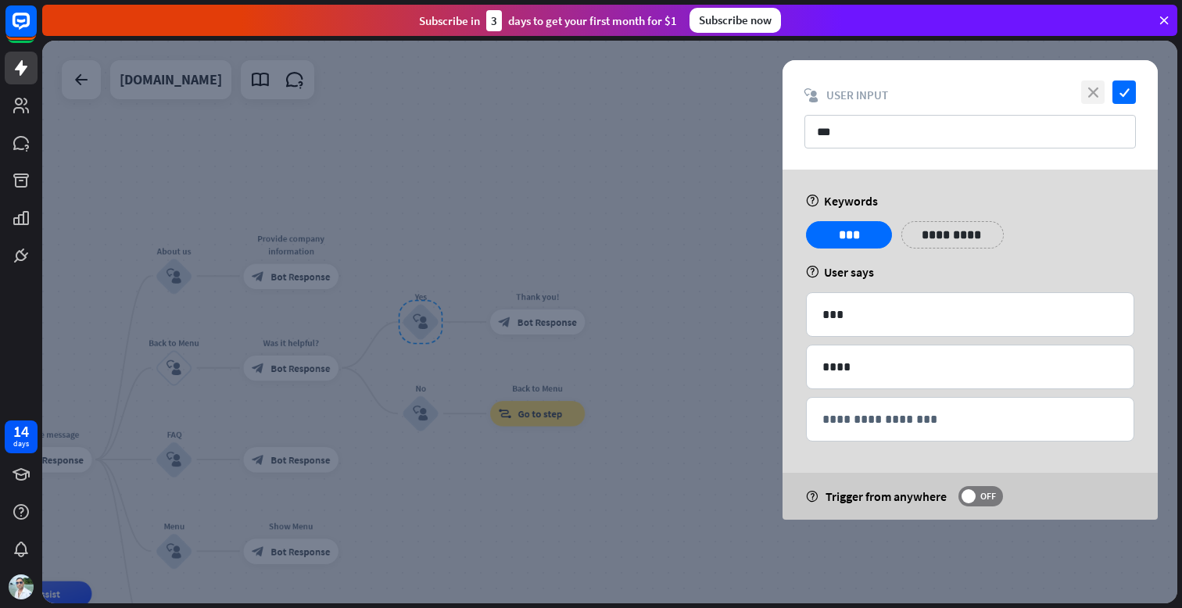
click at [1100, 93] on icon "close" at bounding box center [1092, 92] width 23 height 23
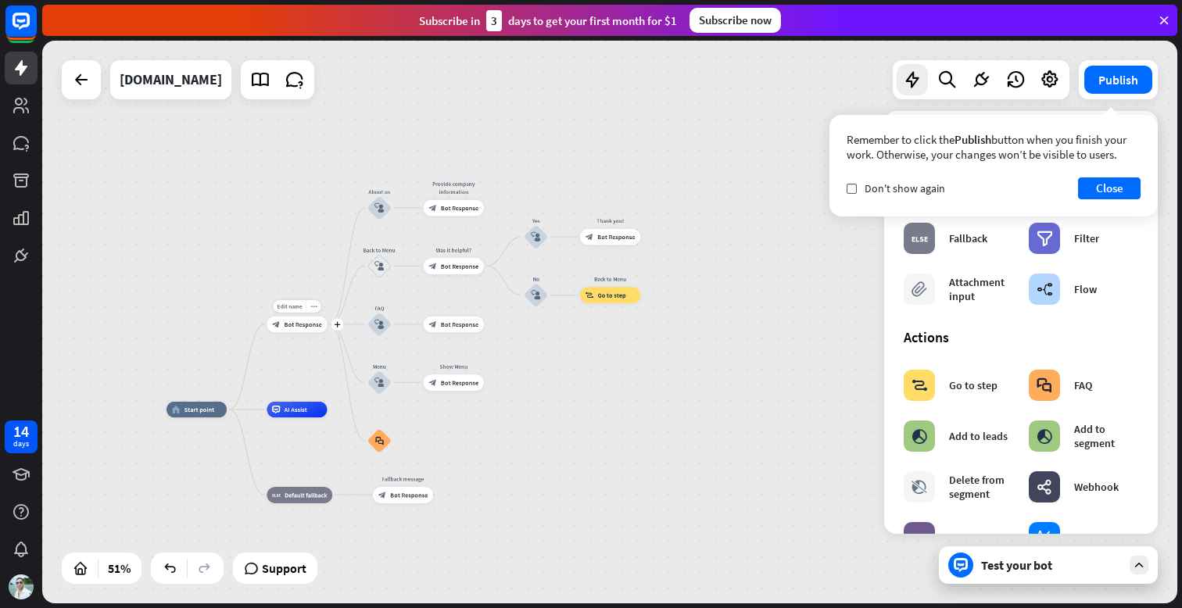
click at [309, 321] on span "Bot Response" at bounding box center [303, 325] width 38 height 8
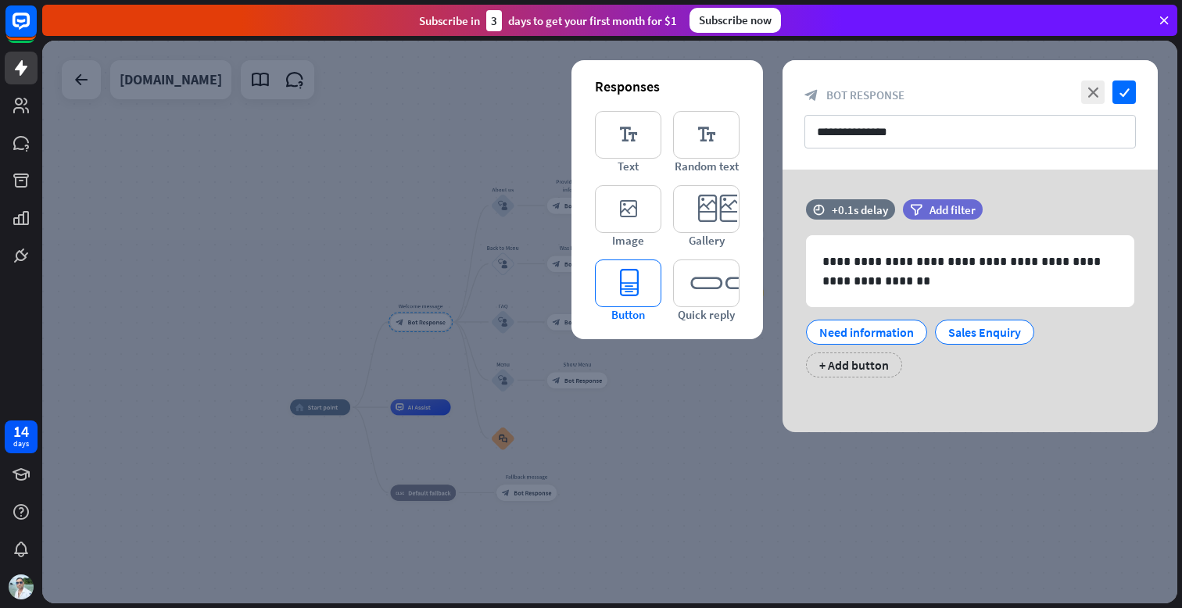
click at [626, 287] on icon "editor_button" at bounding box center [628, 284] width 66 height 48
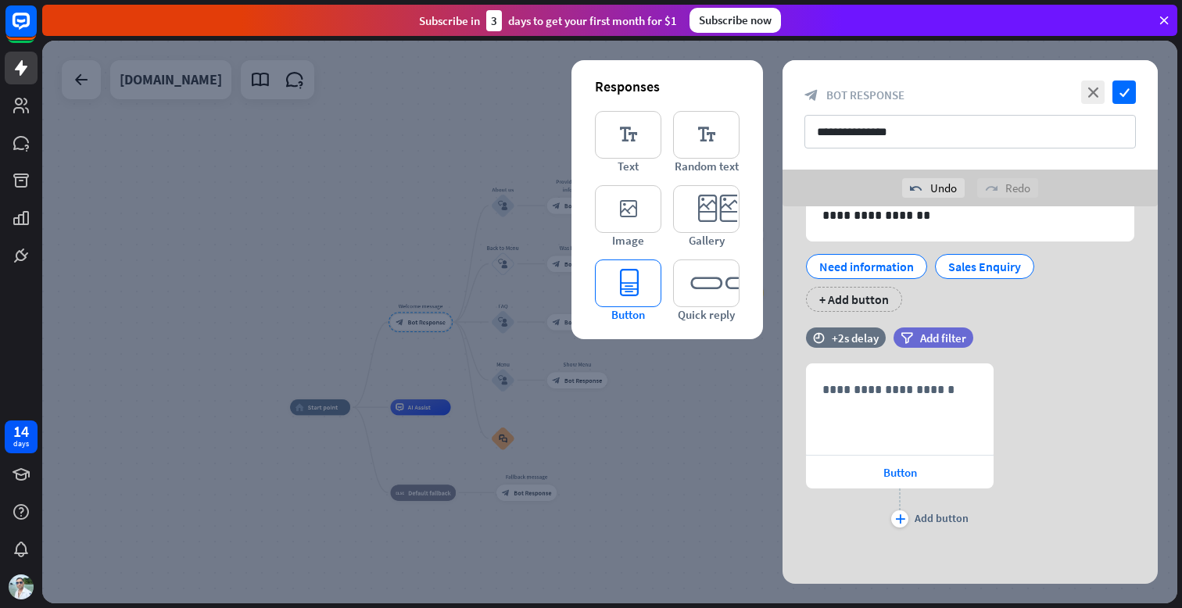
scroll to position [105, 0]
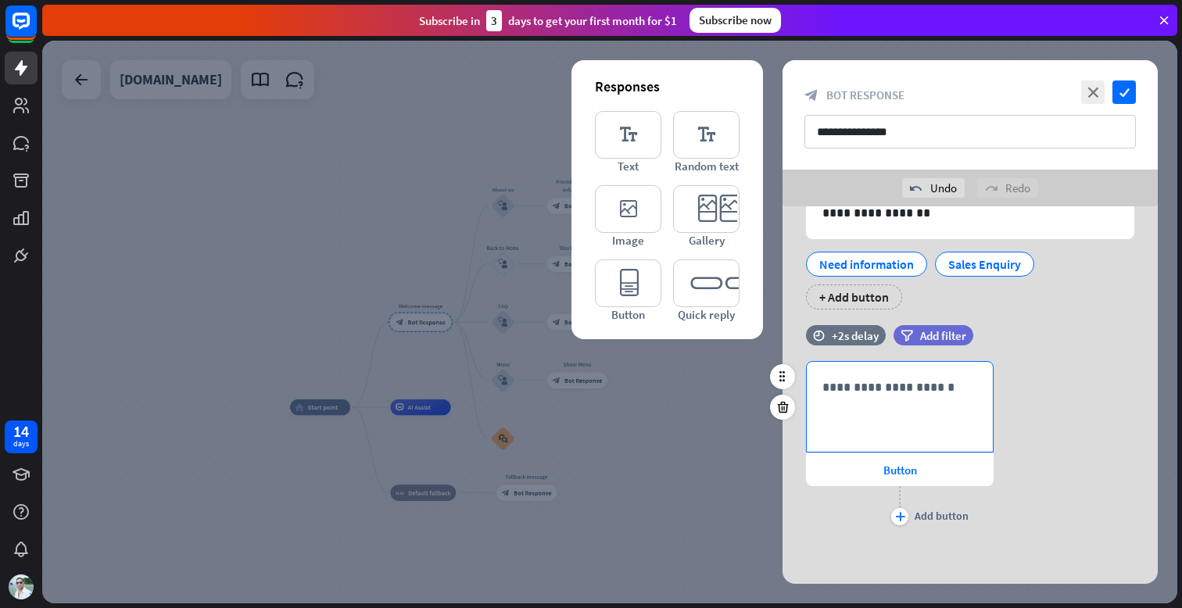
click at [900, 415] on div "**********" at bounding box center [900, 407] width 186 height 90
click at [1095, 91] on icon "close" at bounding box center [1092, 92] width 23 height 23
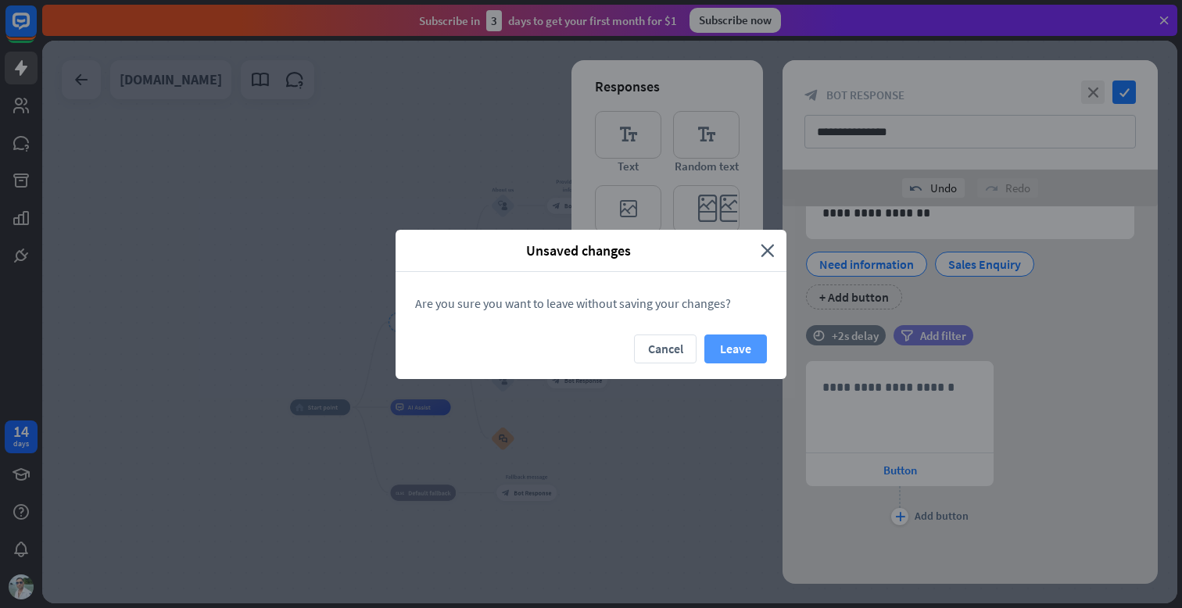
click at [738, 345] on button "Leave" at bounding box center [735, 349] width 63 height 29
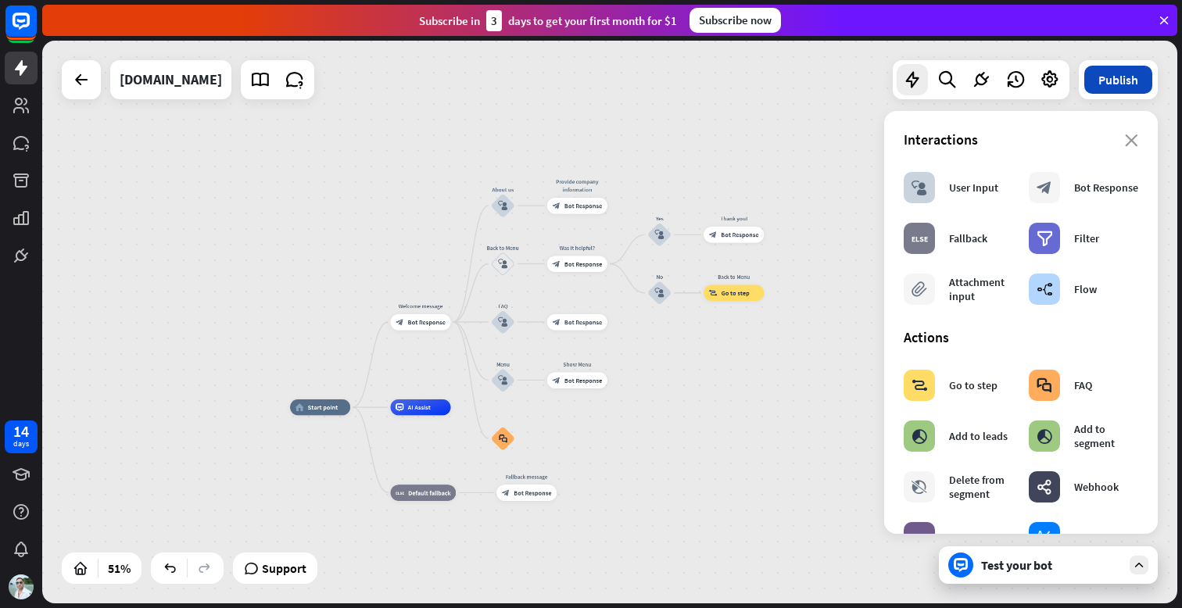
click at [1119, 70] on button "Publish" at bounding box center [1118, 80] width 68 height 28
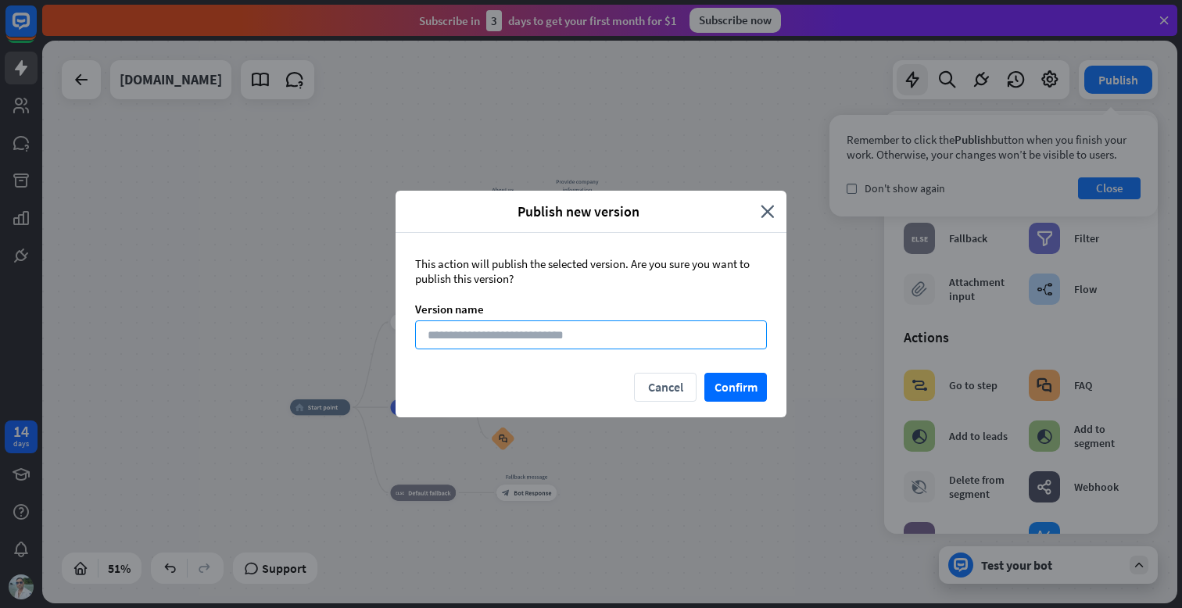
click at [622, 340] on input at bounding box center [591, 335] width 352 height 29
click at [661, 386] on button "Cancel" at bounding box center [665, 387] width 63 height 29
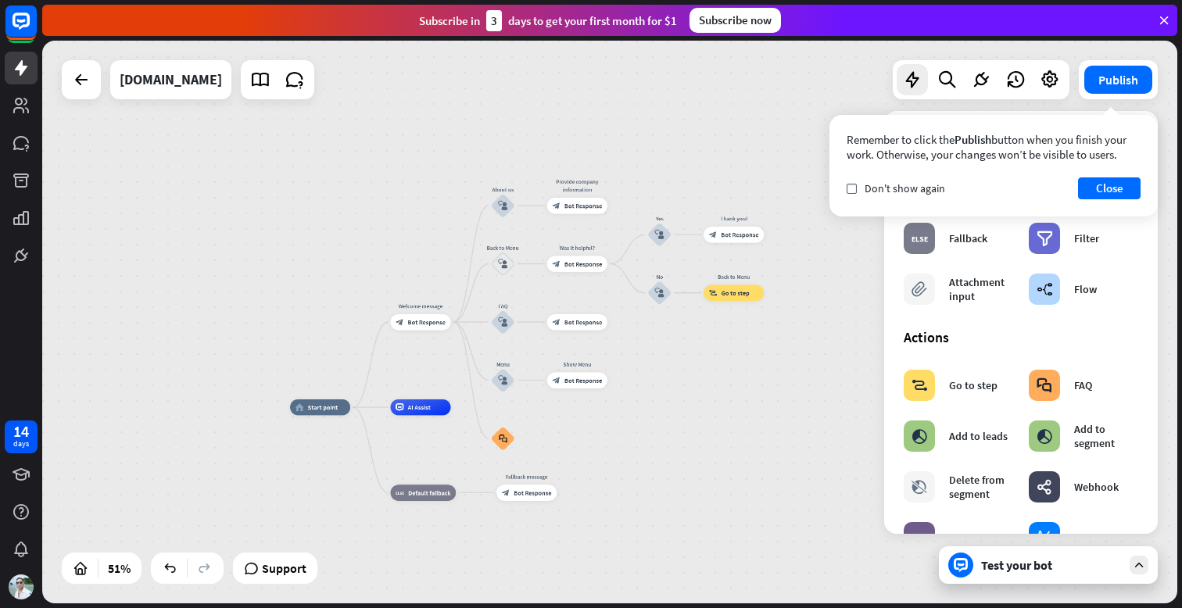
click at [988, 561] on div "Test your bot" at bounding box center [1051, 565] width 141 height 16
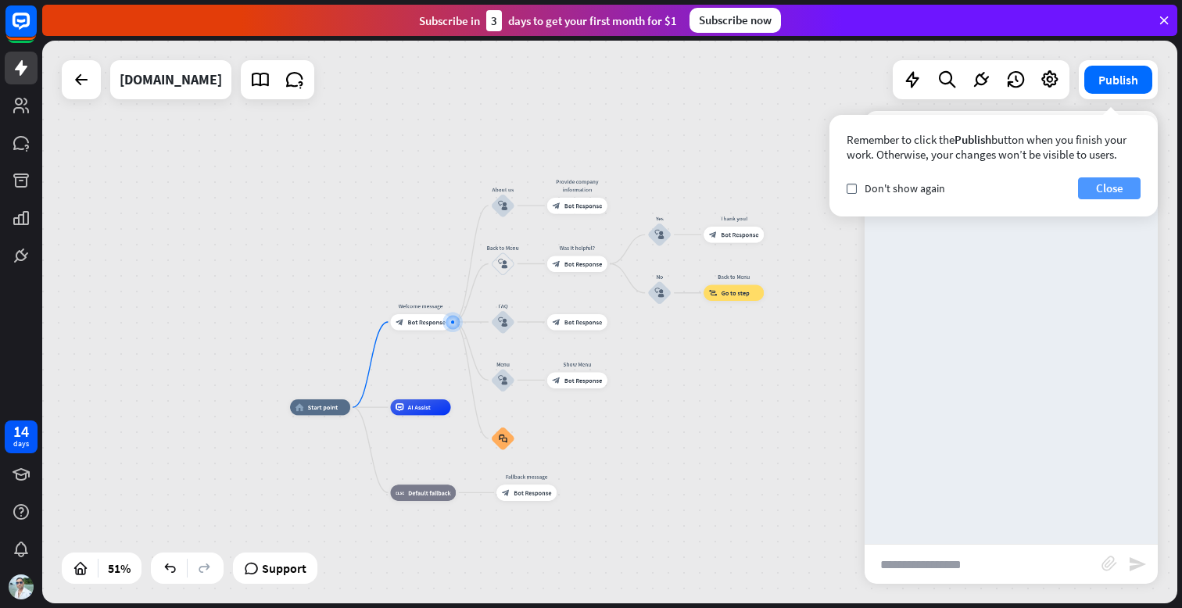
click at [1110, 188] on button "Close" at bounding box center [1109, 188] width 63 height 22
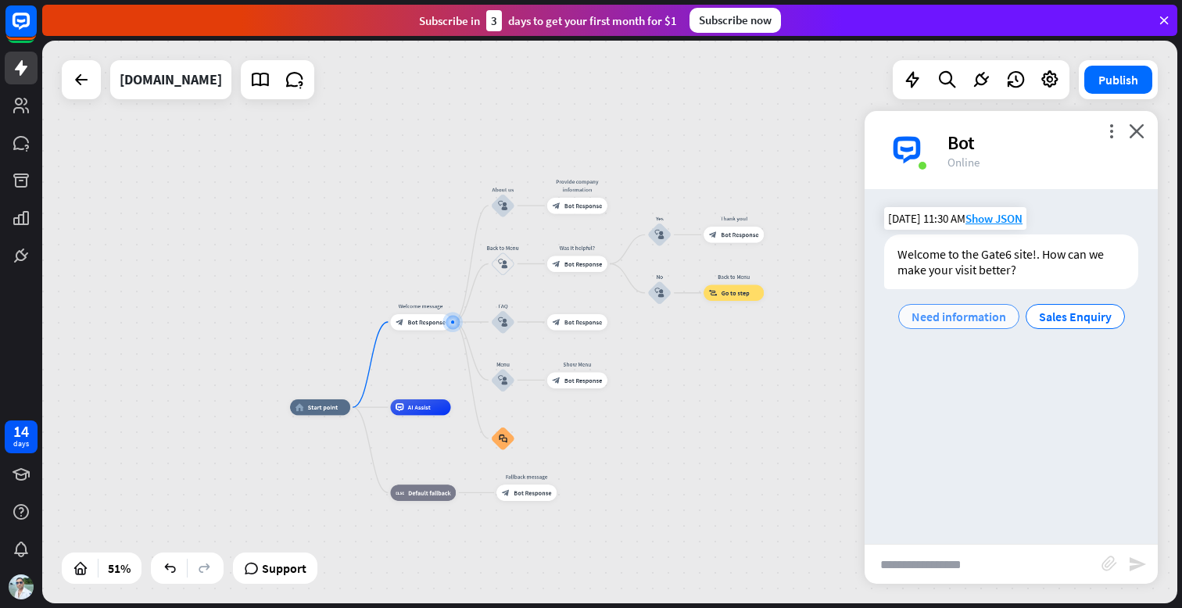
click at [953, 321] on span "Need information" at bounding box center [959, 317] width 95 height 16
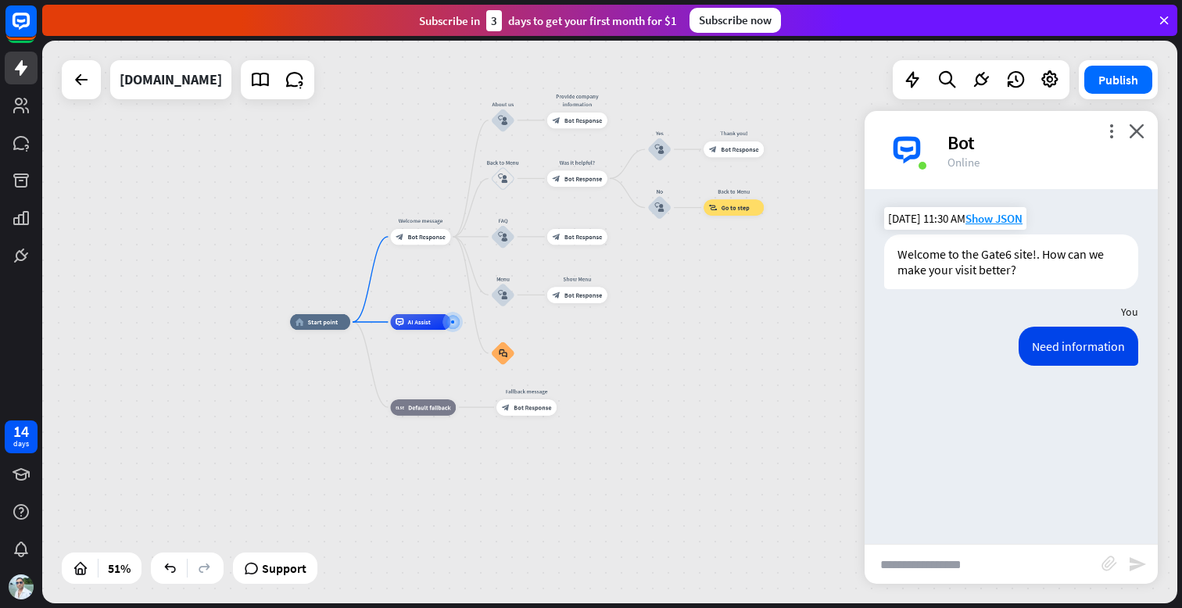
click at [951, 561] on input "text" at bounding box center [983, 564] width 237 height 39
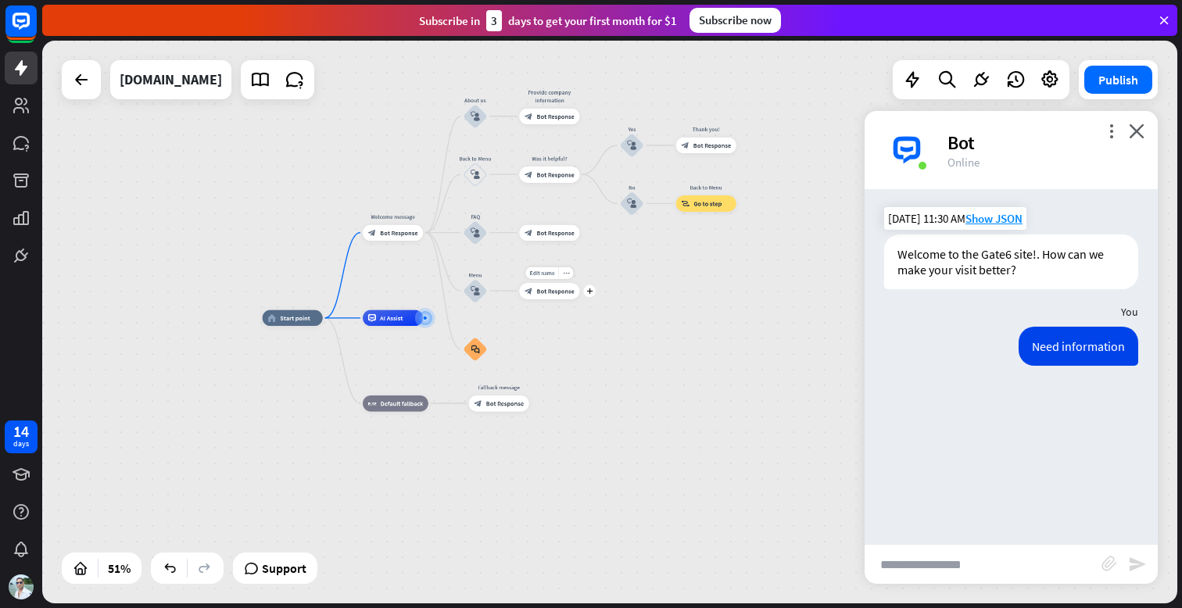
click at [557, 288] on span "Bot Response" at bounding box center [555, 291] width 38 height 8
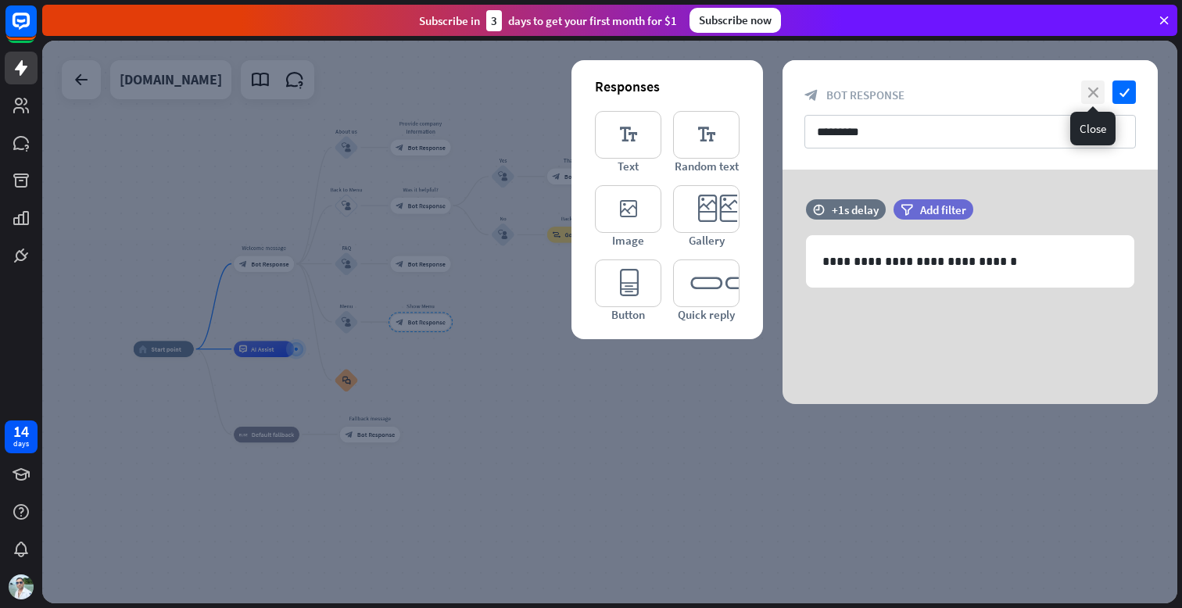
click at [1087, 85] on icon "close" at bounding box center [1092, 92] width 23 height 23
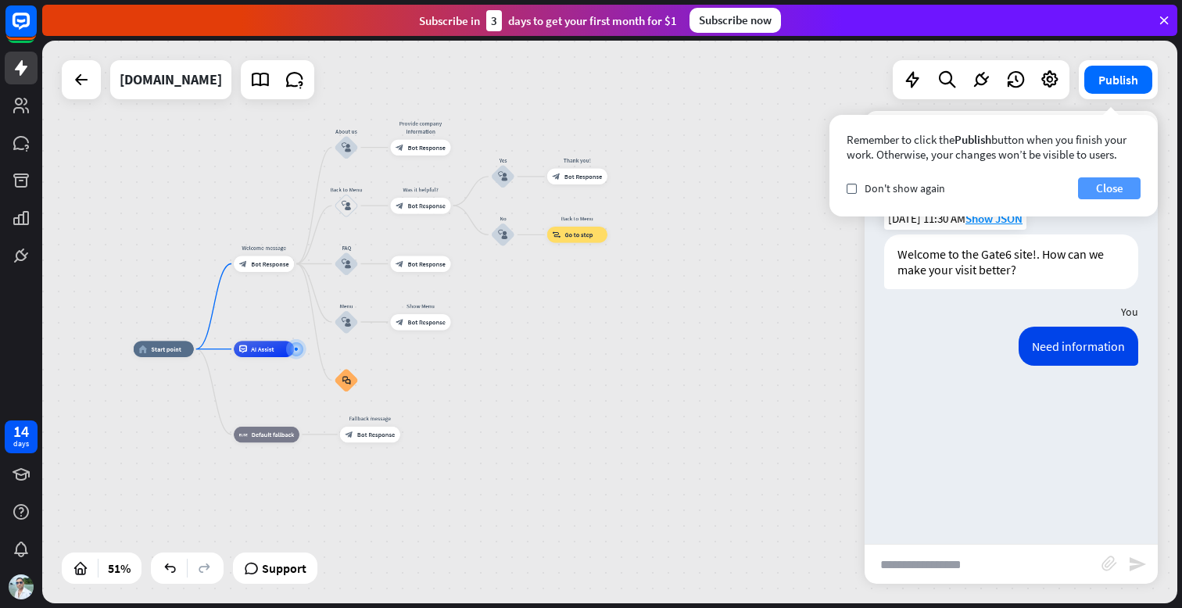
click at [1108, 188] on button "Close" at bounding box center [1109, 188] width 63 height 22
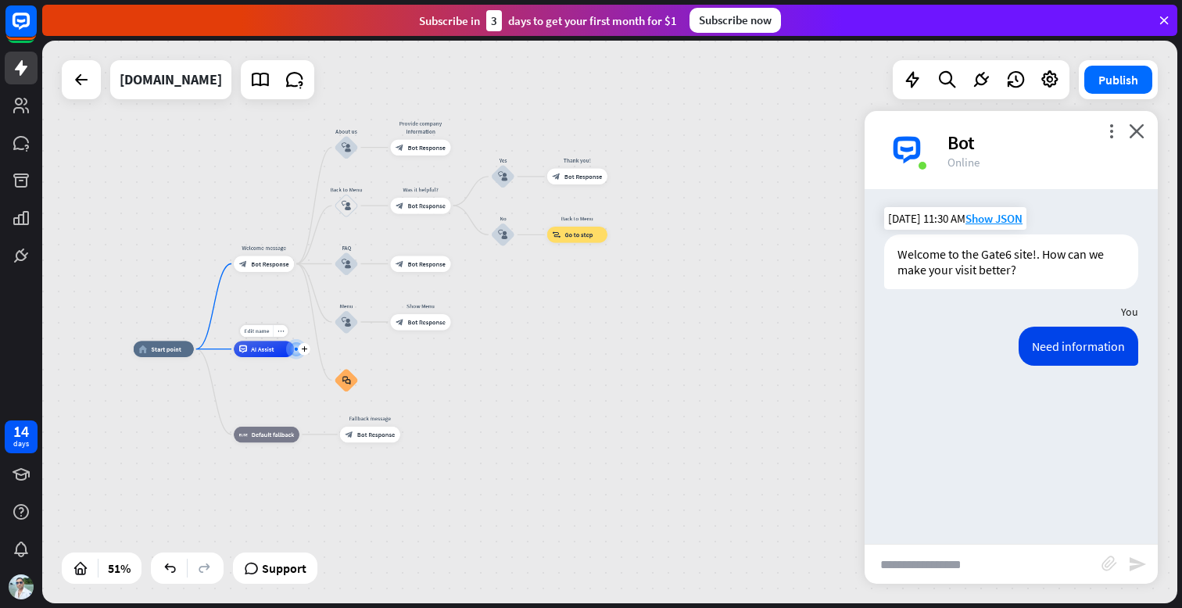
click at [282, 349] on div "AI Assist" at bounding box center [264, 349] width 60 height 16
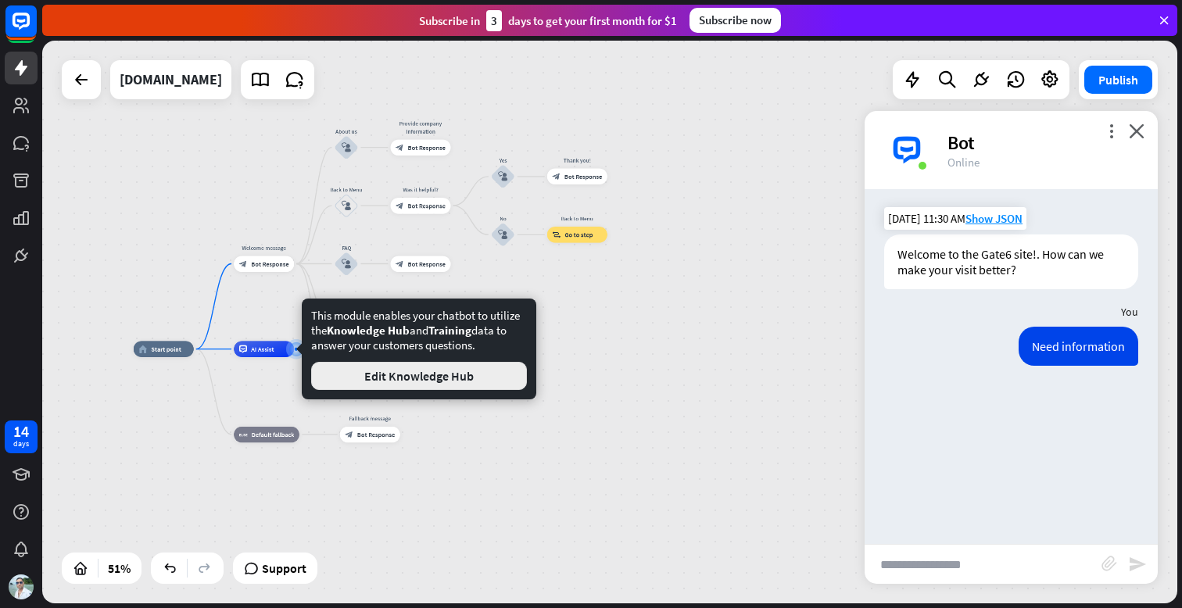
click at [378, 373] on button "Edit Knowledge Hub" at bounding box center [419, 376] width 216 height 28
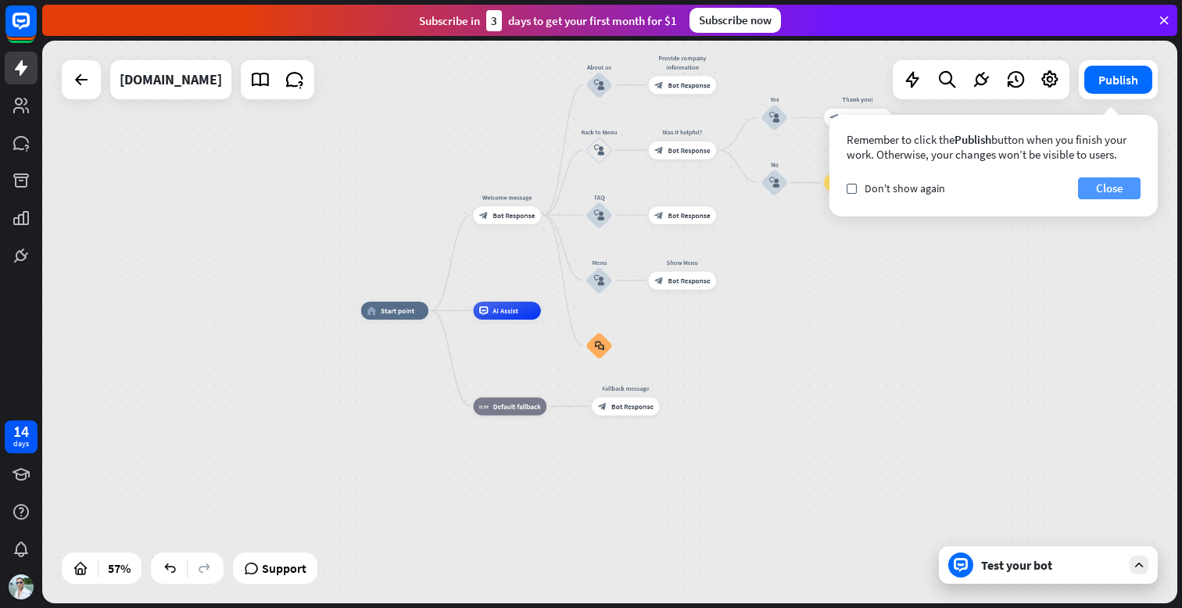
click at [1117, 192] on button "Close" at bounding box center [1109, 188] width 63 height 22
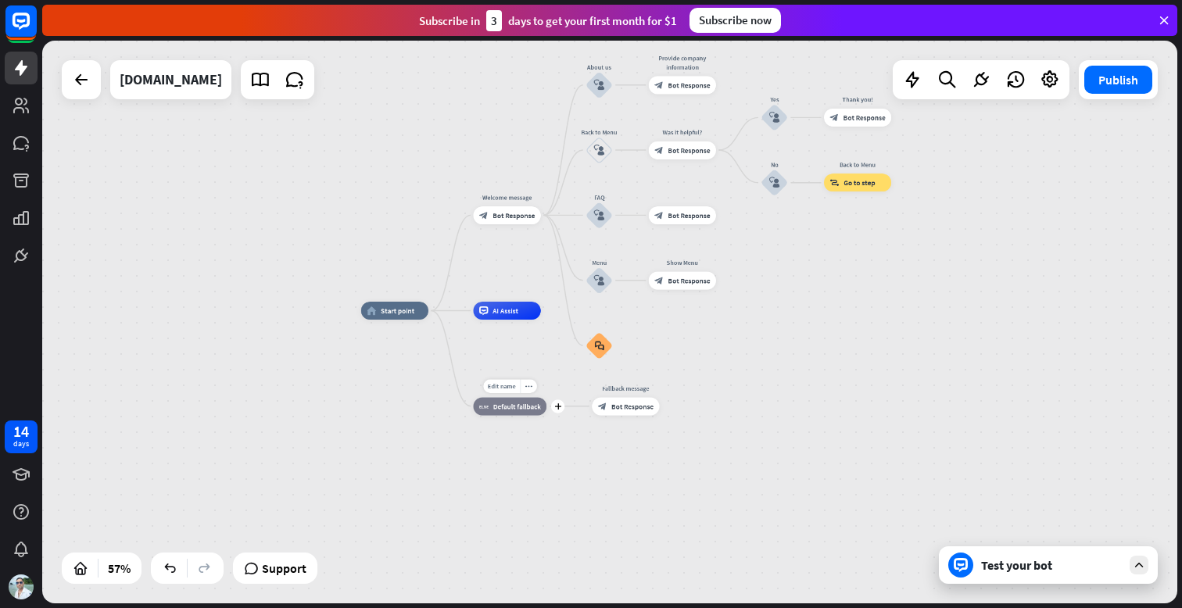
click at [522, 411] on div "block_fallback Default fallback" at bounding box center [509, 406] width 73 height 18
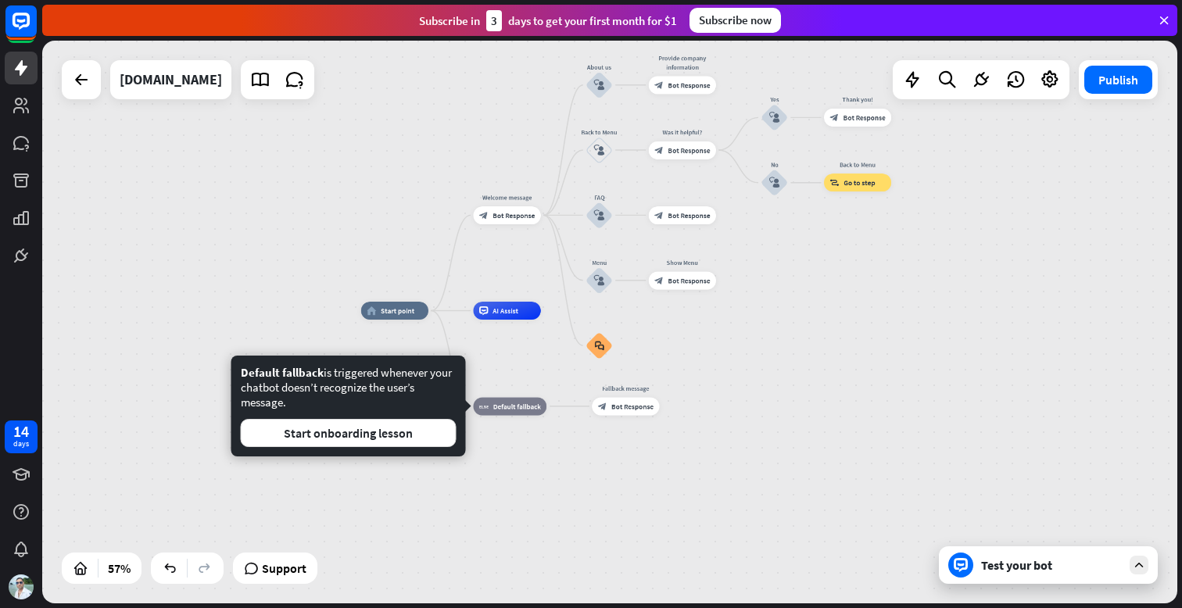
click at [392, 129] on div "home_2 Start point Welcome message block_bot_response Bot Response About us blo…" at bounding box center [609, 322] width 1135 height 563
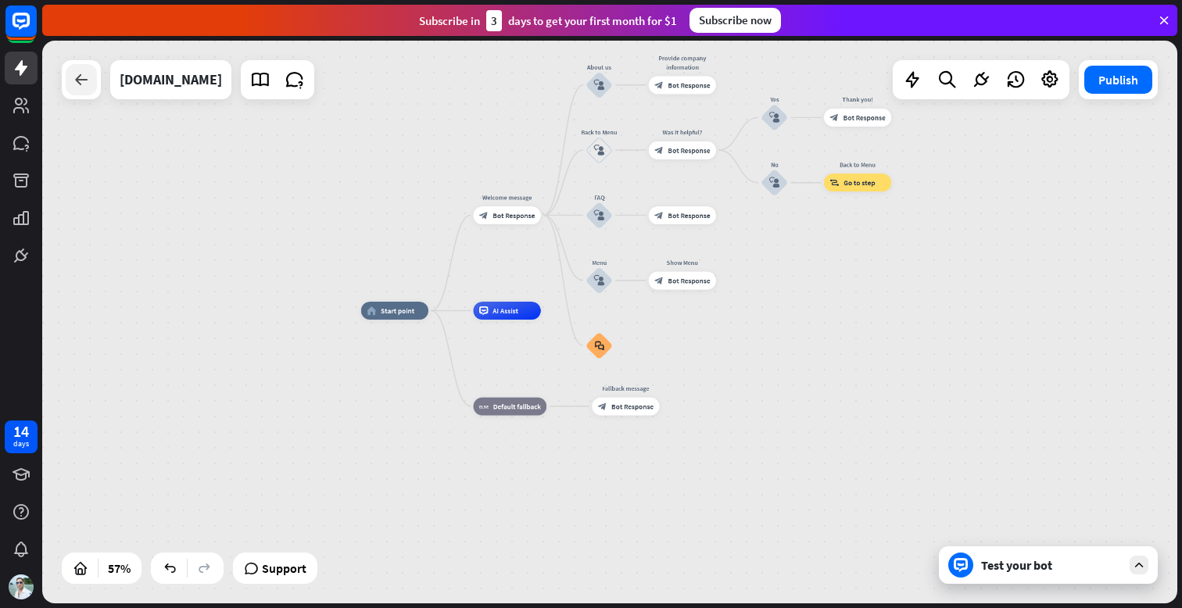
click at [87, 84] on icon at bounding box center [81, 79] width 19 height 19
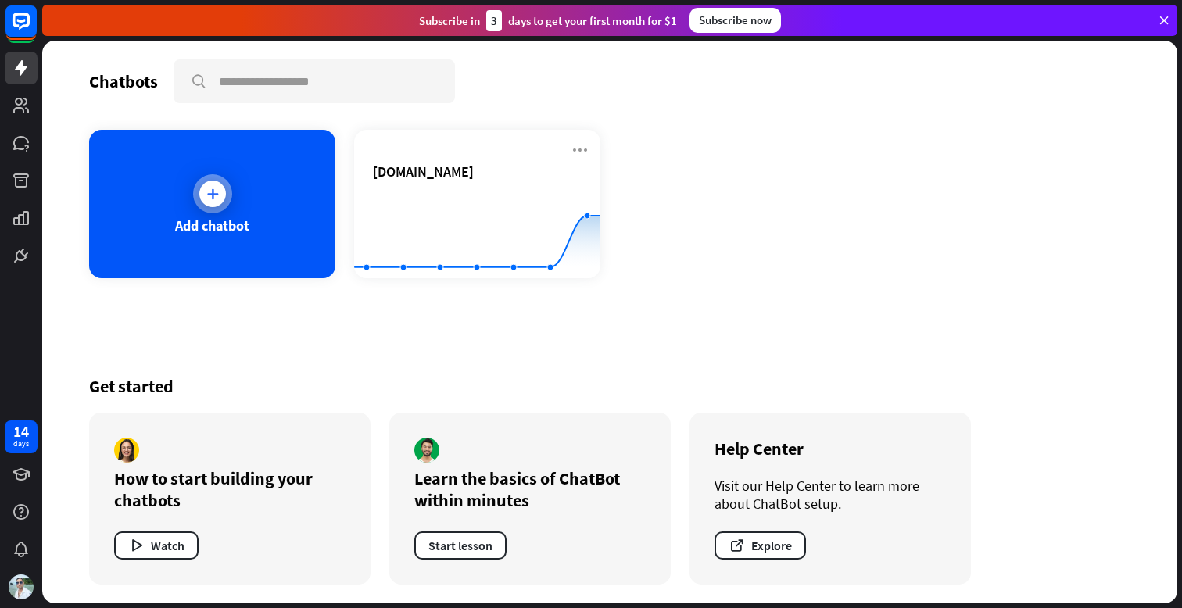
click at [192, 220] on div "Add chatbot" at bounding box center [212, 226] width 74 height 18
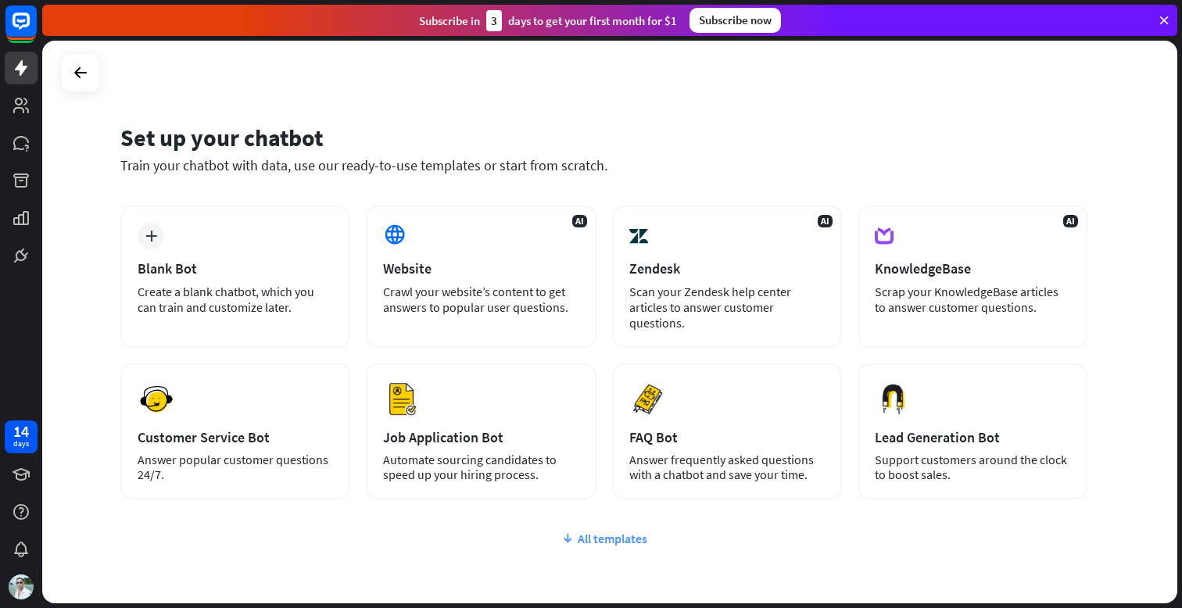
click at [641, 537] on div "All templates" at bounding box center [603, 539] width 967 height 16
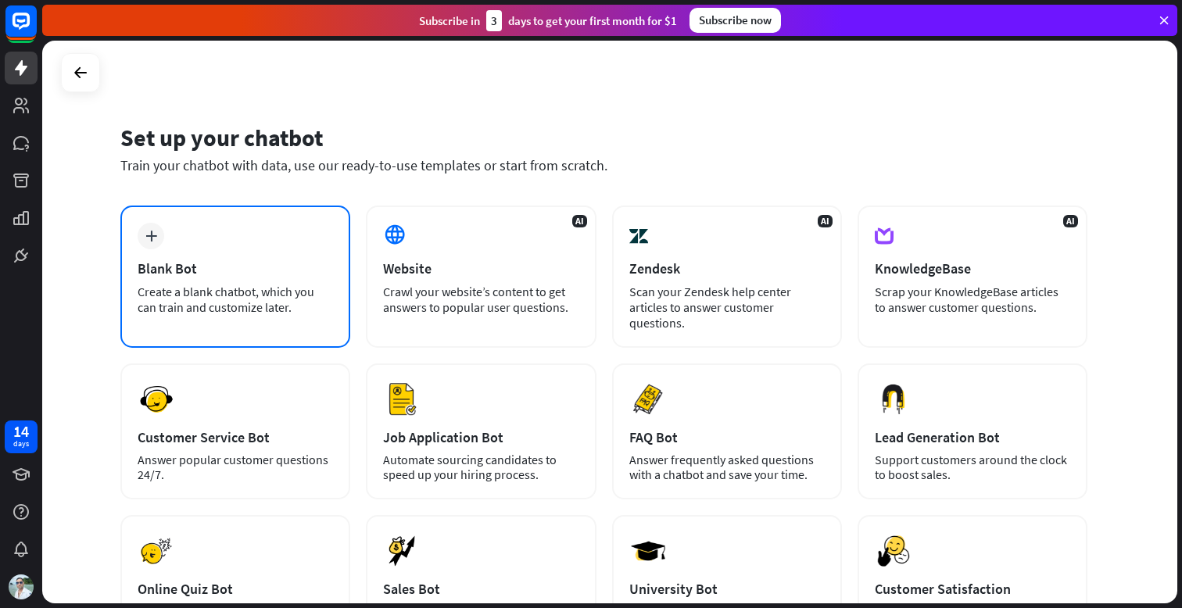
click at [187, 287] on div "Create a blank chatbot, which you can train and customize later." at bounding box center [235, 299] width 195 height 31
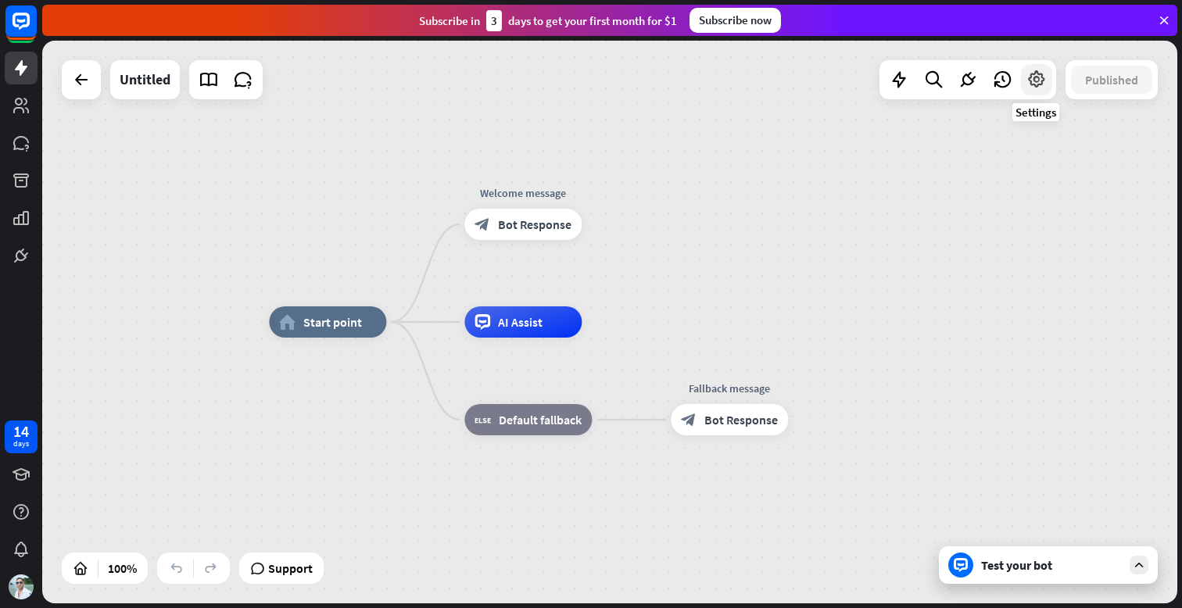
click at [1044, 89] on icon at bounding box center [1037, 80] width 20 height 20
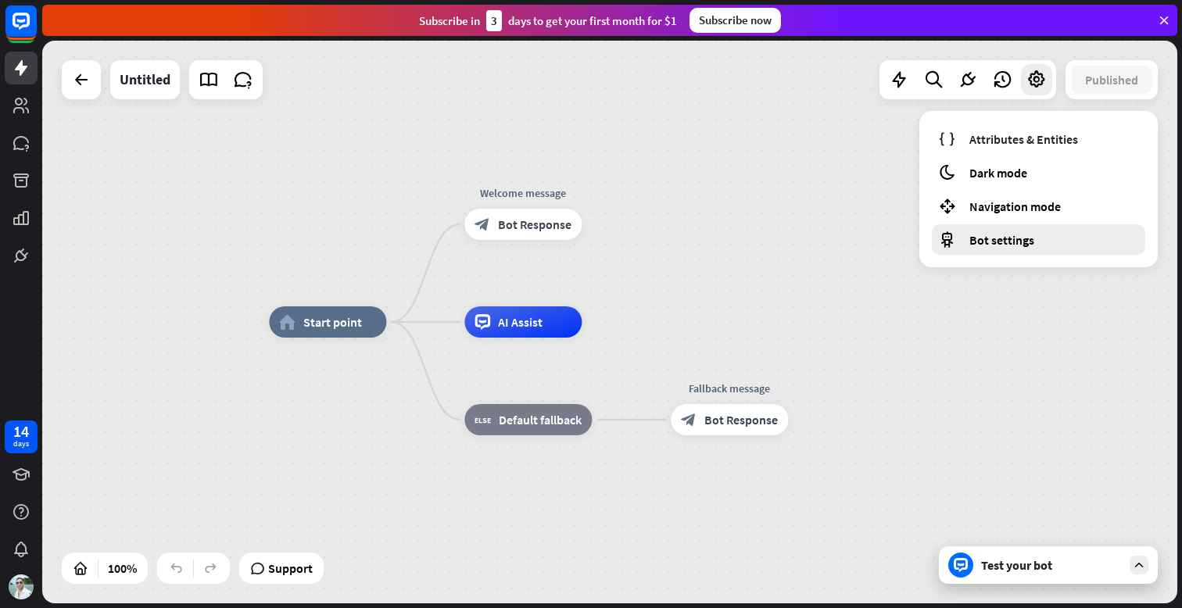
click at [1018, 240] on span "Bot settings" at bounding box center [1002, 240] width 65 height 16
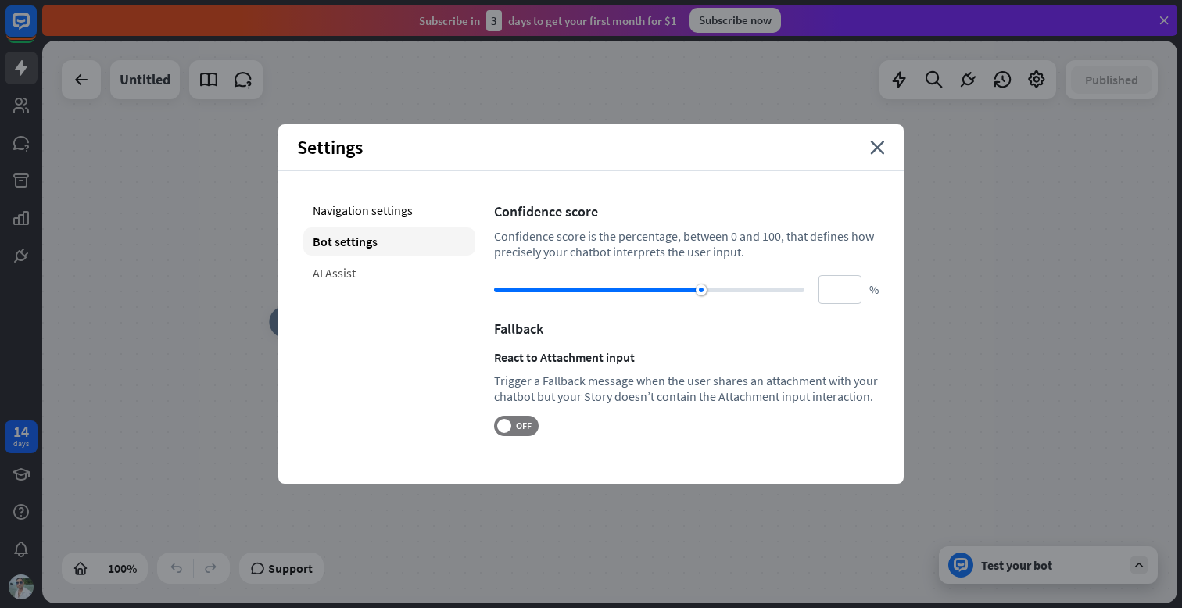
click at [339, 282] on div "AI Assist" at bounding box center [389, 273] width 172 height 28
type input "**"
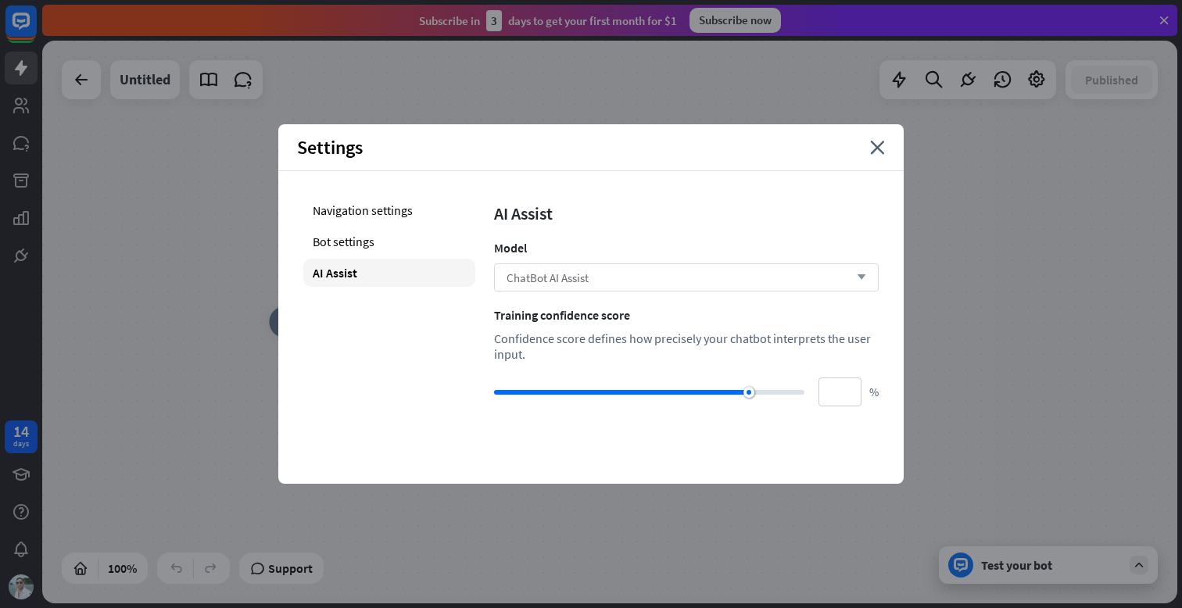
click at [607, 271] on div "ChatBot AI Assist arrow_down" at bounding box center [686, 277] width 385 height 28
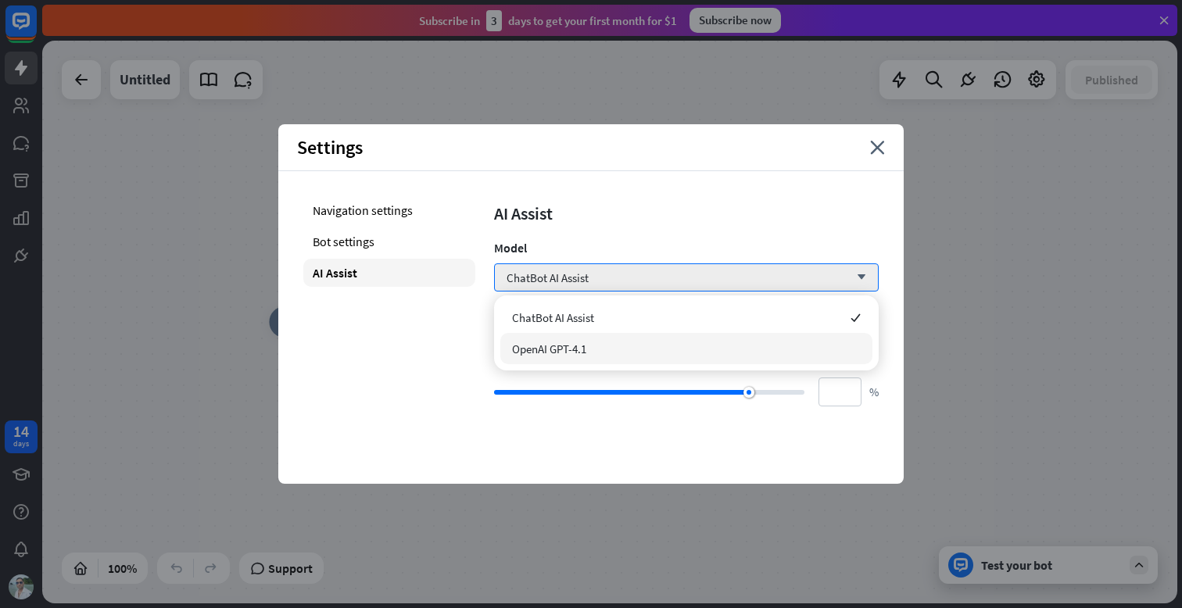
click at [581, 349] on span "OpenAI GPT-4.1" at bounding box center [549, 349] width 74 height 15
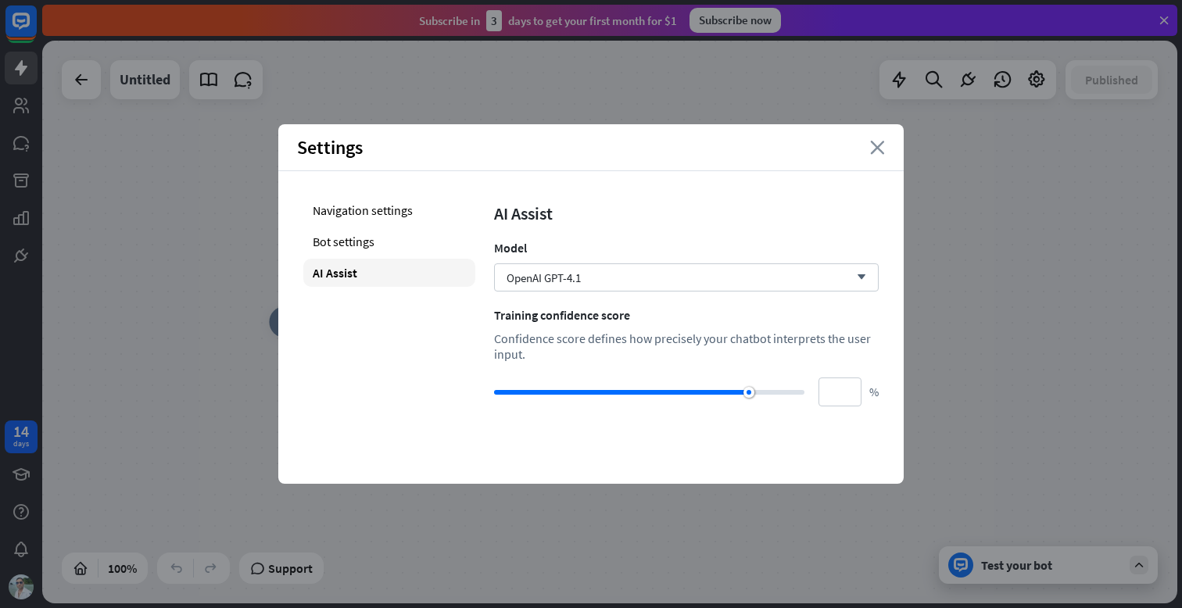
click at [873, 151] on icon "close" at bounding box center [877, 148] width 15 height 14
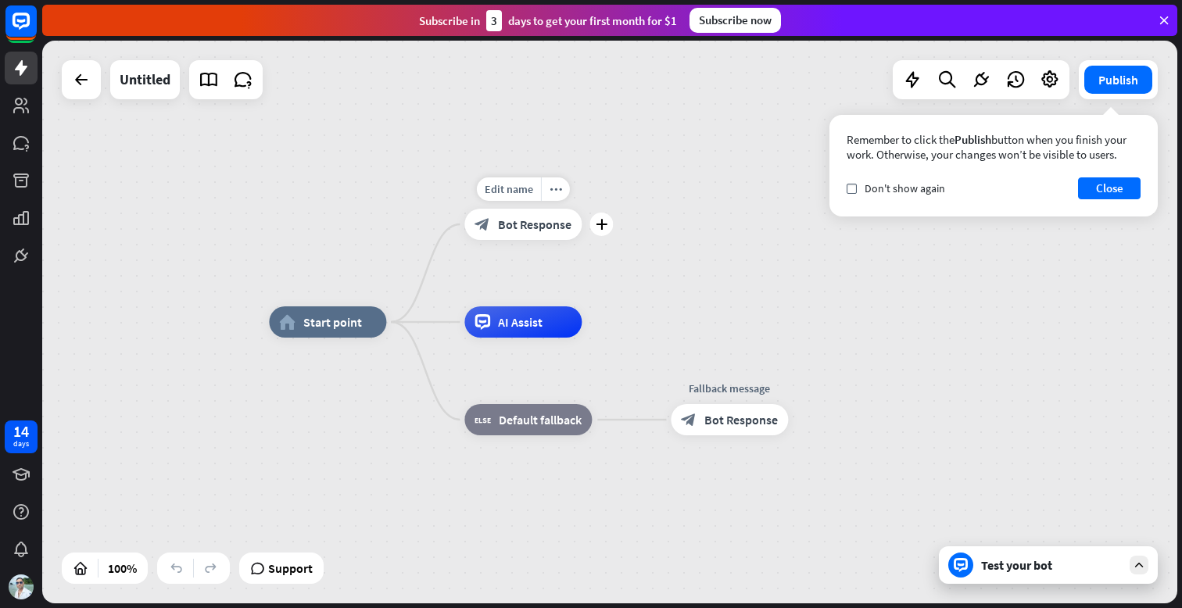
click at [539, 221] on span "Bot Response" at bounding box center [534, 225] width 73 height 16
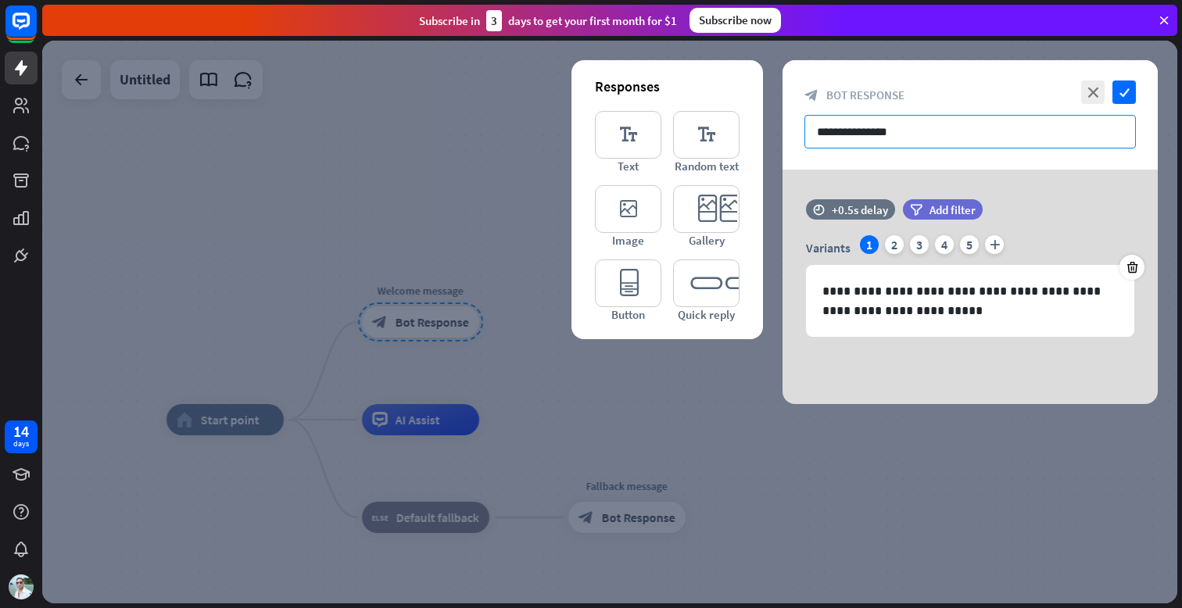
click at [896, 137] on input "**********" at bounding box center [971, 132] width 332 height 34
drag, startPoint x: 919, startPoint y: 136, endPoint x: 578, endPoint y: 135, distance: 341.7
click at [783, 135] on div "**********" at bounding box center [970, 232] width 375 height 344
paste input "**********"
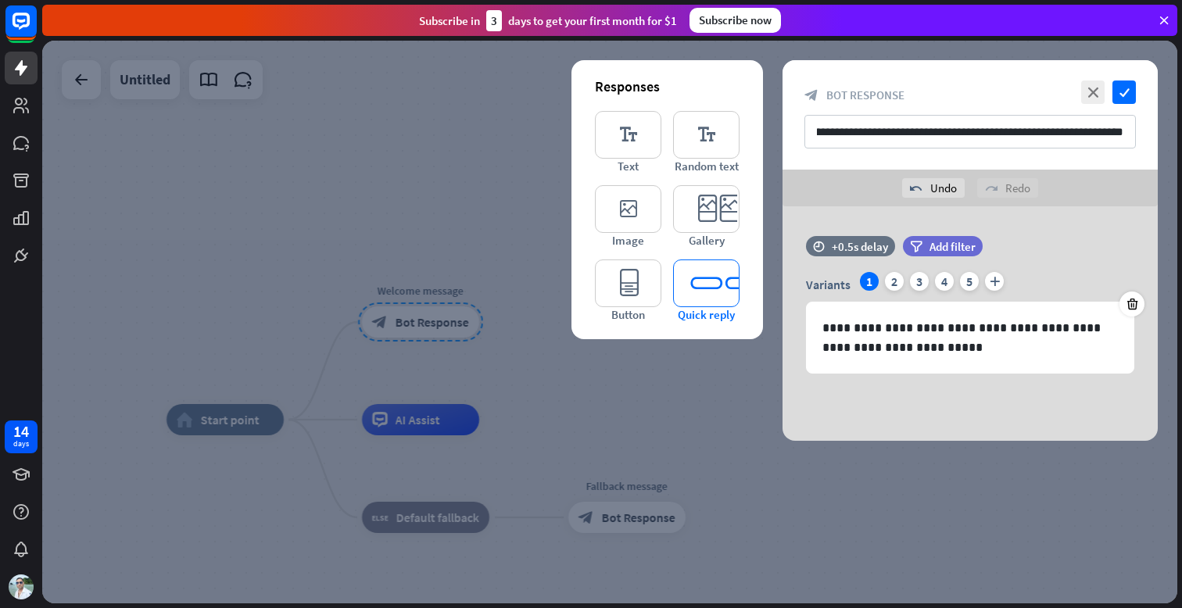
click at [707, 291] on icon "editor_quick_replies" at bounding box center [706, 284] width 66 height 48
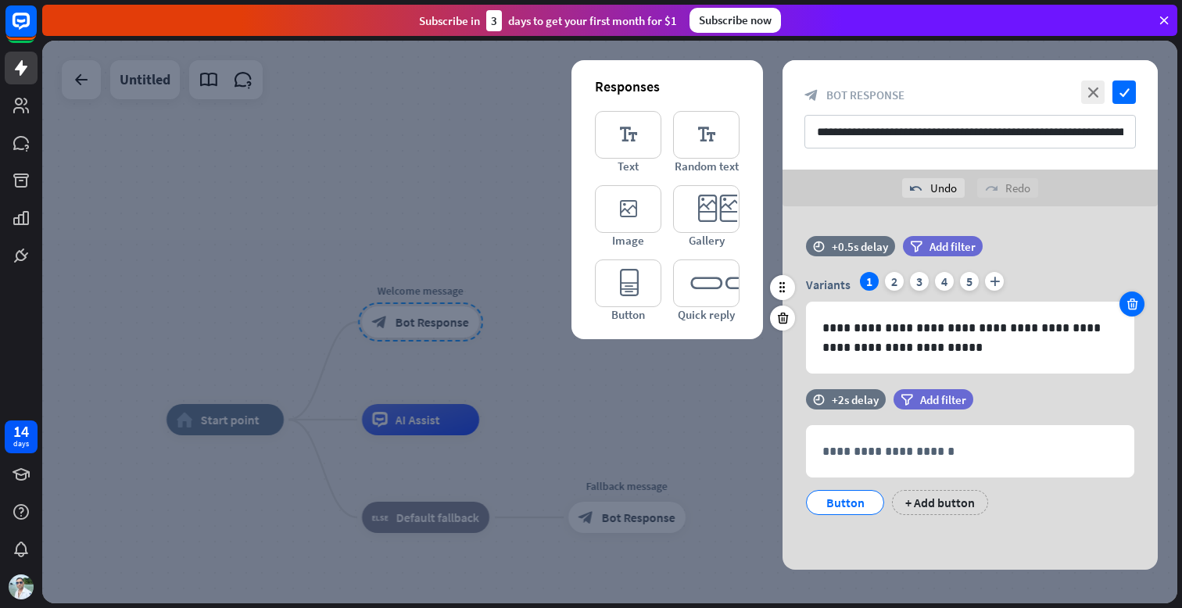
click at [1137, 298] on icon at bounding box center [1132, 304] width 15 height 14
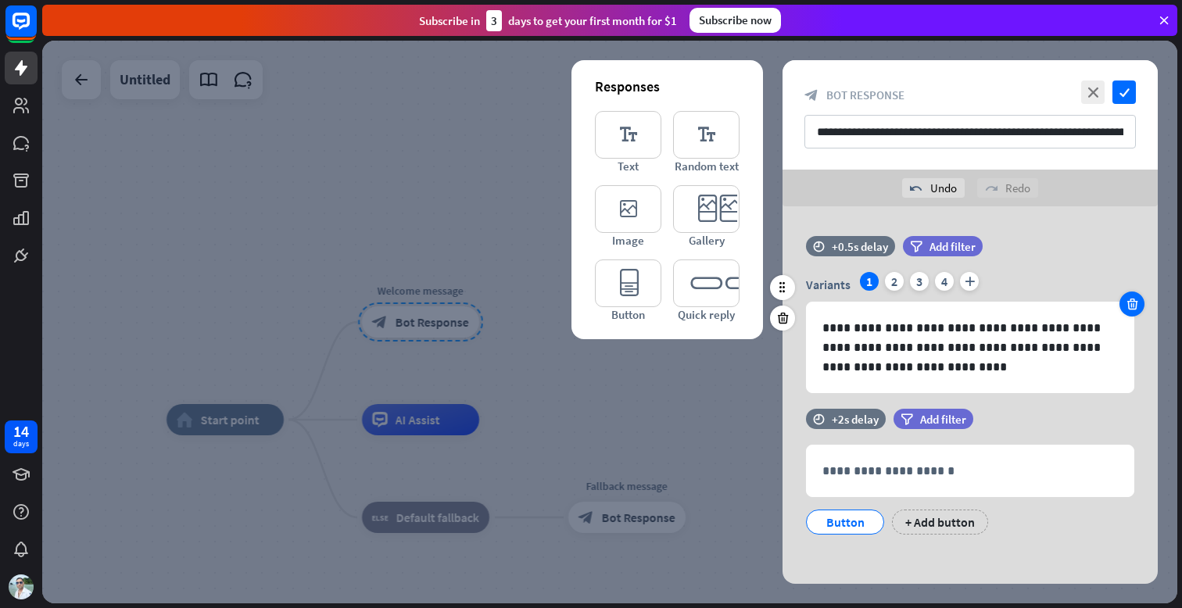
click at [1133, 304] on icon at bounding box center [1132, 304] width 15 height 14
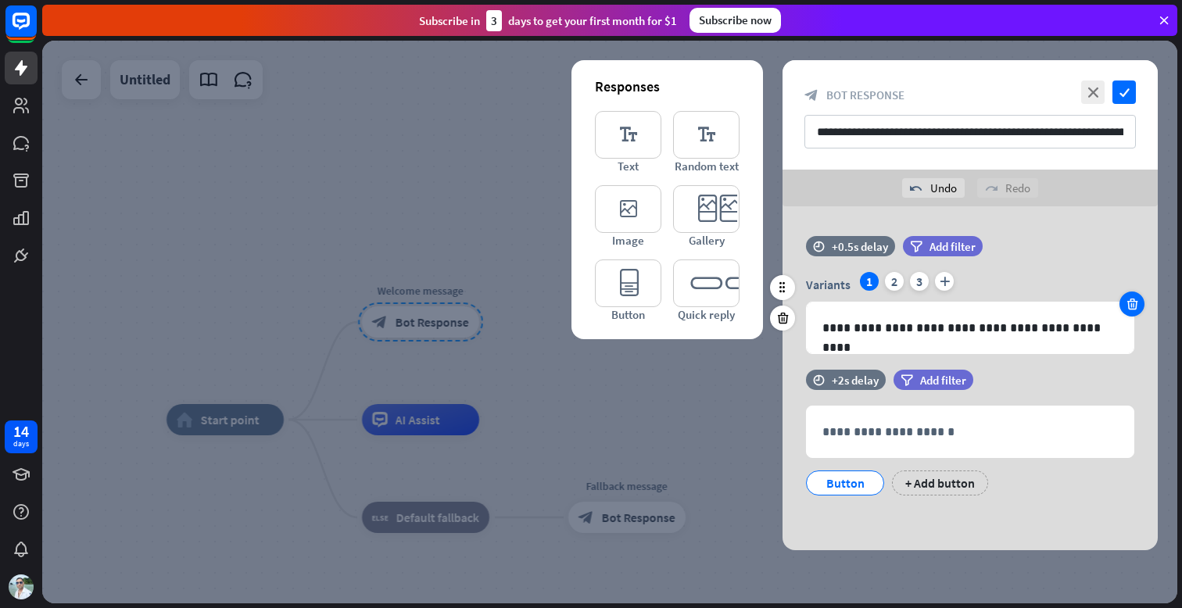
click at [1133, 304] on icon at bounding box center [1132, 304] width 15 height 14
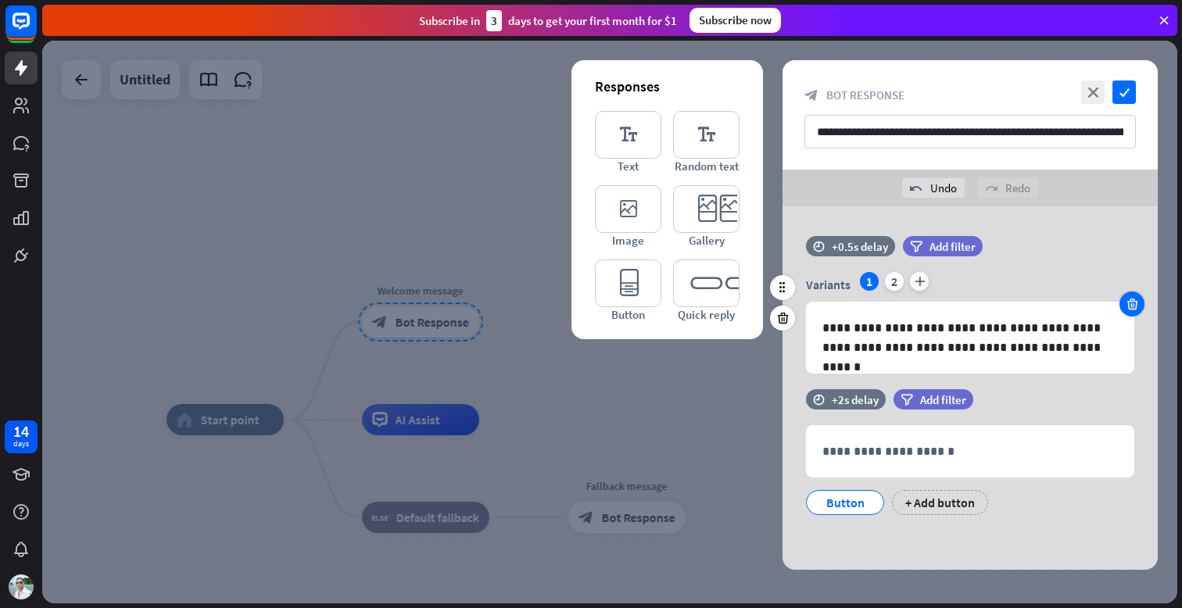
click at [1135, 307] on icon at bounding box center [1132, 304] width 15 height 14
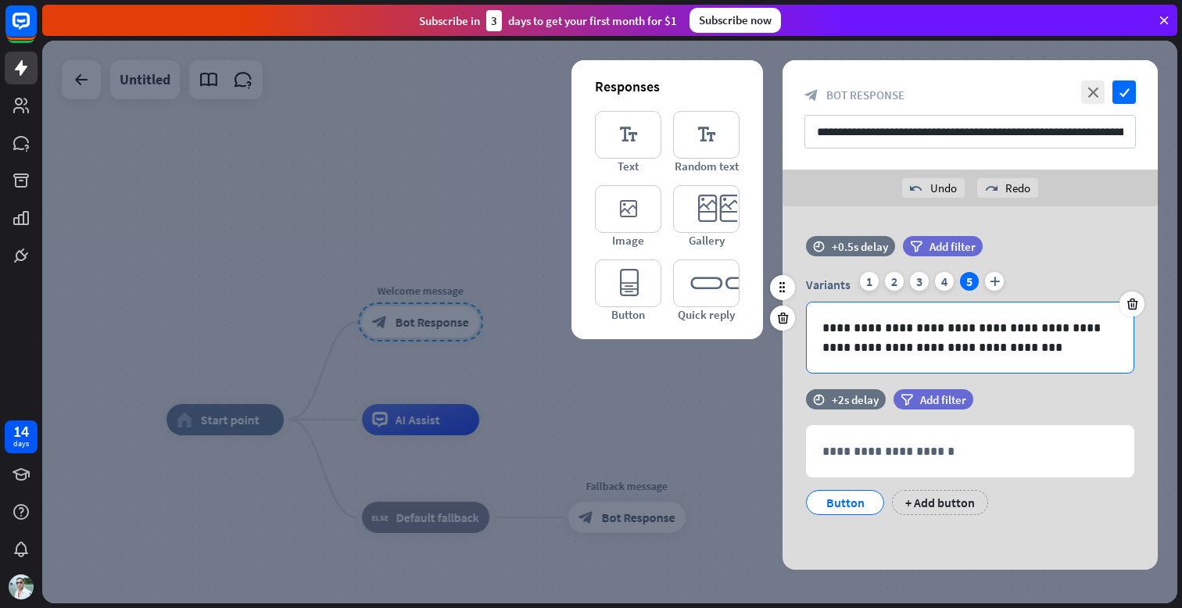
type input "**********"
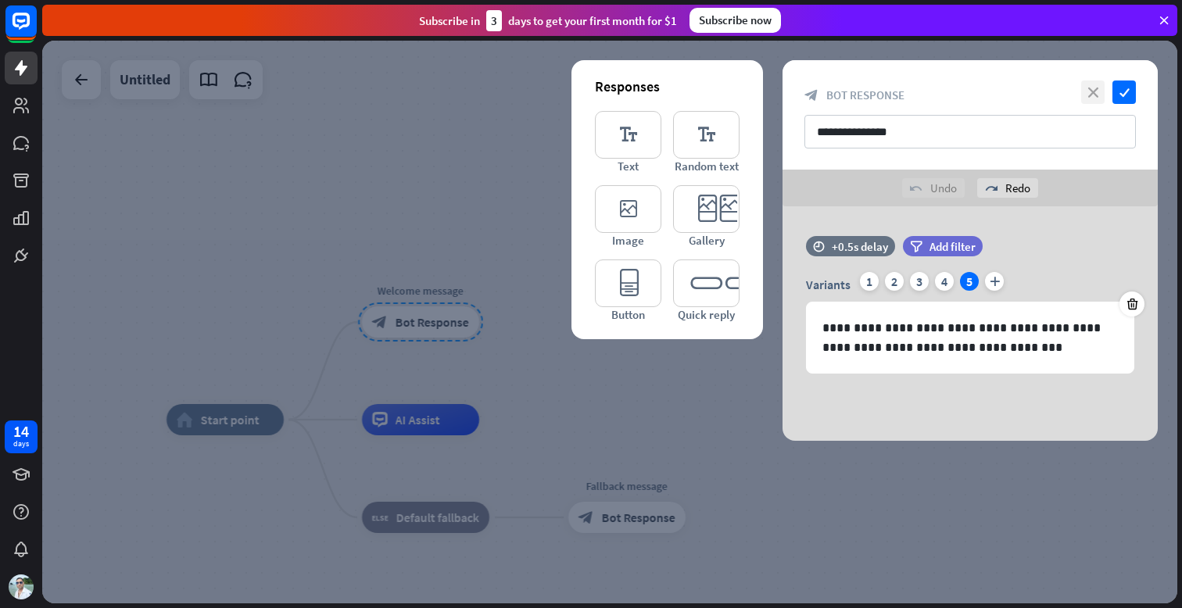
click at [1098, 92] on icon "close" at bounding box center [1092, 92] width 23 height 23
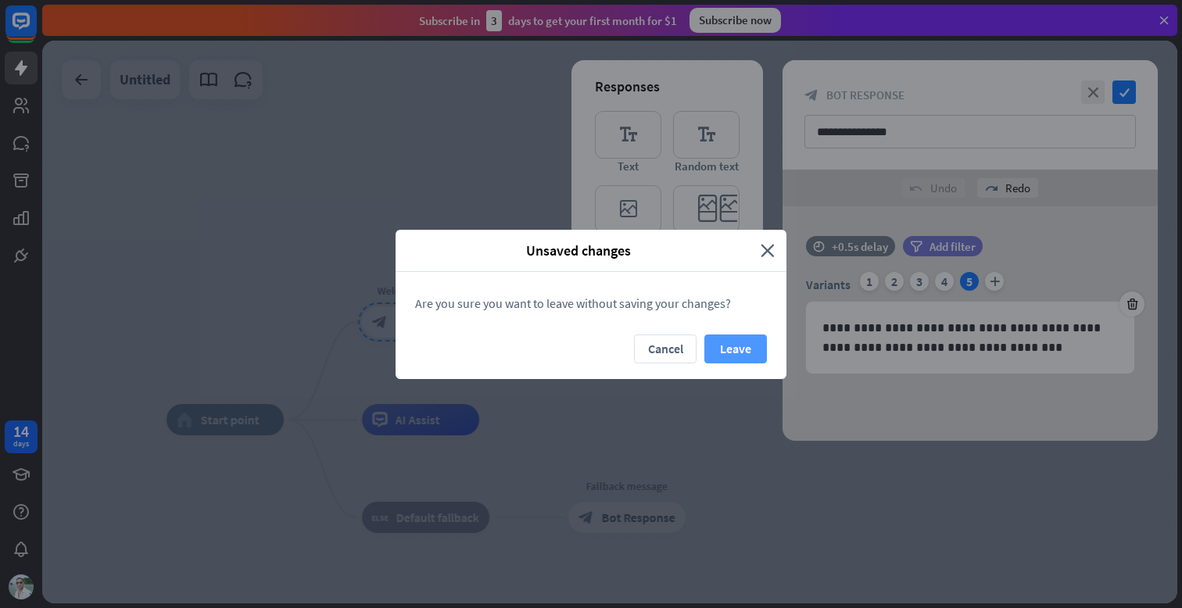
click at [742, 341] on button "Leave" at bounding box center [735, 349] width 63 height 29
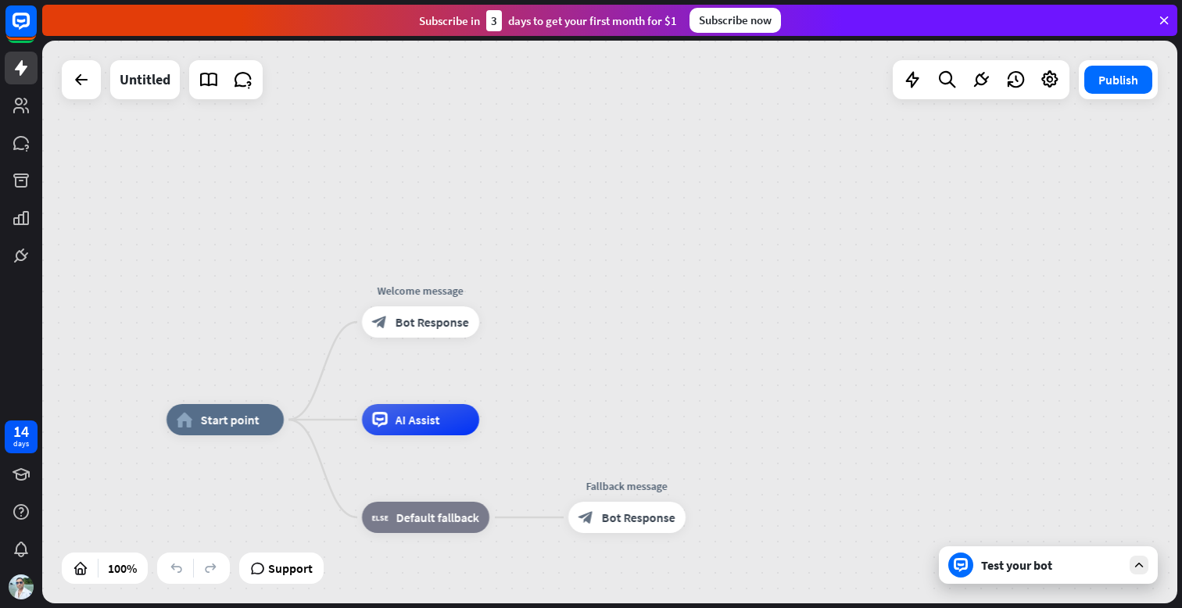
click at [619, 340] on div "home_2 Start point Welcome message block_bot_response Bot Response AI Assist bl…" at bounding box center [609, 322] width 1135 height 563
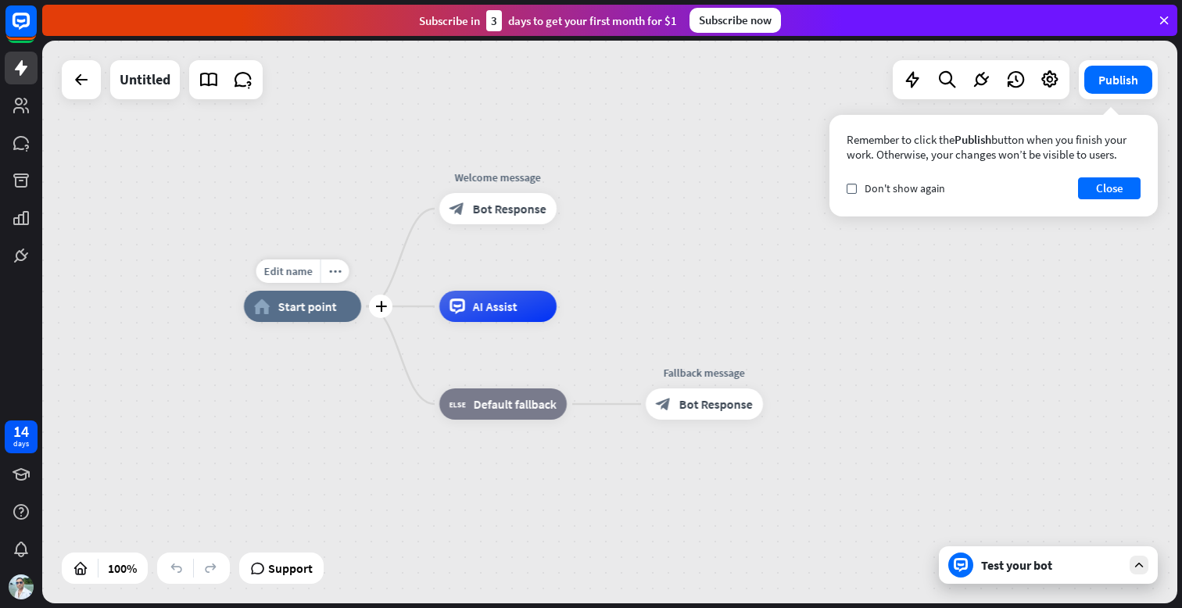
click at [294, 308] on span "Start point" at bounding box center [307, 307] width 59 height 16
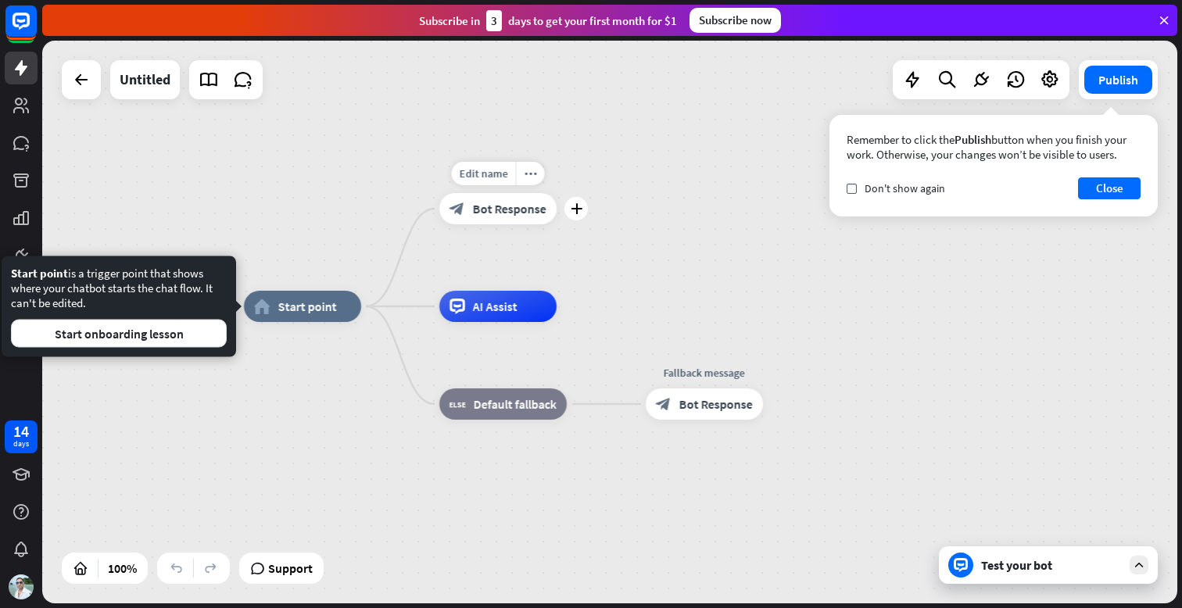
click at [510, 203] on span "Bot Response" at bounding box center [509, 209] width 73 height 16
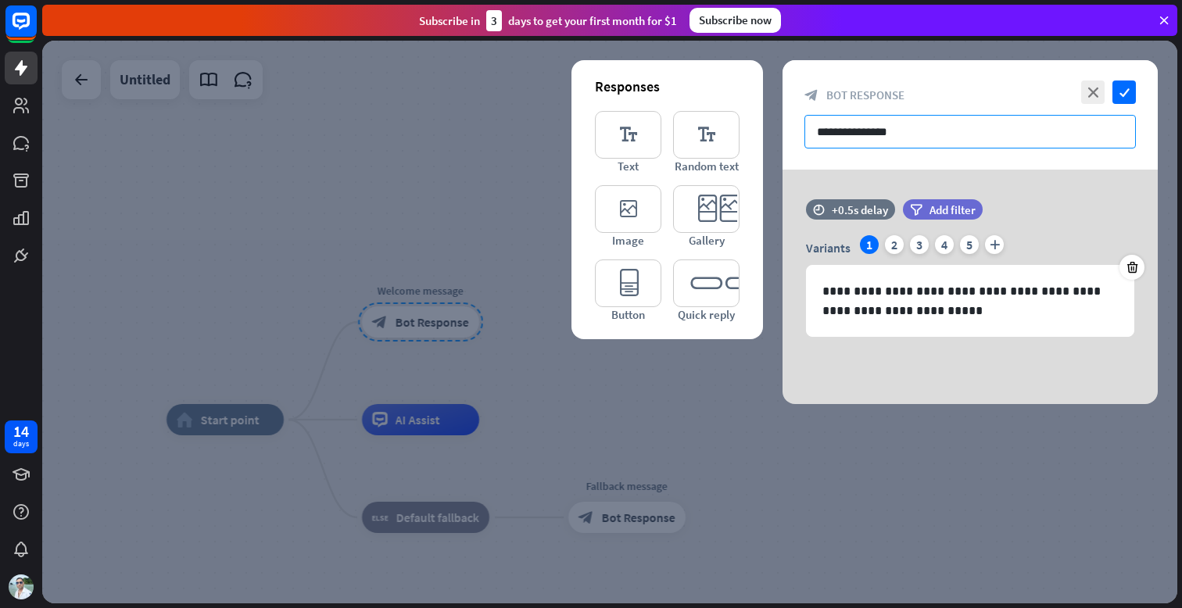
click at [974, 144] on input "**********" at bounding box center [971, 132] width 332 height 34
click at [892, 246] on div "2" at bounding box center [894, 244] width 19 height 19
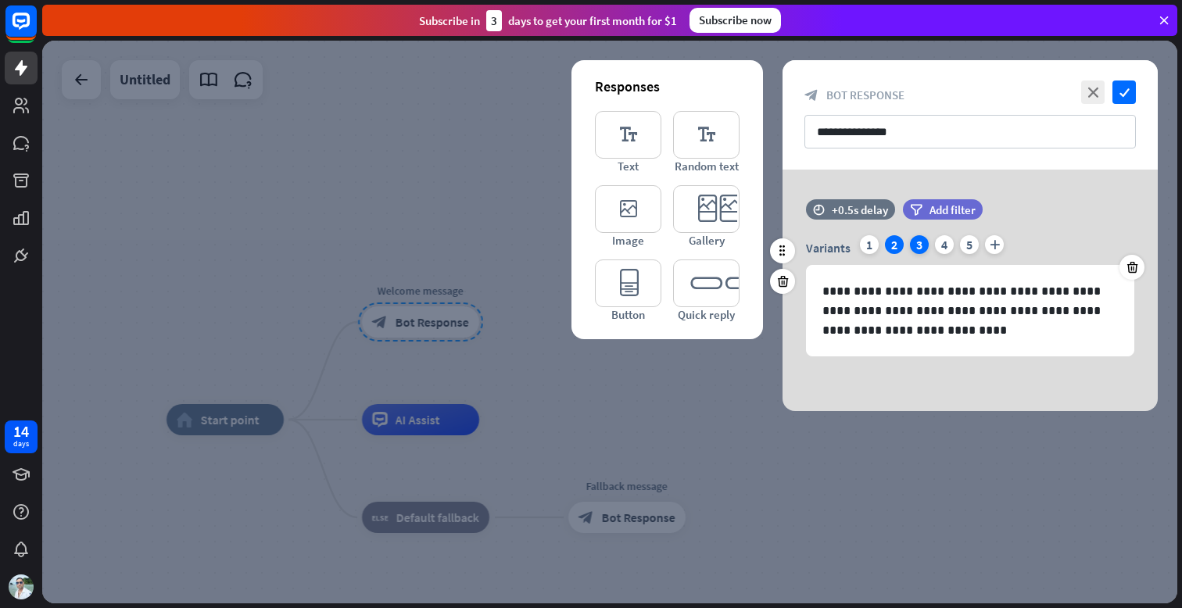
click at [925, 249] on div "3" at bounding box center [919, 244] width 19 height 19
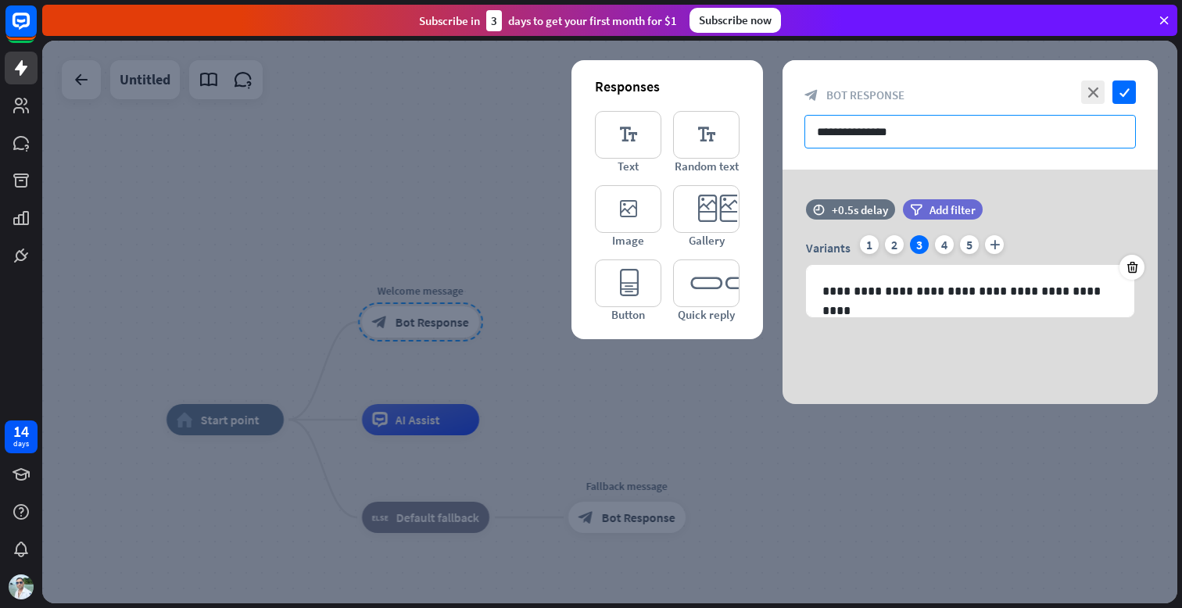
click at [878, 128] on input "**********" at bounding box center [971, 132] width 332 height 34
click at [918, 134] on input "**********" at bounding box center [971, 132] width 332 height 34
click at [867, 246] on div "1" at bounding box center [869, 244] width 19 height 19
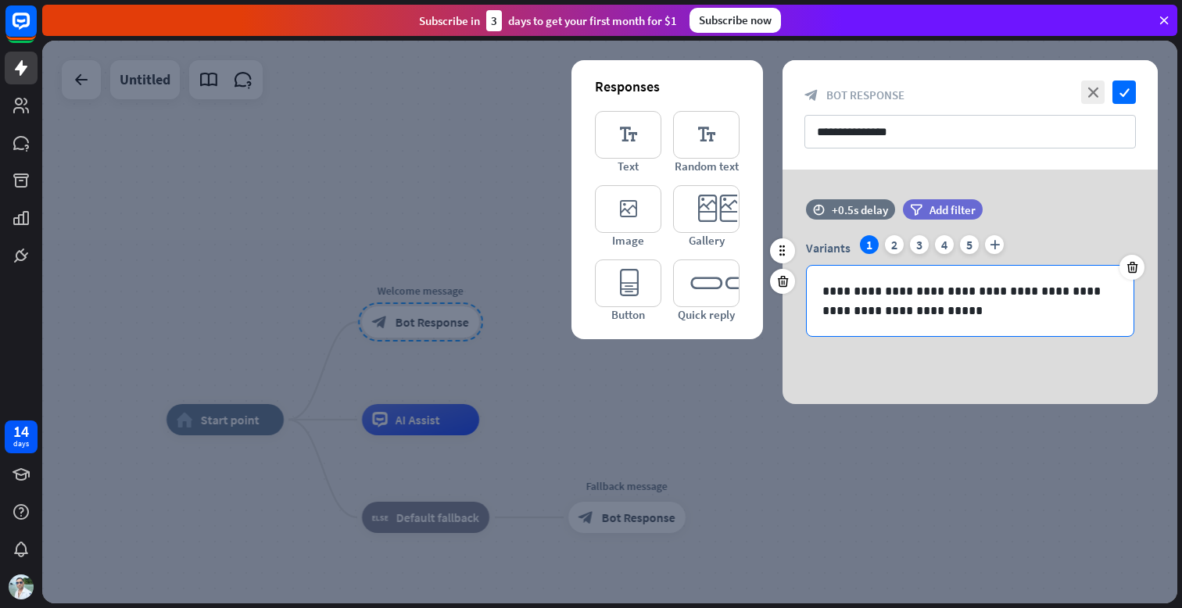
click at [880, 288] on p "**********" at bounding box center [971, 300] width 296 height 39
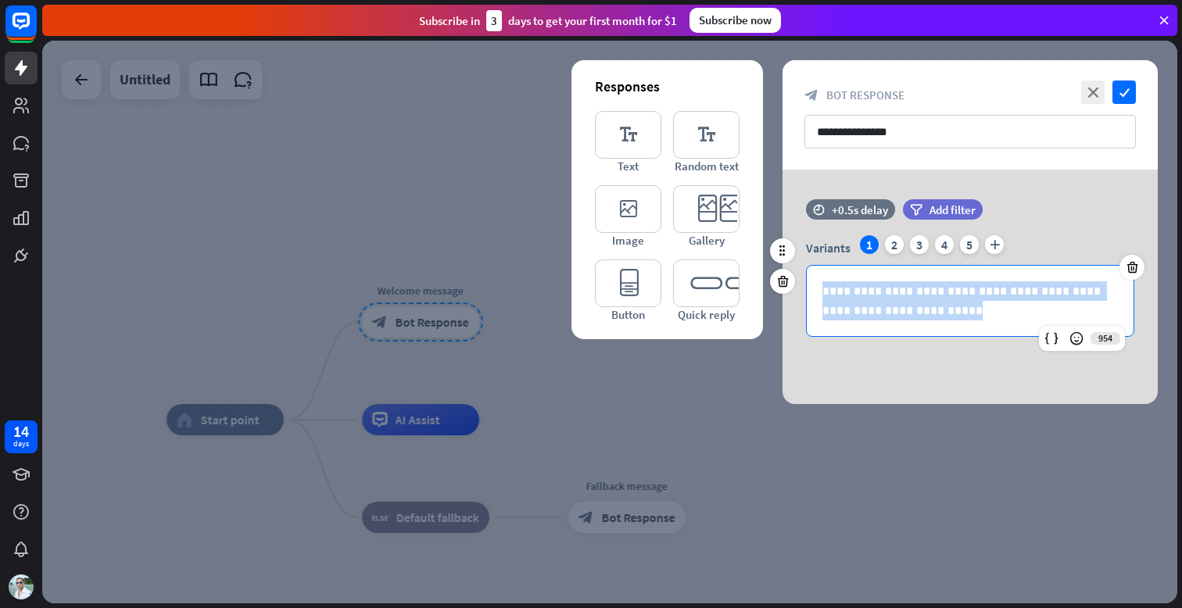
click at [880, 287] on p "**********" at bounding box center [971, 300] width 296 height 39
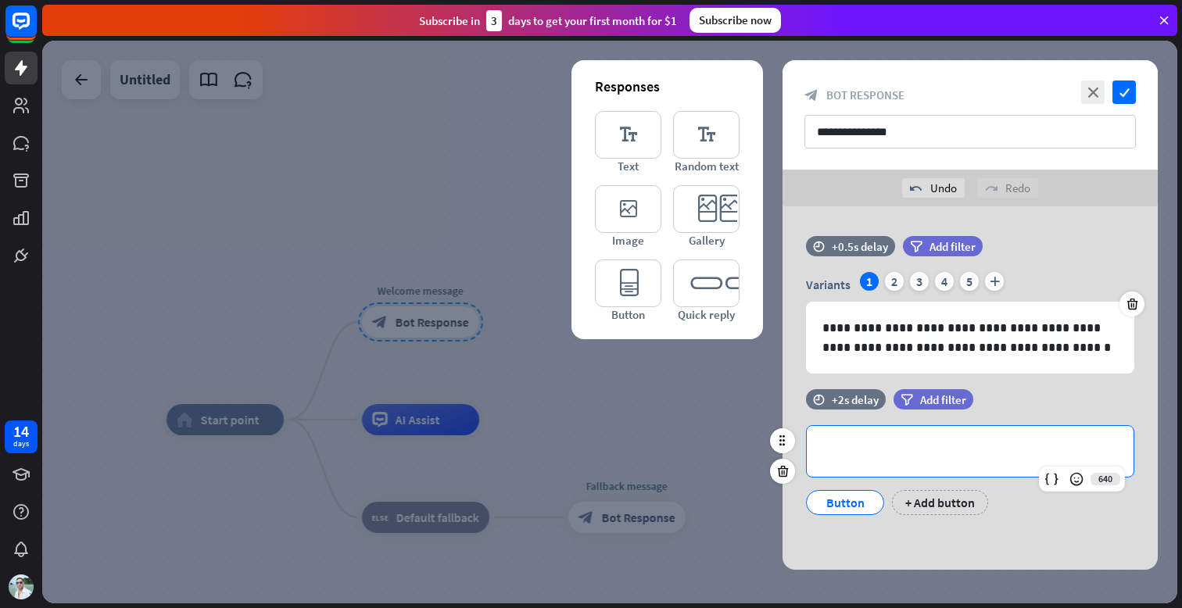
click at [895, 459] on p "**********" at bounding box center [971, 452] width 296 height 20
click at [1130, 299] on icon at bounding box center [1132, 304] width 15 height 14
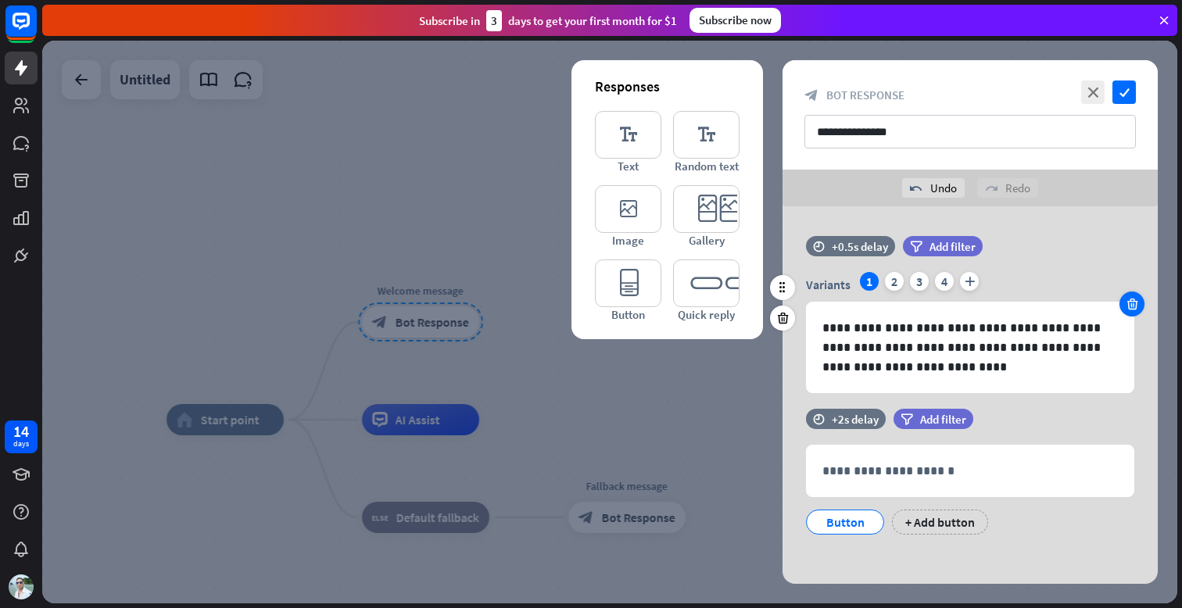
click at [1130, 299] on icon at bounding box center [1132, 304] width 15 height 14
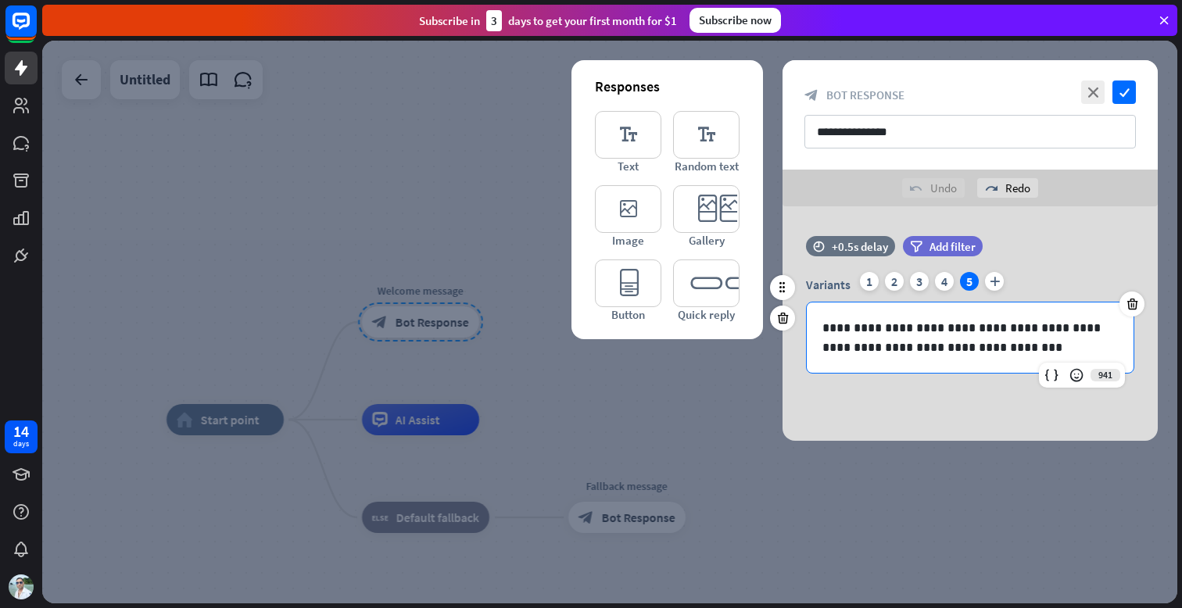
click at [901, 341] on p "**********" at bounding box center [971, 337] width 296 height 39
click at [985, 342] on p "**********" at bounding box center [971, 337] width 296 height 39
click at [1052, 375] on icon at bounding box center [1052, 375] width 16 height 16
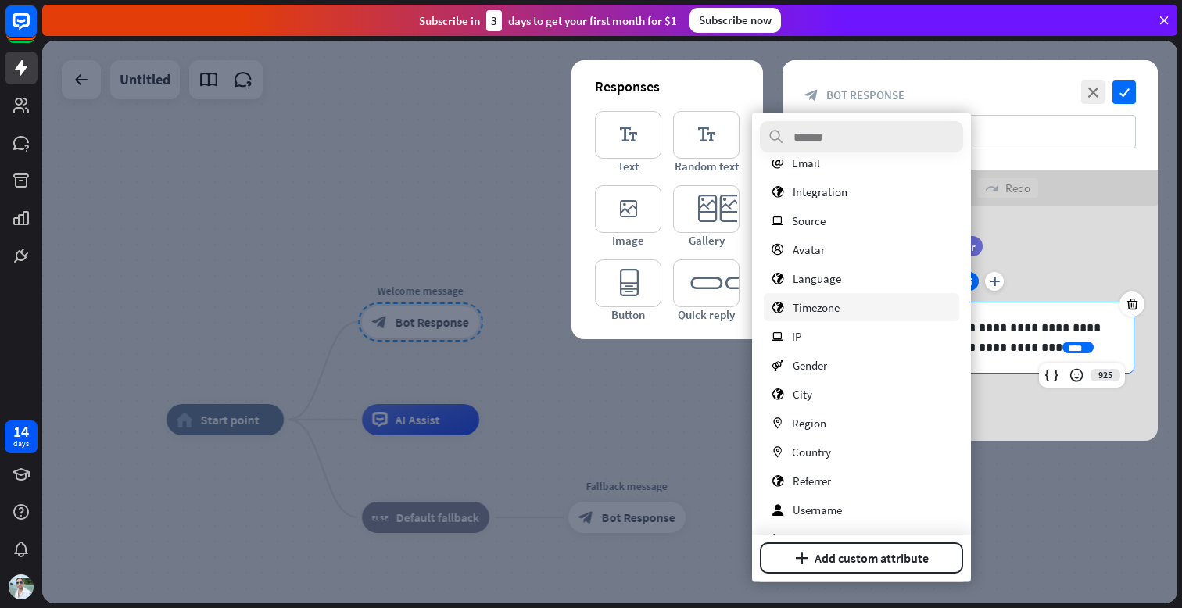
scroll to position [104, 0]
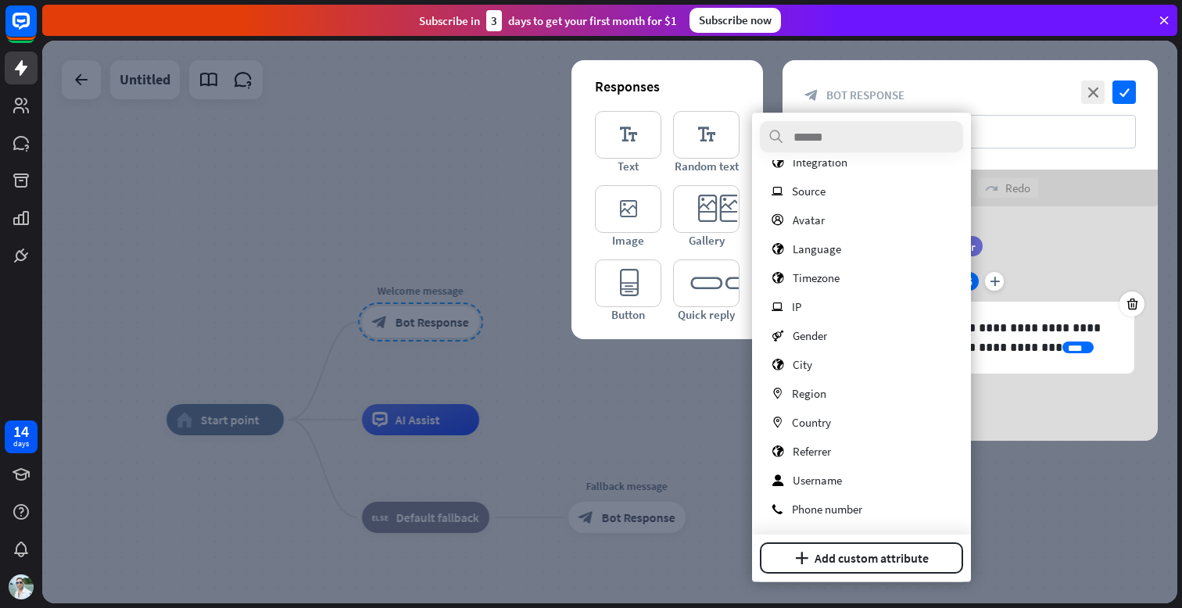
click at [1031, 414] on div "**********" at bounding box center [970, 323] width 375 height 235
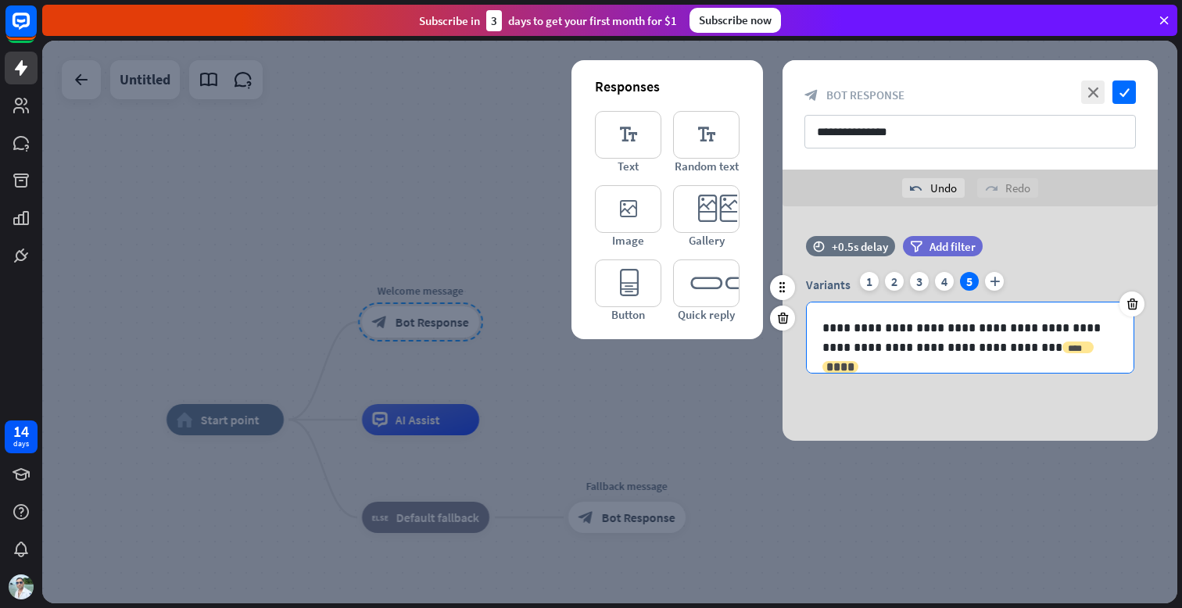
click at [855, 361] on span "****" at bounding box center [840, 367] width 28 height 12
click at [844, 401] on div "**********" at bounding box center [970, 323] width 375 height 235
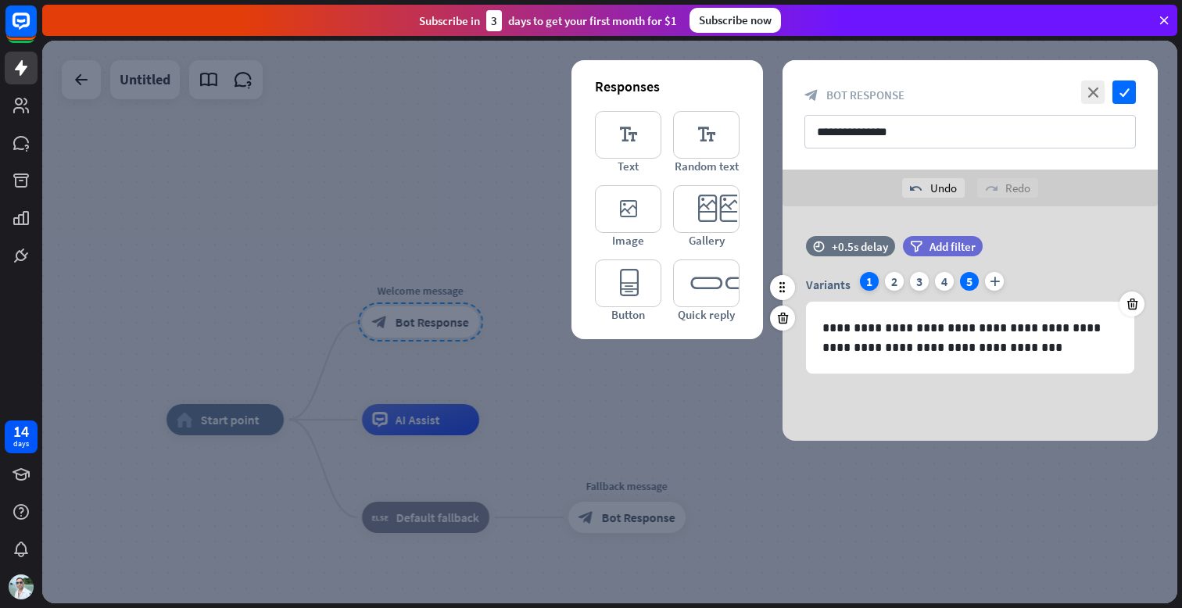
click at [868, 274] on div "1" at bounding box center [869, 281] width 19 height 19
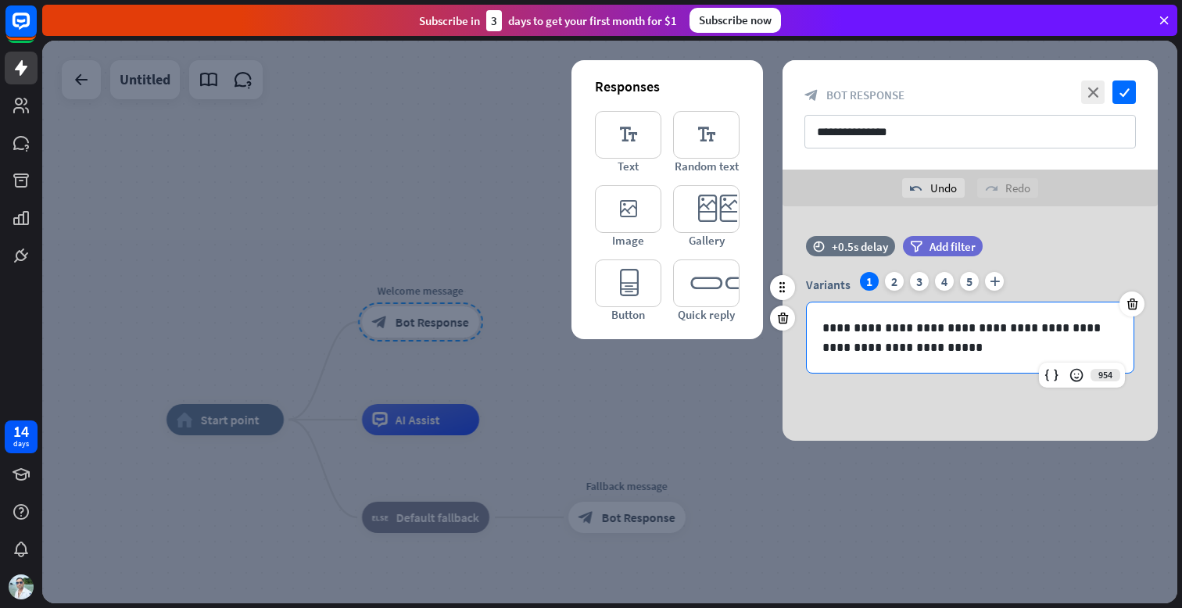
click at [916, 350] on p "**********" at bounding box center [971, 337] width 296 height 39
click at [882, 402] on div "**********" at bounding box center [970, 323] width 375 height 235
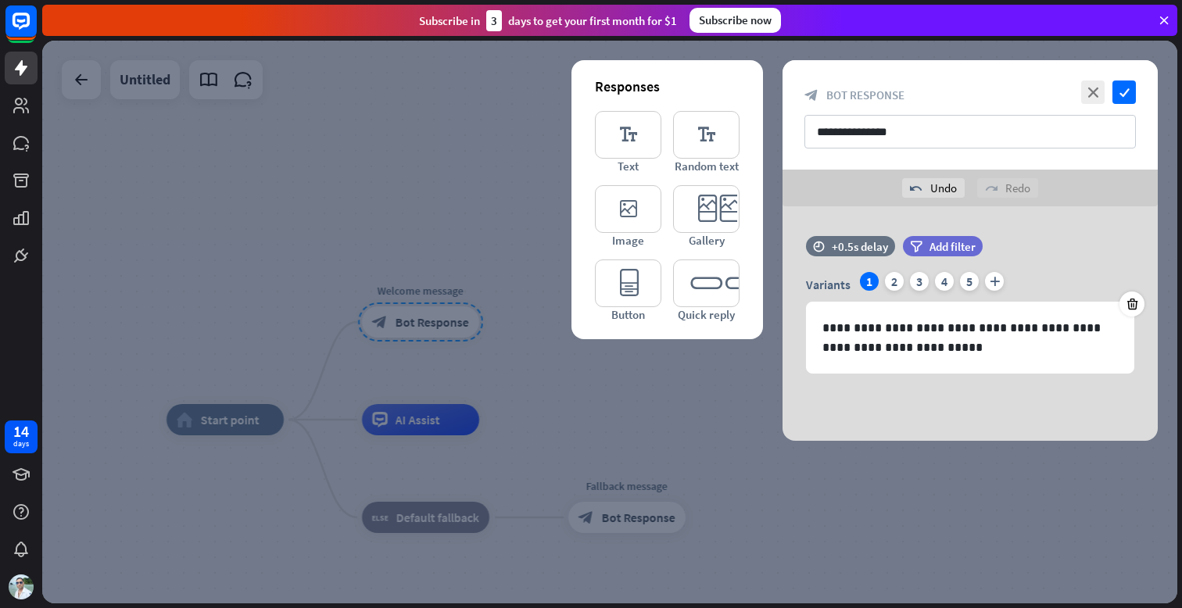
click at [266, 146] on div at bounding box center [609, 322] width 1135 height 563
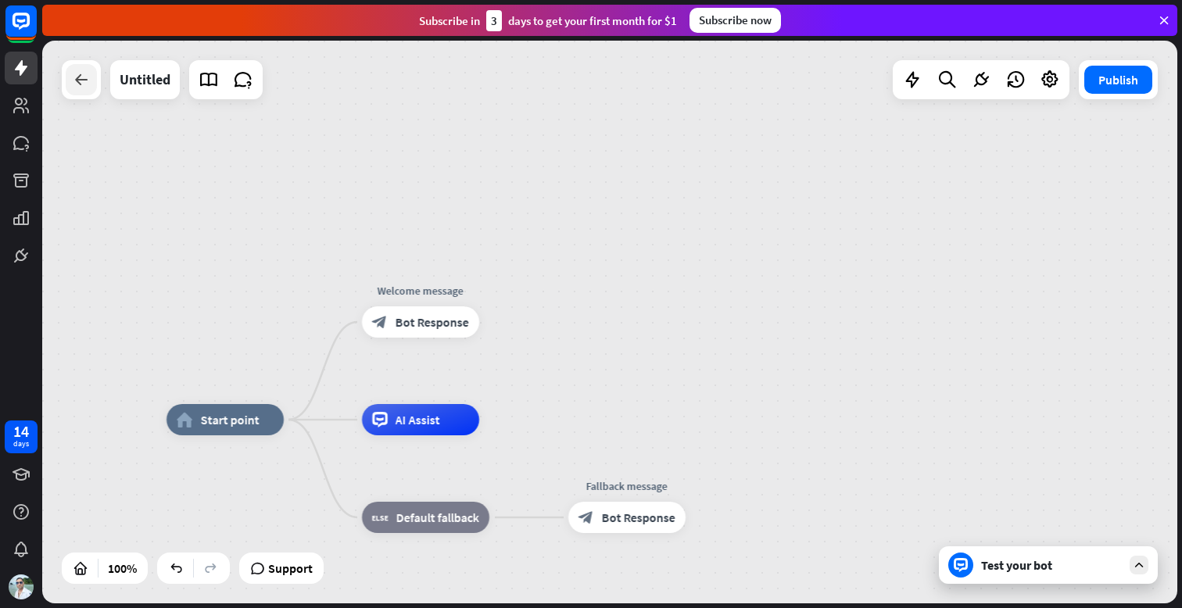
click at [74, 82] on icon at bounding box center [81, 79] width 19 height 19
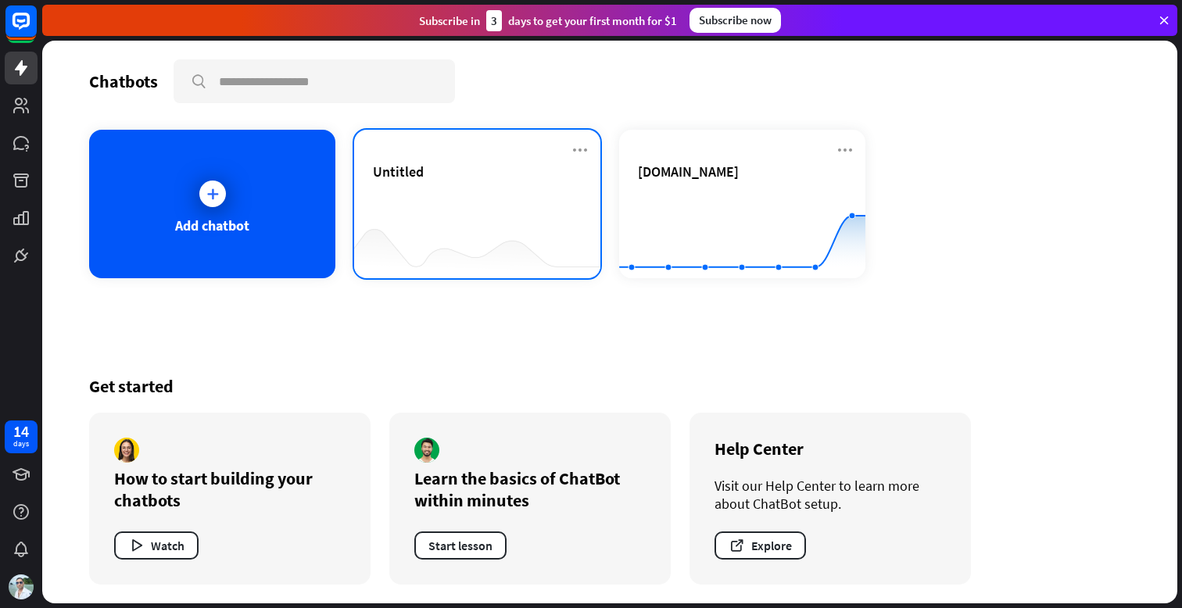
click at [590, 150] on div "Untitled" at bounding box center [477, 204] width 246 height 149
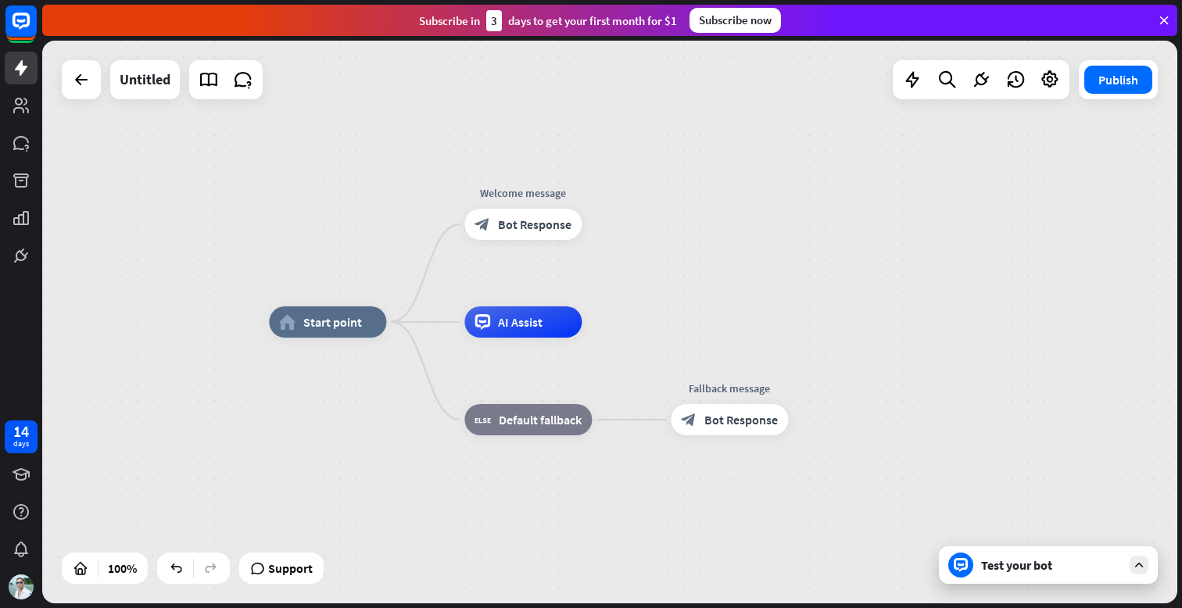
click at [75, 62] on div at bounding box center [81, 79] width 39 height 39
click at [67, 66] on div at bounding box center [81, 79] width 31 height 31
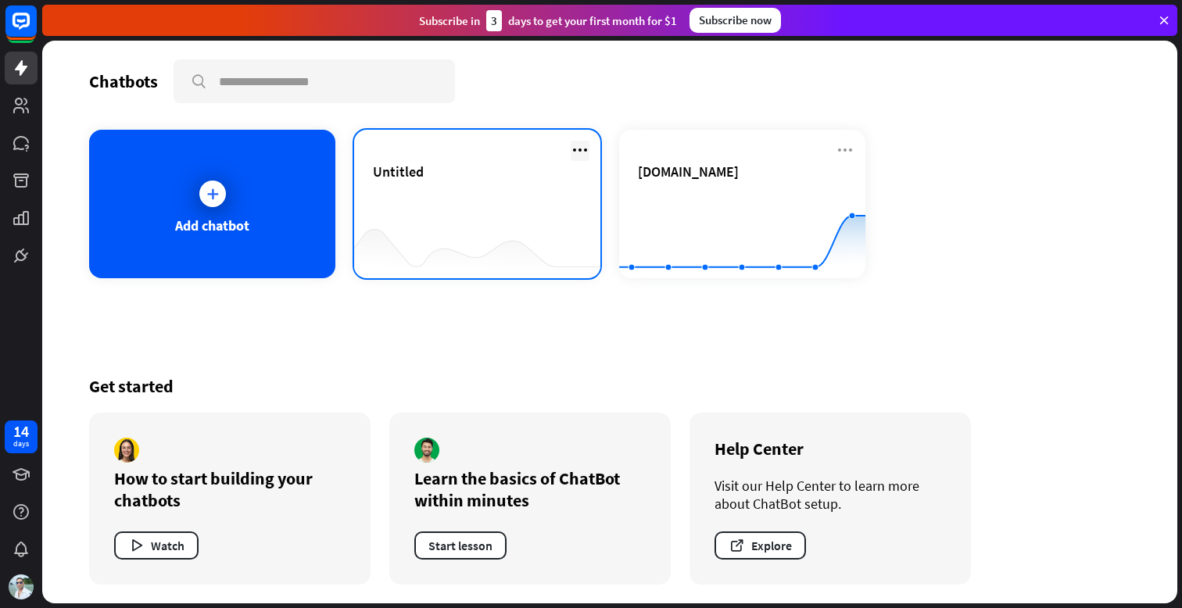
click at [575, 152] on icon at bounding box center [580, 150] width 19 height 19
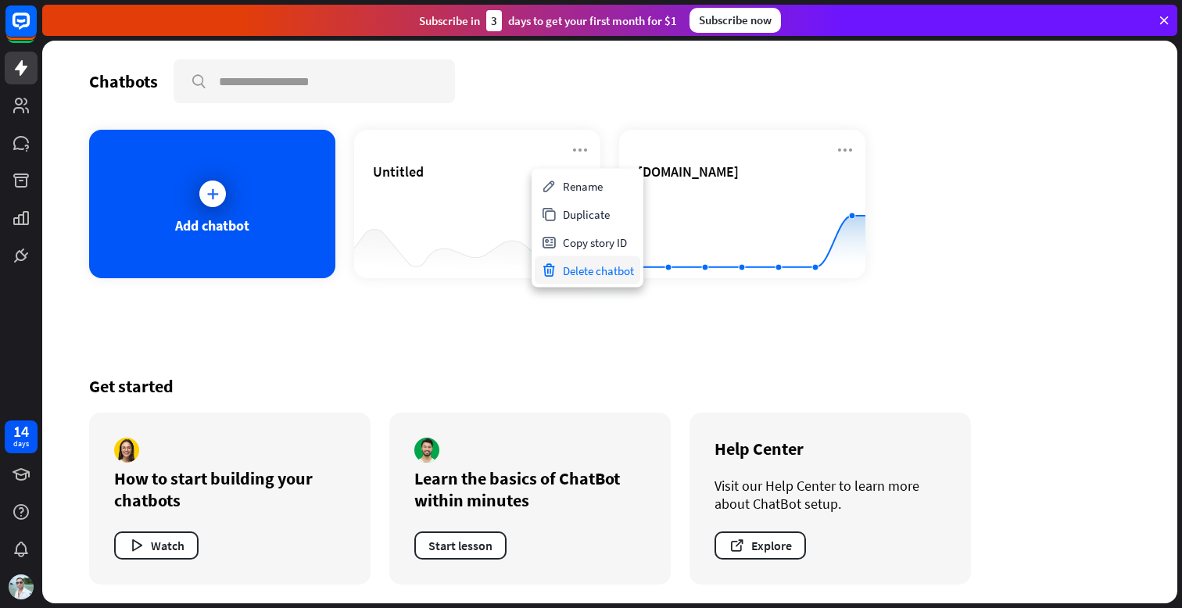
click at [591, 268] on div "Delete chatbot" at bounding box center [588, 270] width 106 height 28
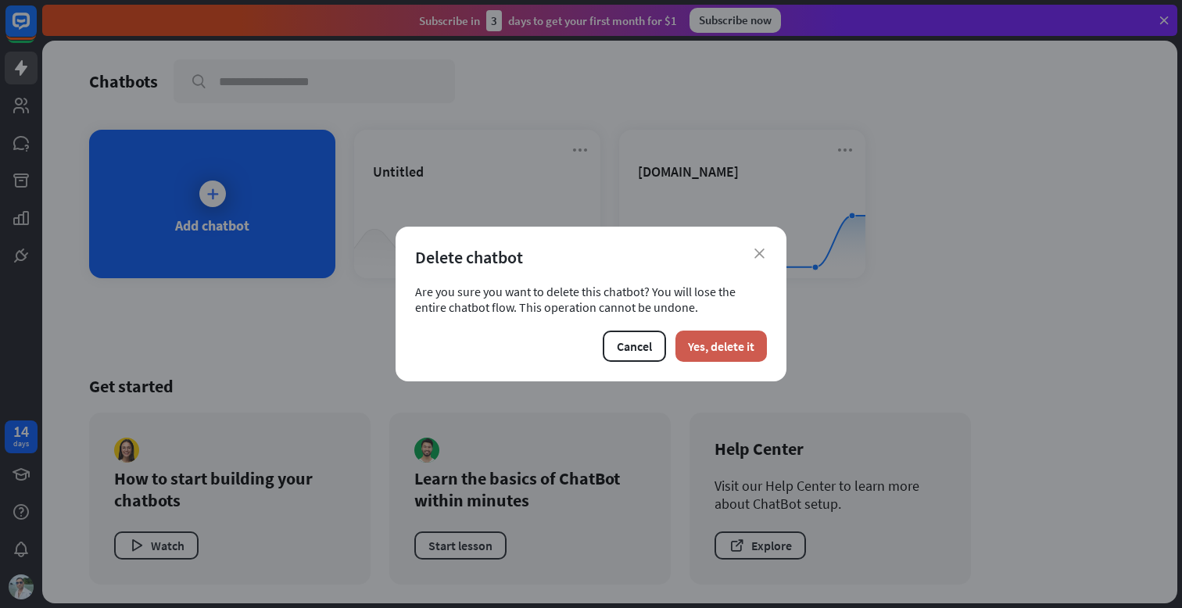
click at [717, 355] on button "Yes, delete it" at bounding box center [721, 346] width 91 height 31
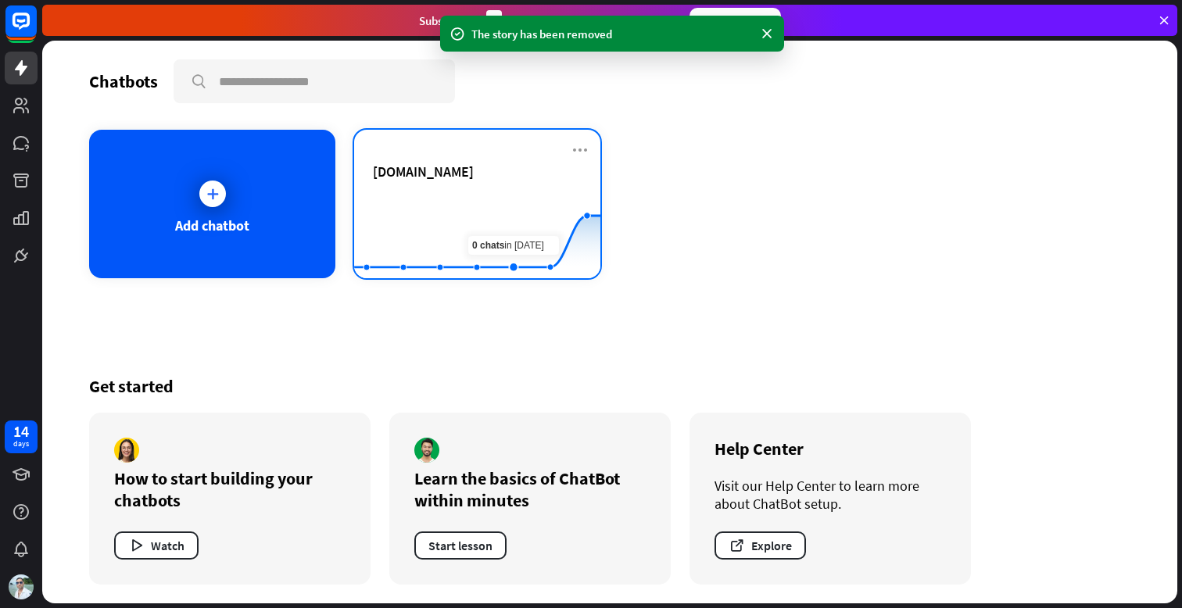
click at [482, 188] on div "[DOMAIN_NAME]" at bounding box center [477, 190] width 209 height 55
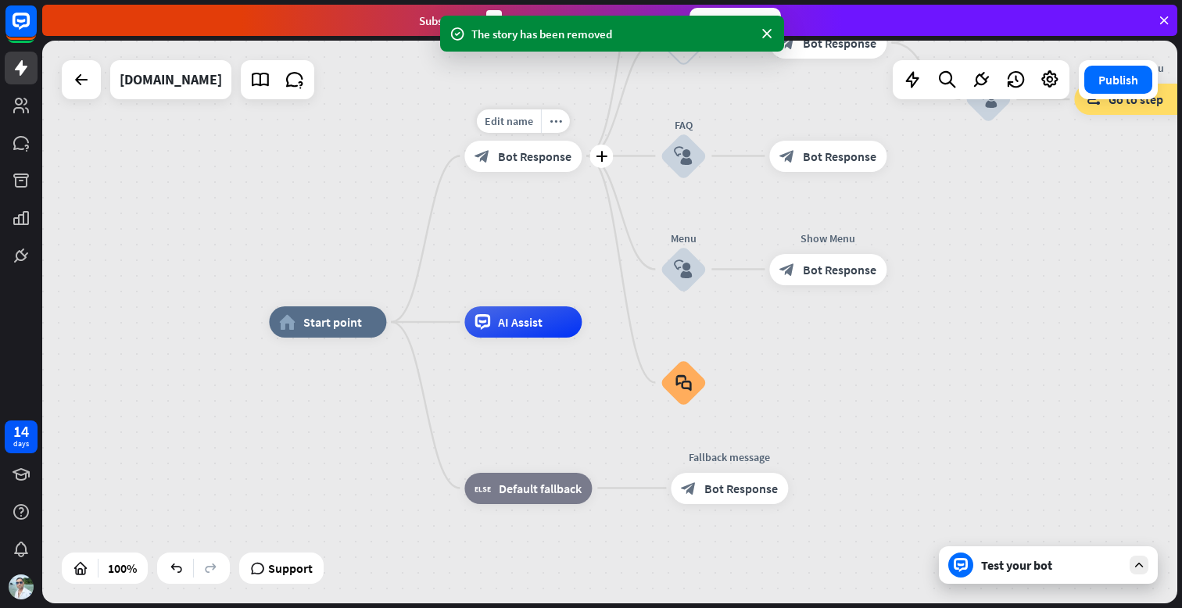
click at [530, 147] on div "block_bot_response Bot Response" at bounding box center [522, 156] width 117 height 31
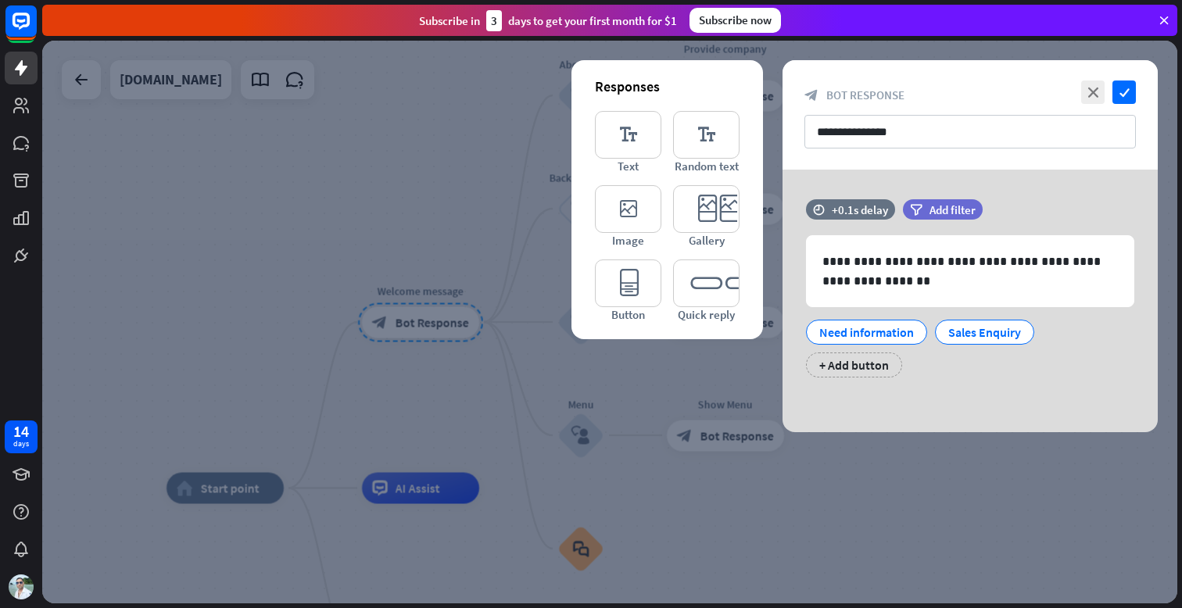
click at [332, 107] on div at bounding box center [609, 322] width 1135 height 563
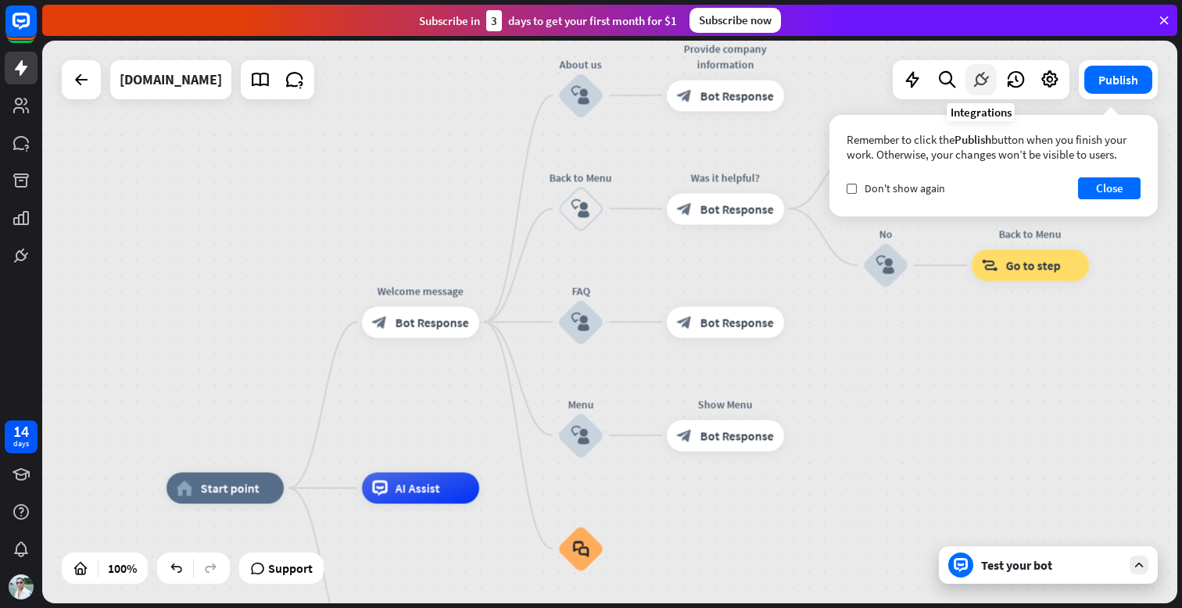
click at [977, 77] on icon at bounding box center [981, 80] width 20 height 20
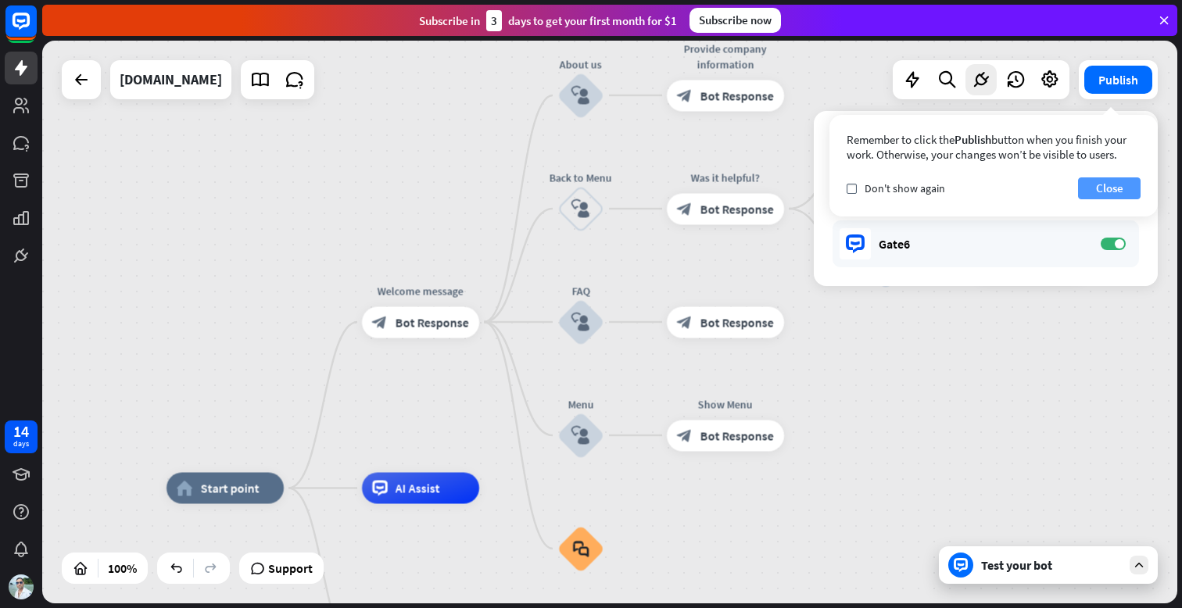
click at [1101, 183] on button "Close" at bounding box center [1109, 188] width 63 height 22
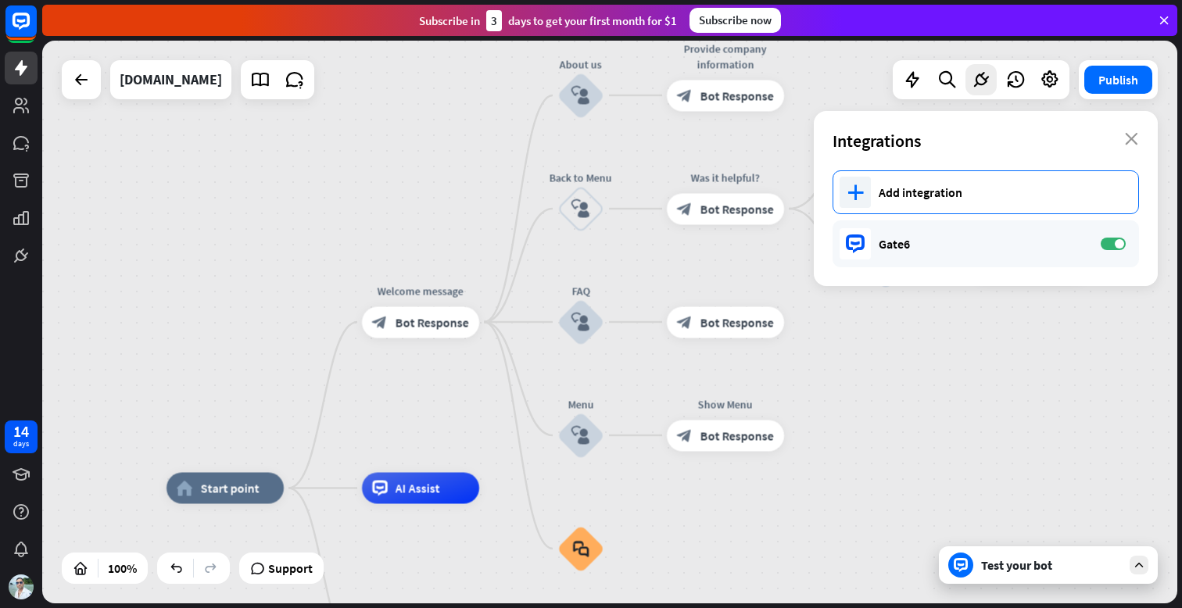
click at [915, 195] on div "Add integration" at bounding box center [1001, 193] width 244 height 16
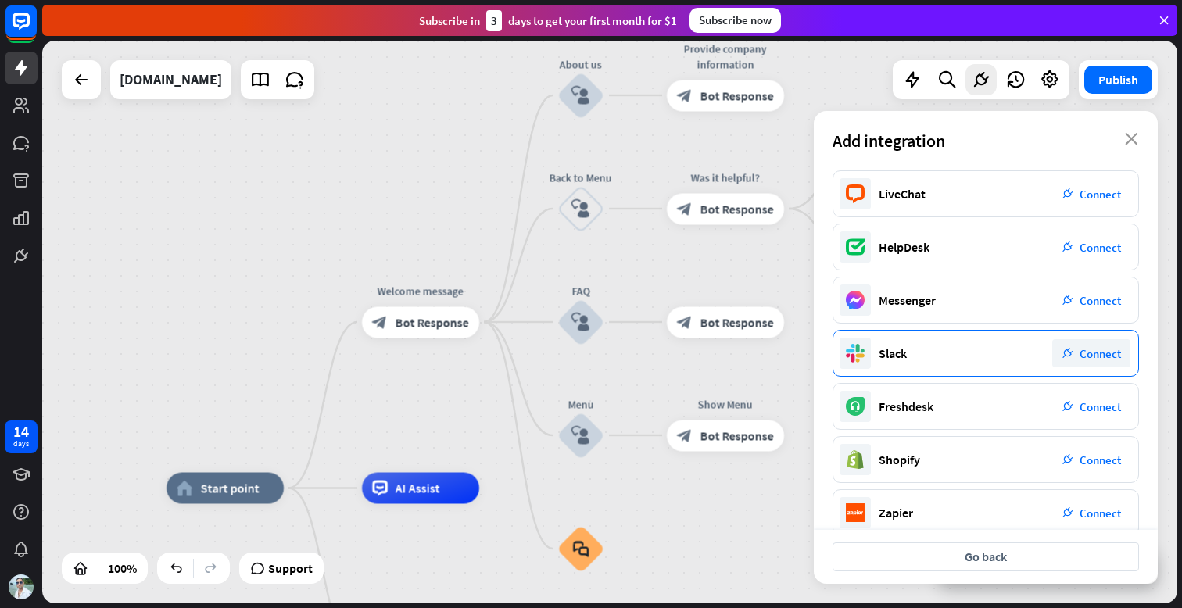
click at [1084, 357] on span "Connect" at bounding box center [1100, 353] width 41 height 15
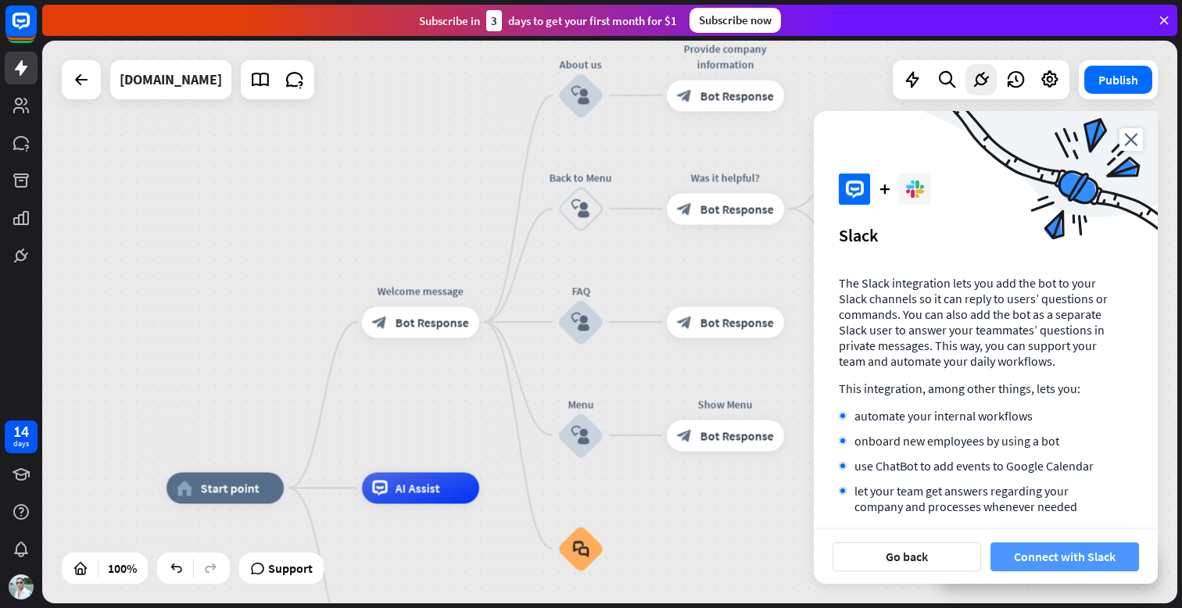
click at [1061, 561] on button "Connect with Slack" at bounding box center [1065, 557] width 149 height 29
